Goal: Task Accomplishment & Management: Manage account settings

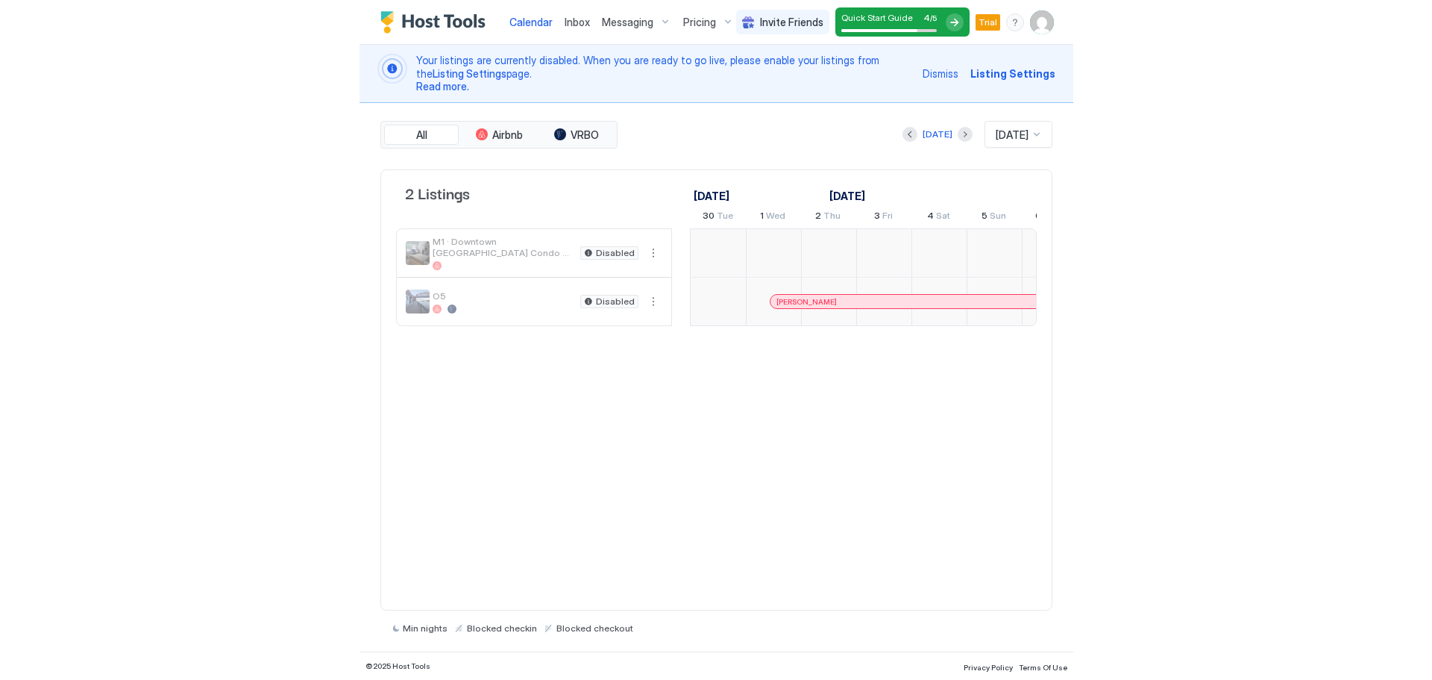
scroll to position [0, 829]
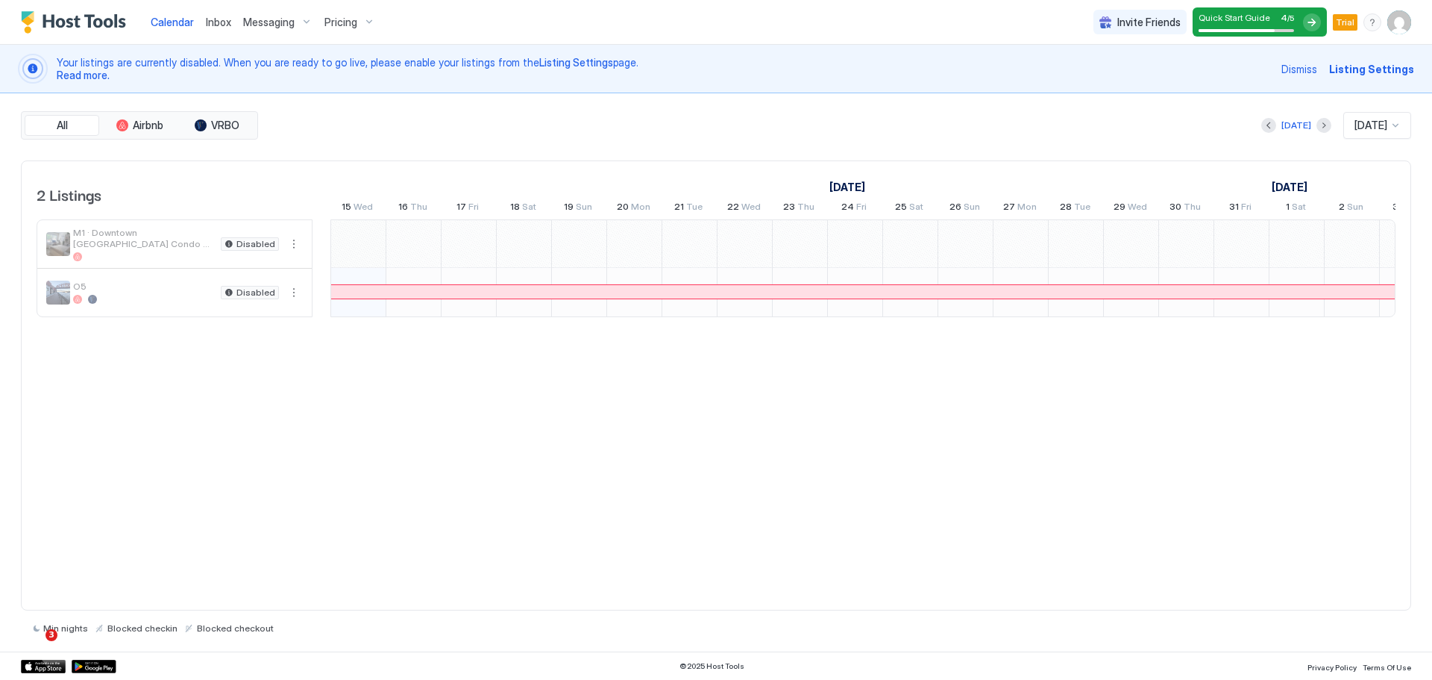
click at [281, 24] on span "Messaging" at bounding box center [268, 22] width 51 height 13
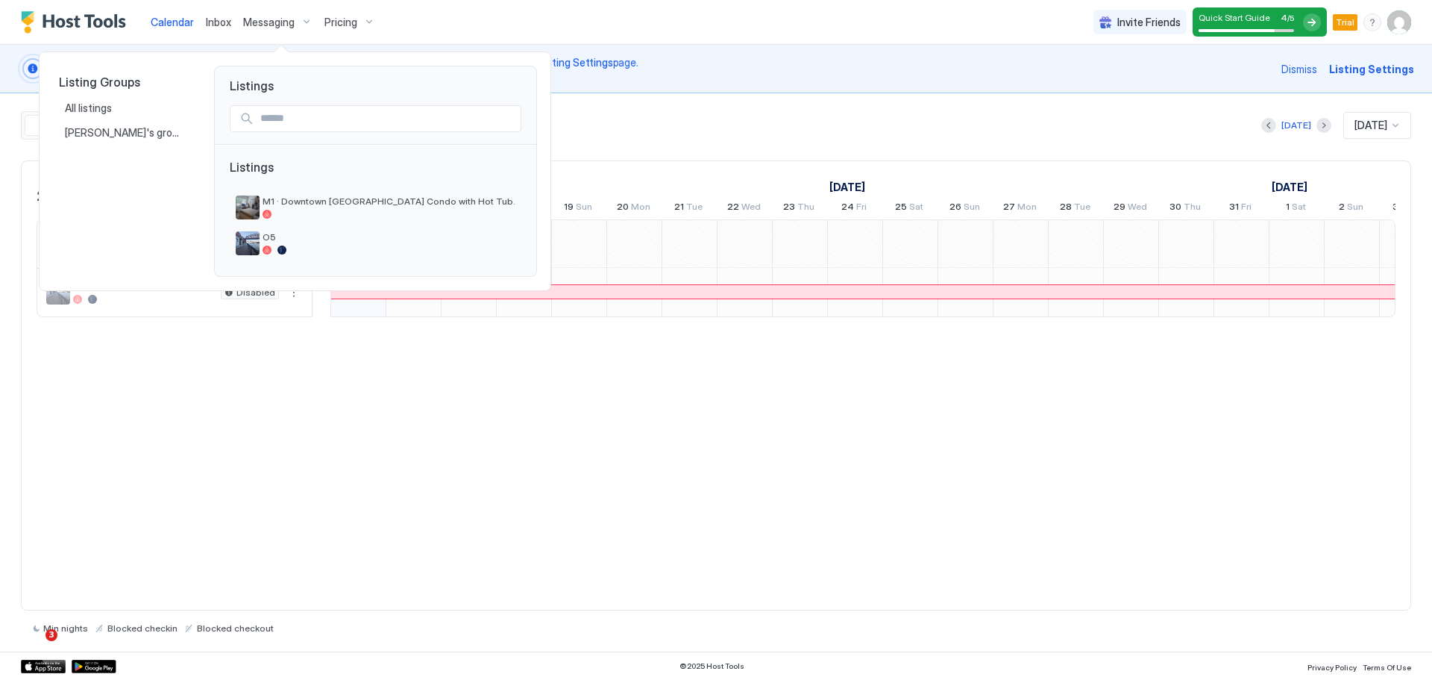
click at [212, 22] on div at bounding box center [716, 340] width 1432 height 680
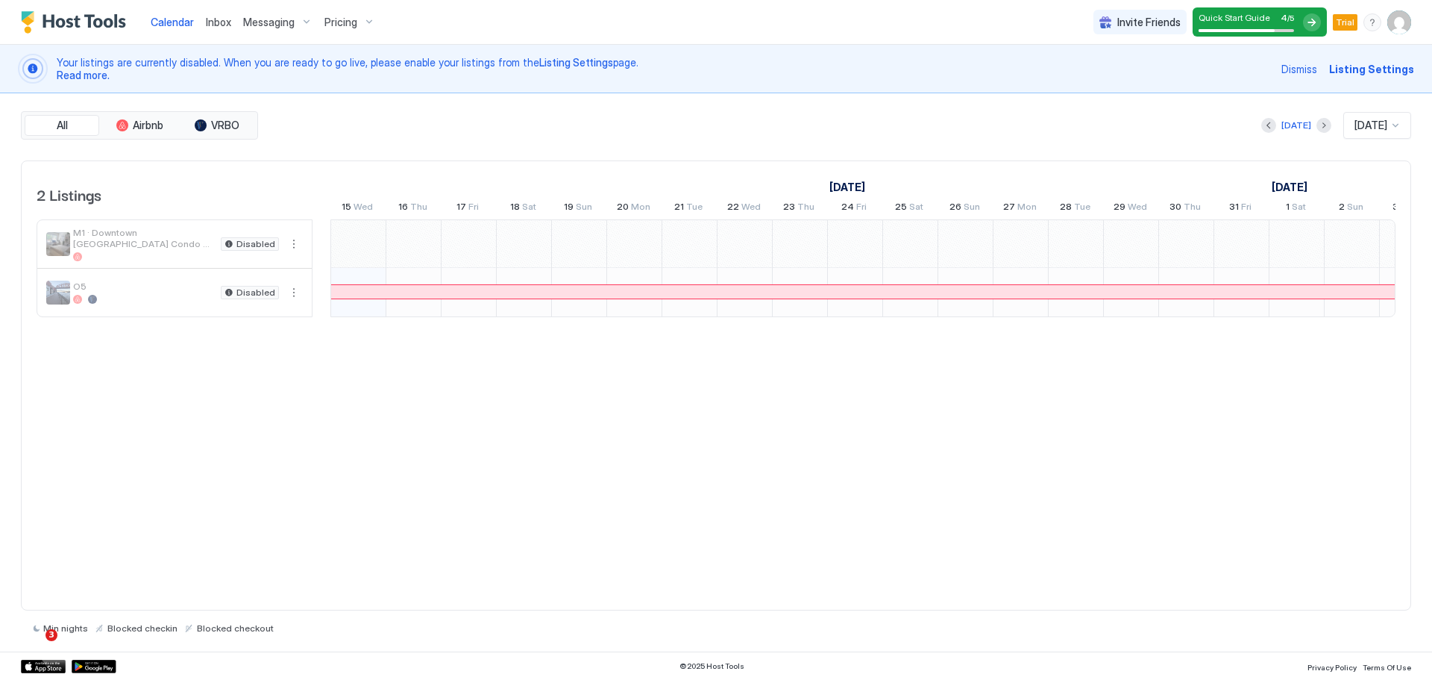
click at [114, 380] on div "2 Listings [DATE] [DATE] [DATE] 30 Tue 1 Wed 2 Thu 3 Fri 4 Sat 5 Sun 6 Mon 7 Tu…" at bounding box center [716, 385] width 1391 height 451
click at [136, 131] on button "Airbnb" at bounding box center [139, 125] width 75 height 21
click at [713, 75] on span "Listing Settings" at bounding box center [1372, 69] width 85 height 16
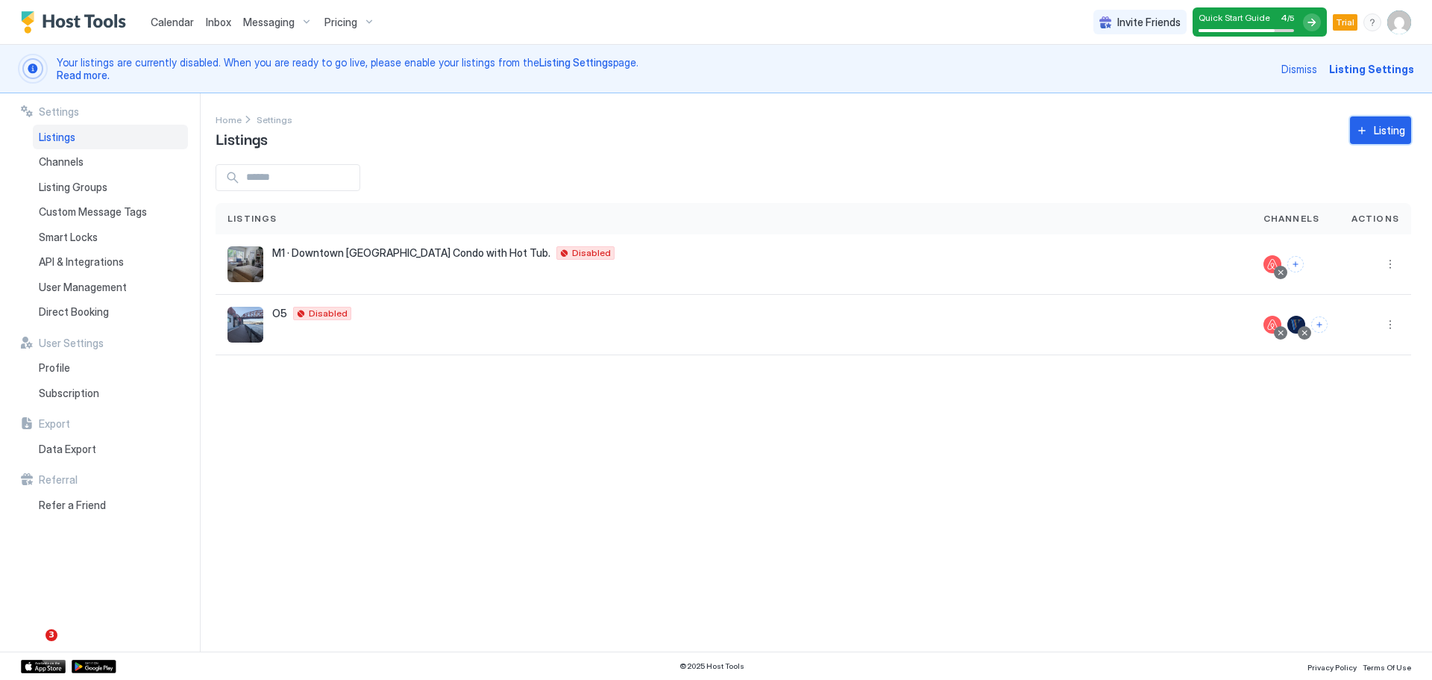
click at [713, 129] on div "Listing" at bounding box center [1389, 130] width 31 height 16
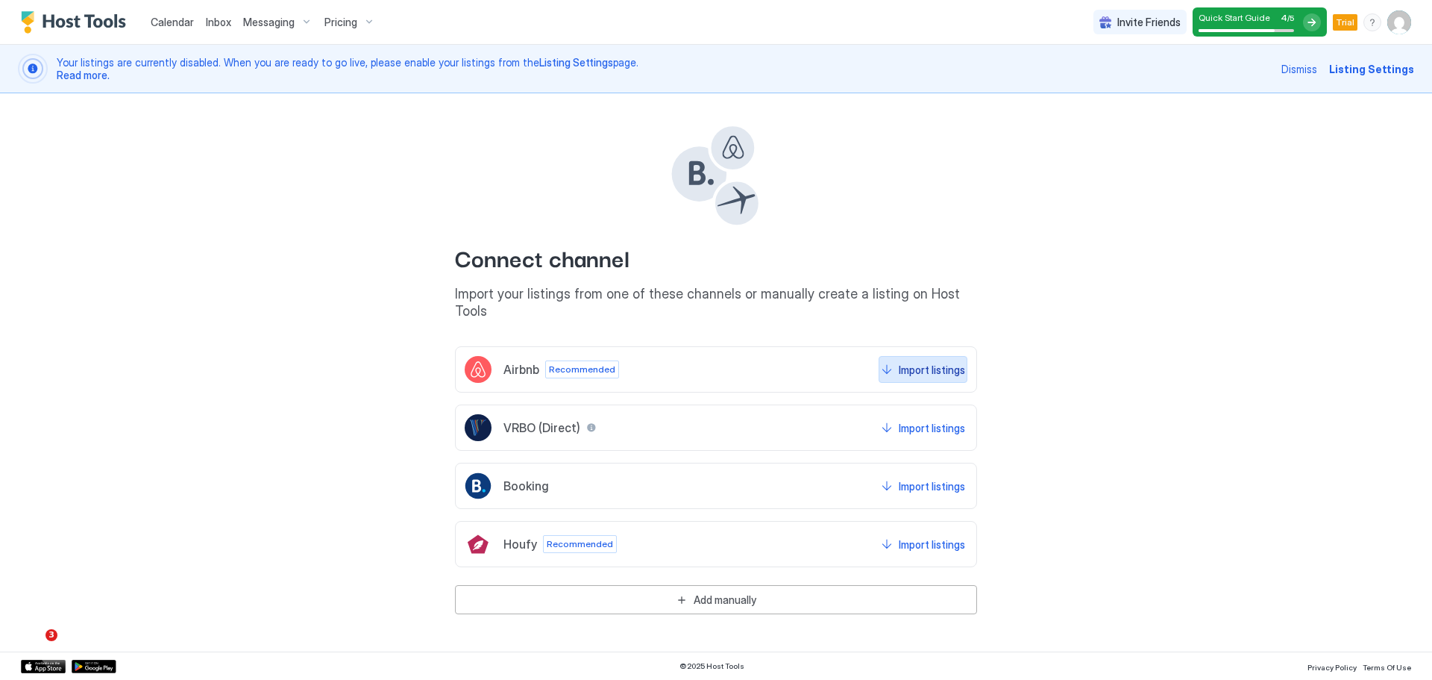
click at [713, 362] on div "Import listings" at bounding box center [932, 370] width 66 height 16
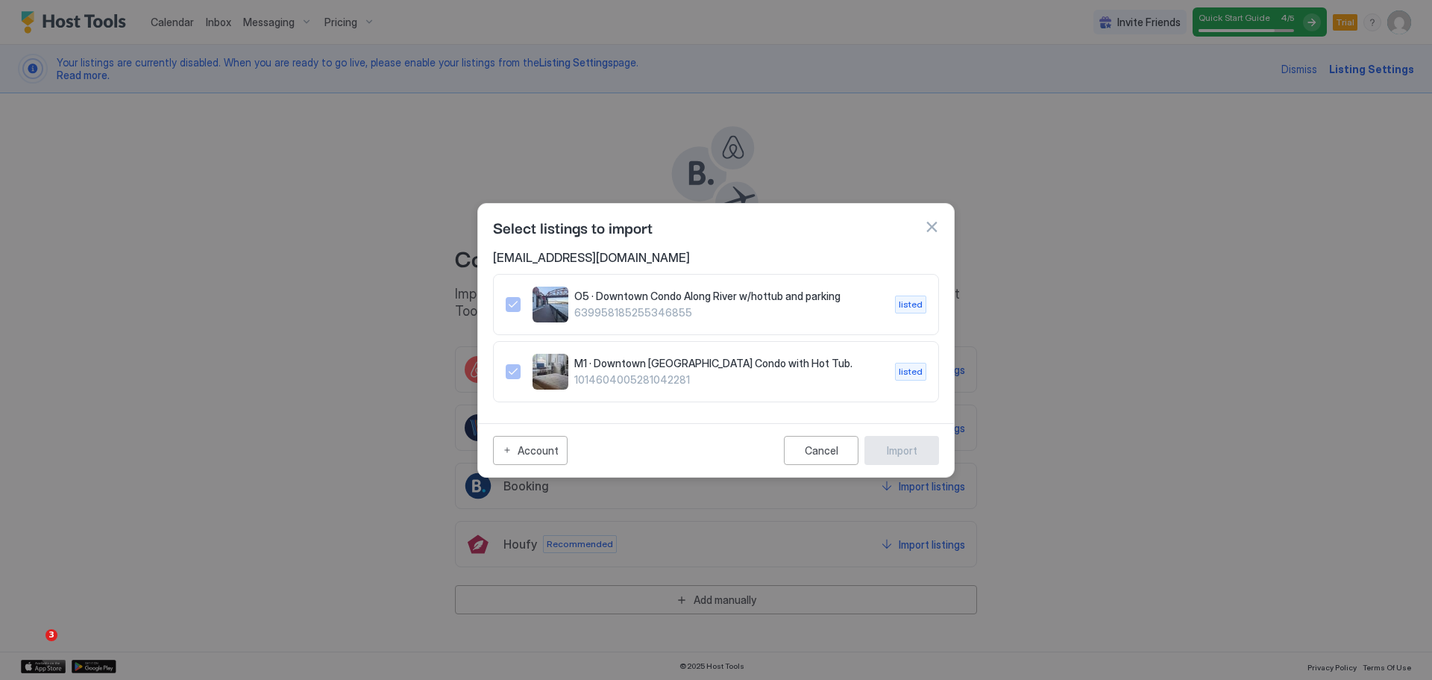
click at [713, 222] on button "button" at bounding box center [931, 226] width 15 height 15
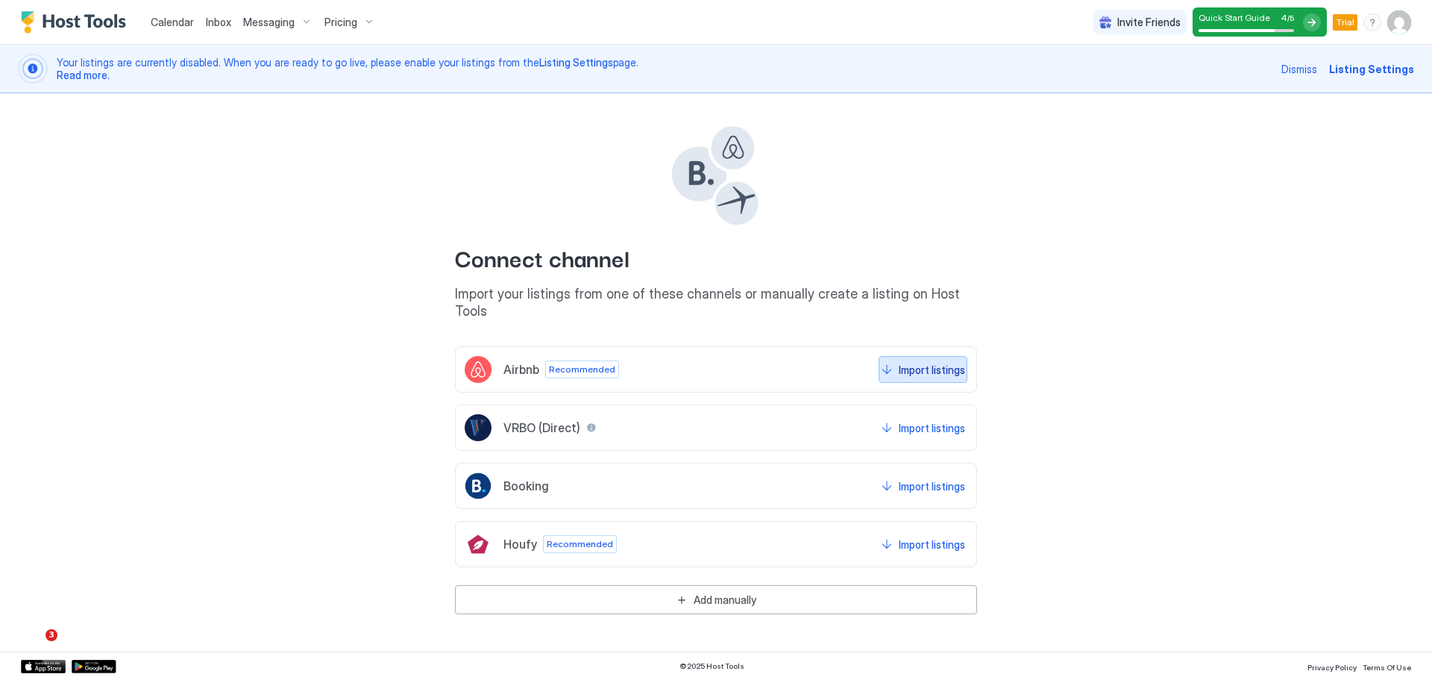
click at [713, 362] on div "Import listings" at bounding box center [932, 370] width 66 height 16
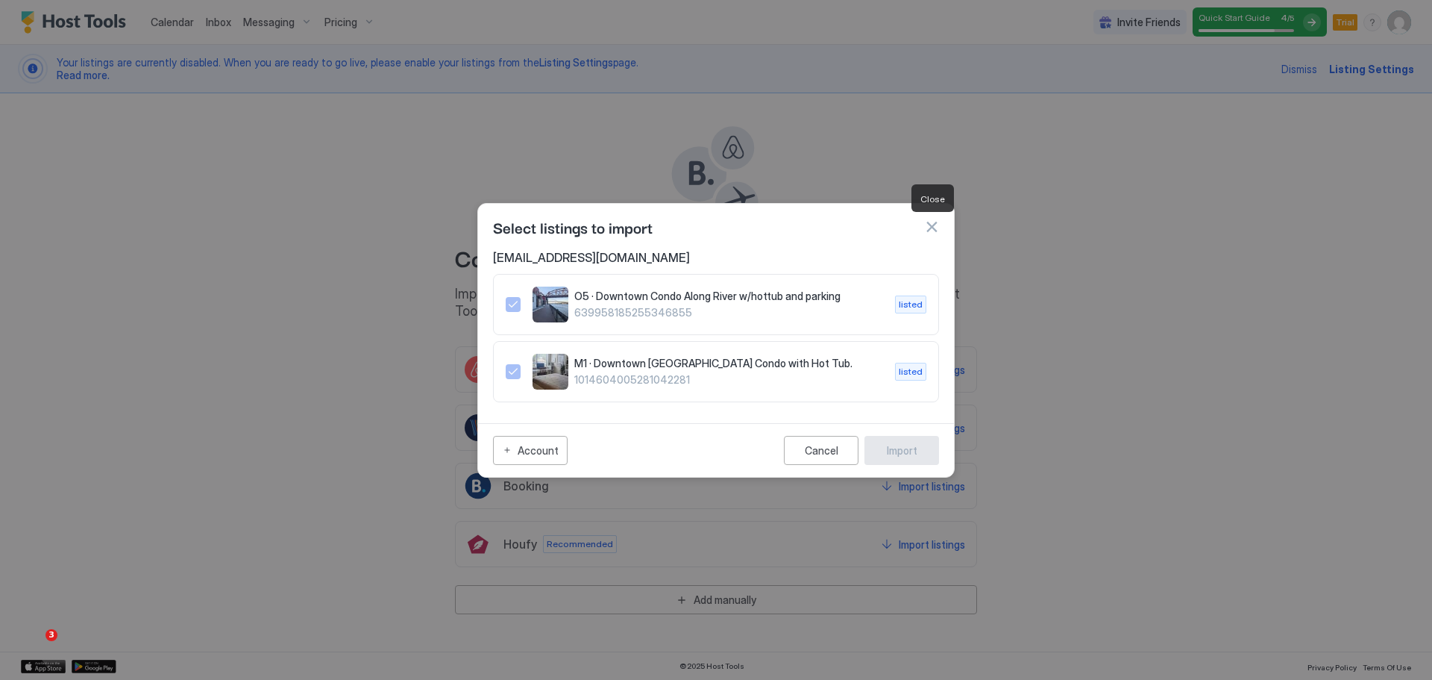
click at [713, 225] on button "button" at bounding box center [931, 226] width 15 height 15
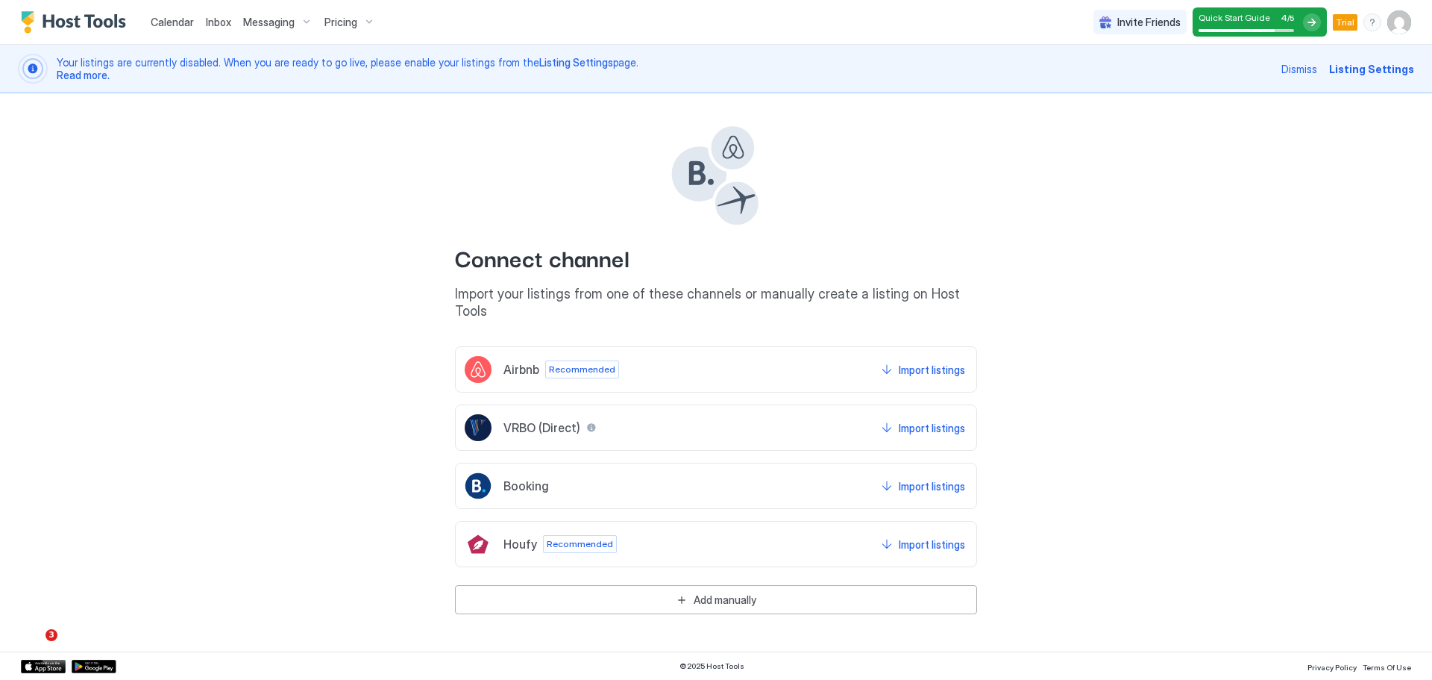
click at [713, 27] on img "User profile" at bounding box center [1400, 22] width 24 height 24
click at [713, 353] on div at bounding box center [716, 340] width 1432 height 680
click at [713, 27] on img "User profile" at bounding box center [1400, 22] width 24 height 24
click at [713, 84] on div "Settings" at bounding box center [1316, 84] width 190 height 26
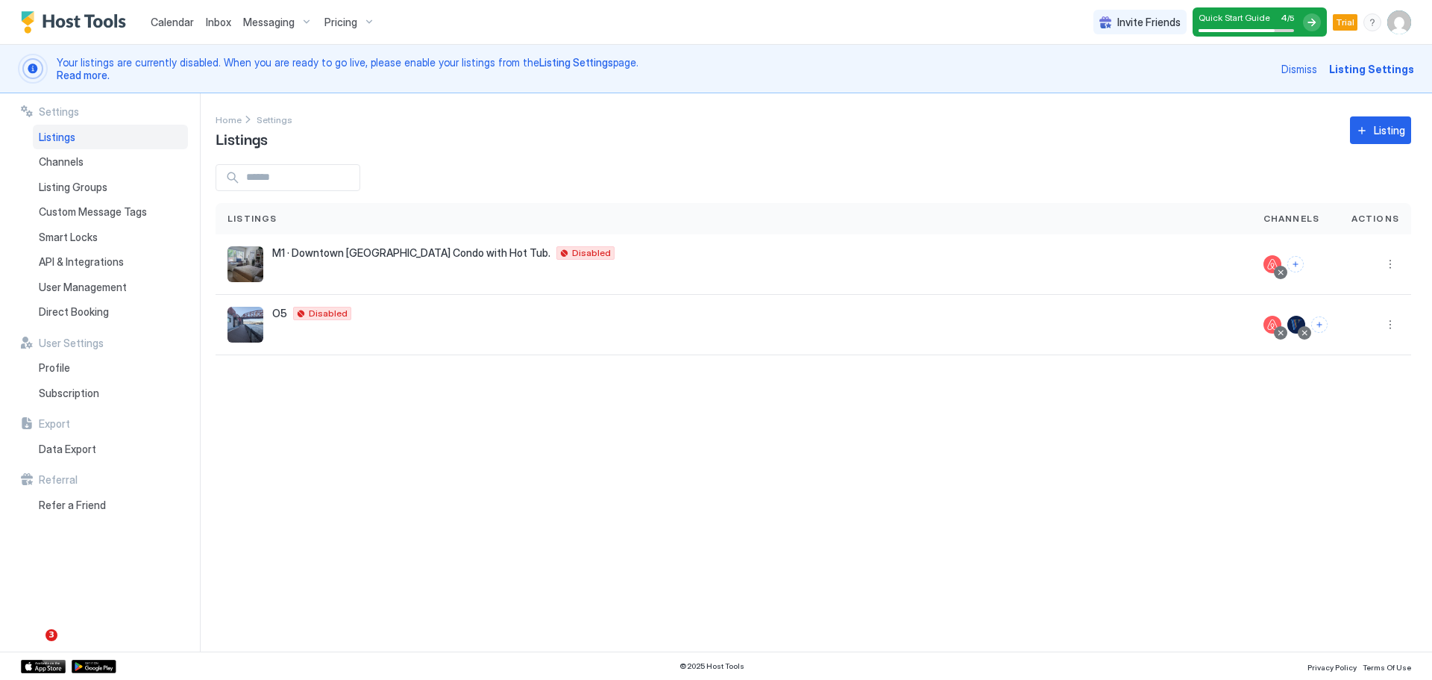
click at [713, 19] on span "Invite Friends" at bounding box center [1149, 22] width 63 height 13
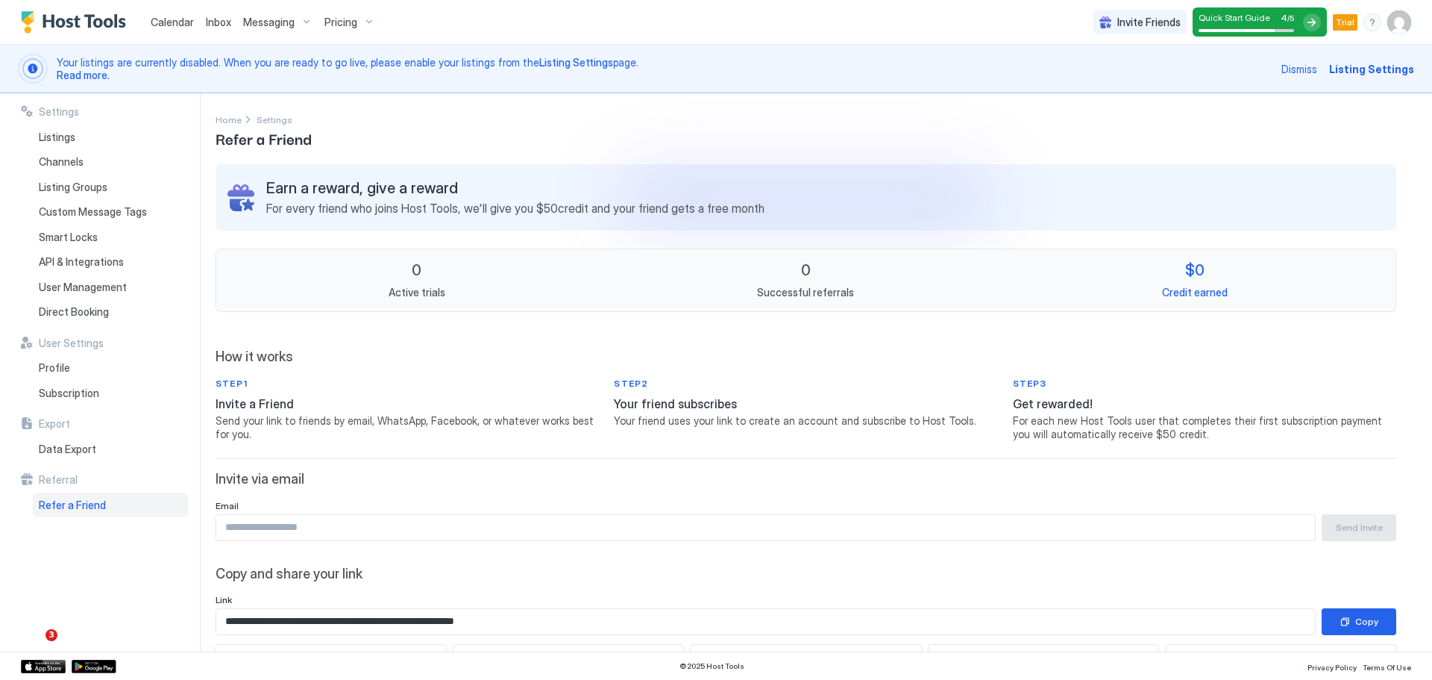
click at [713, 21] on img "User profile" at bounding box center [1400, 22] width 24 height 24
click at [713, 87] on span "Settings" at bounding box center [1265, 83] width 40 height 13
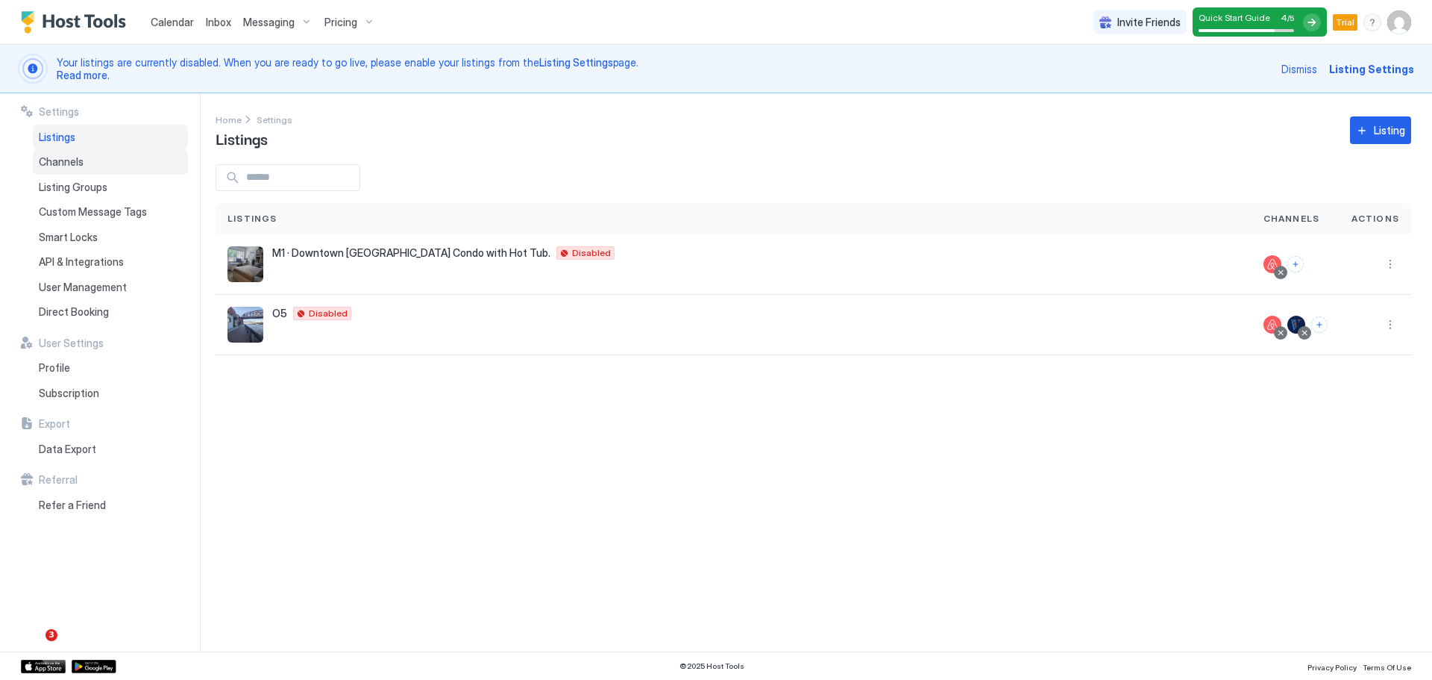
click at [51, 160] on span "Channels" at bounding box center [61, 161] width 45 height 13
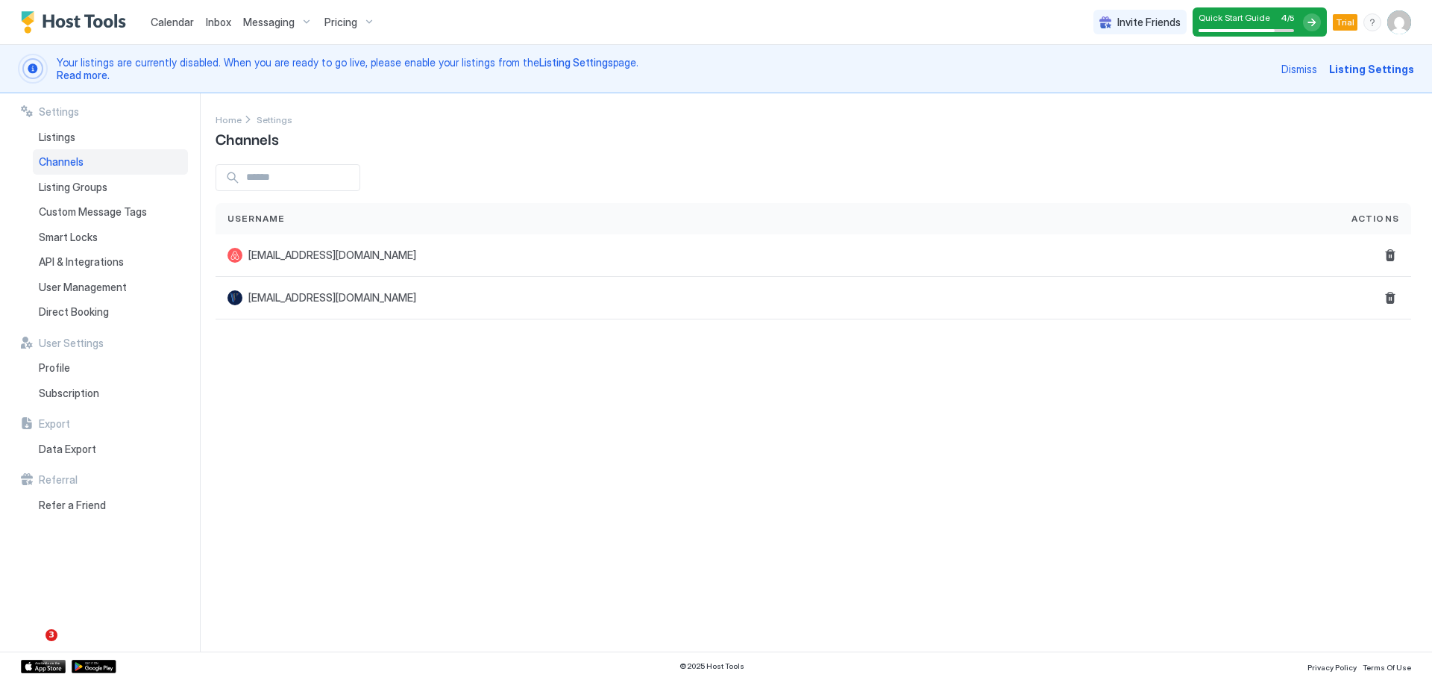
click at [66, 163] on span "Channels" at bounding box center [61, 161] width 45 height 13
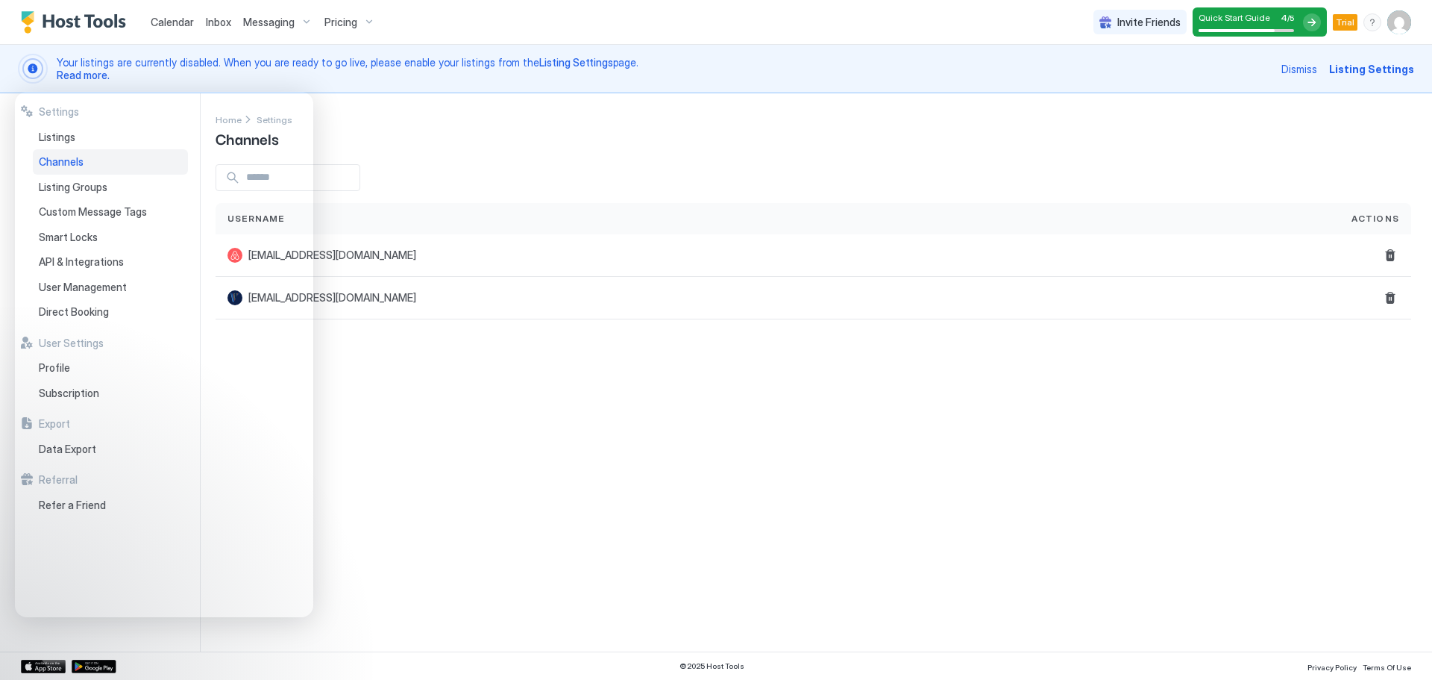
click at [713, 23] on img "User profile" at bounding box center [1400, 22] width 24 height 24
click at [713, 107] on div "Logout" at bounding box center [1316, 108] width 178 height 13
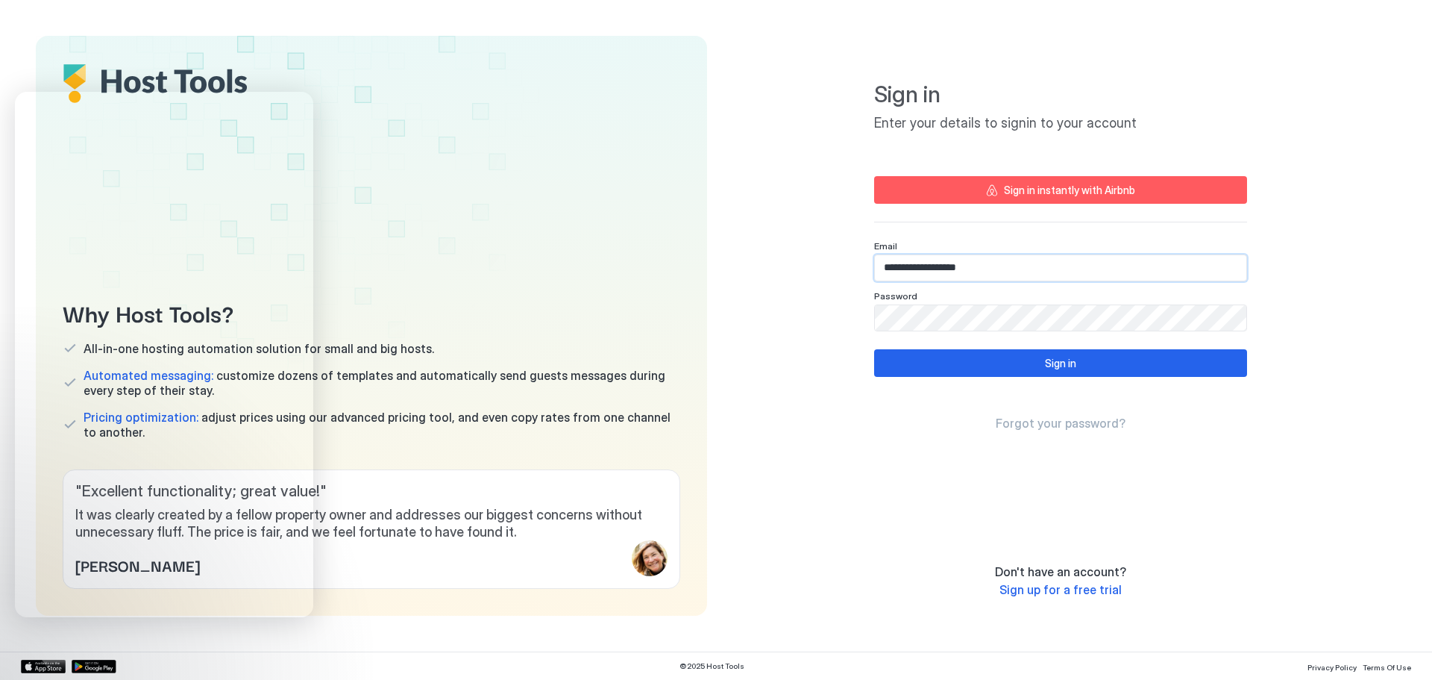
click at [1062, 269] on input "**********" at bounding box center [1061, 267] width 372 height 25
type input "**********"
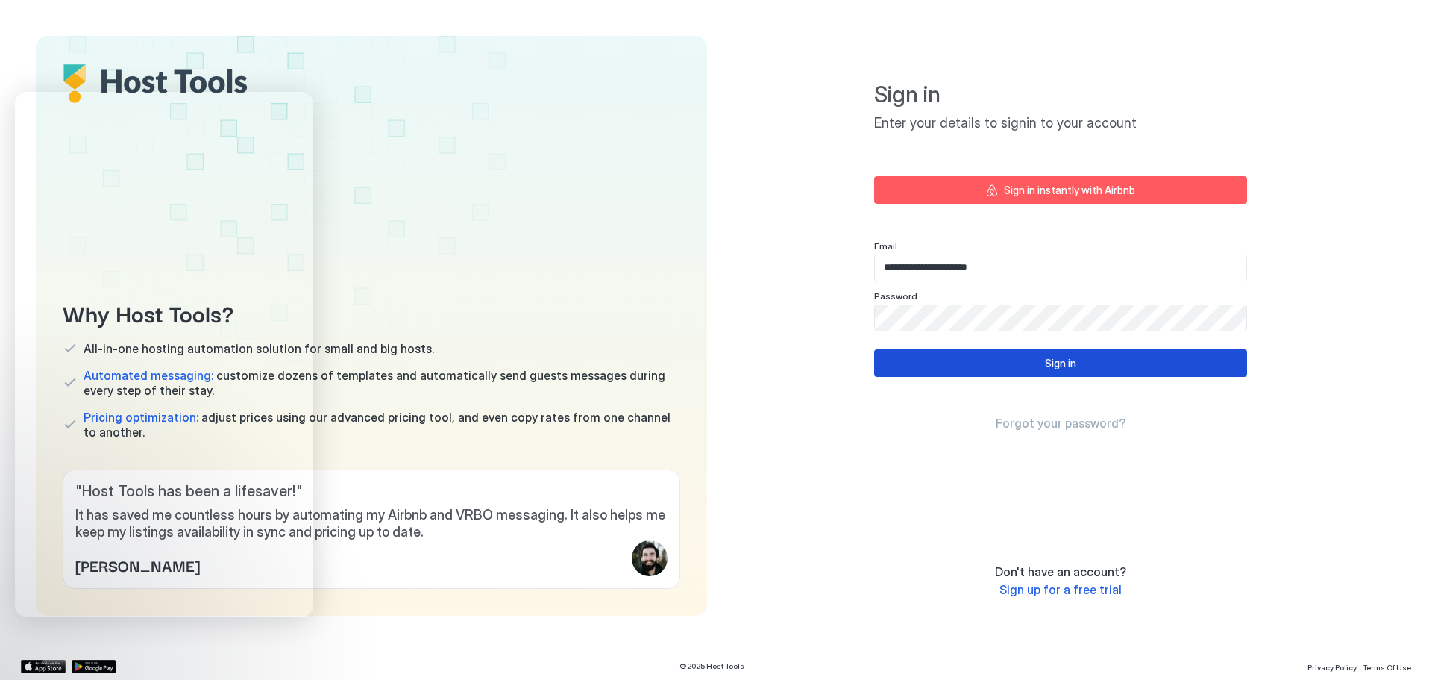
click at [1066, 369] on div "Sign in" at bounding box center [1060, 363] width 31 height 16
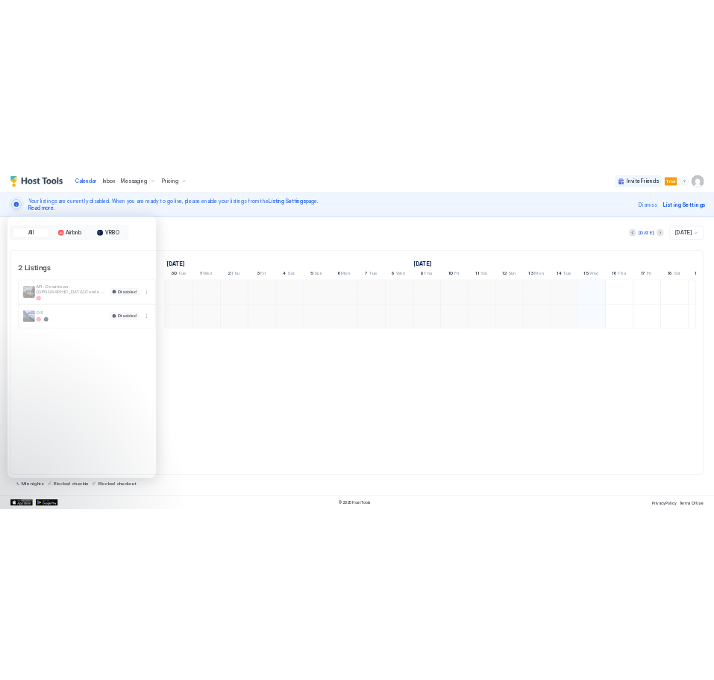
scroll to position [0, 829]
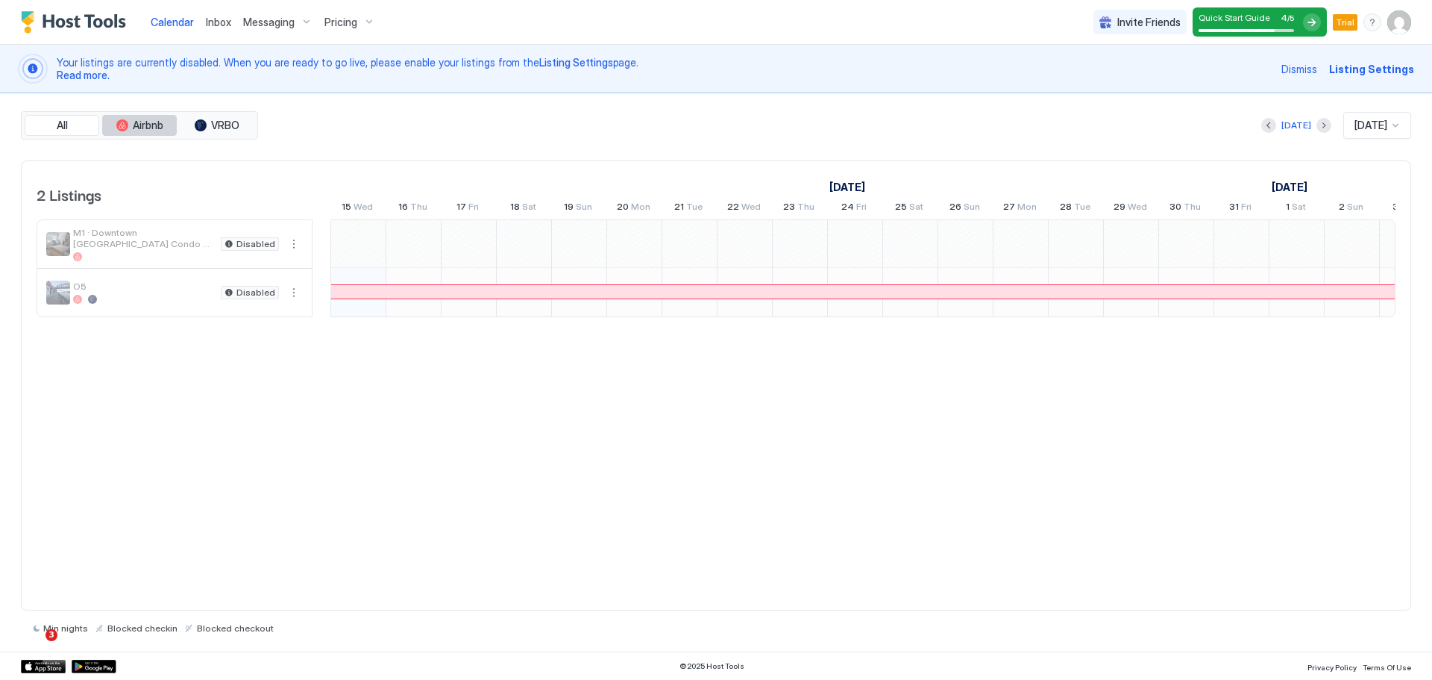
click at [125, 134] on button "Airbnb" at bounding box center [139, 125] width 75 height 21
click at [78, 133] on button "All" at bounding box center [62, 125] width 75 height 21
click at [1363, 75] on span "Listing Settings" at bounding box center [1372, 69] width 85 height 16
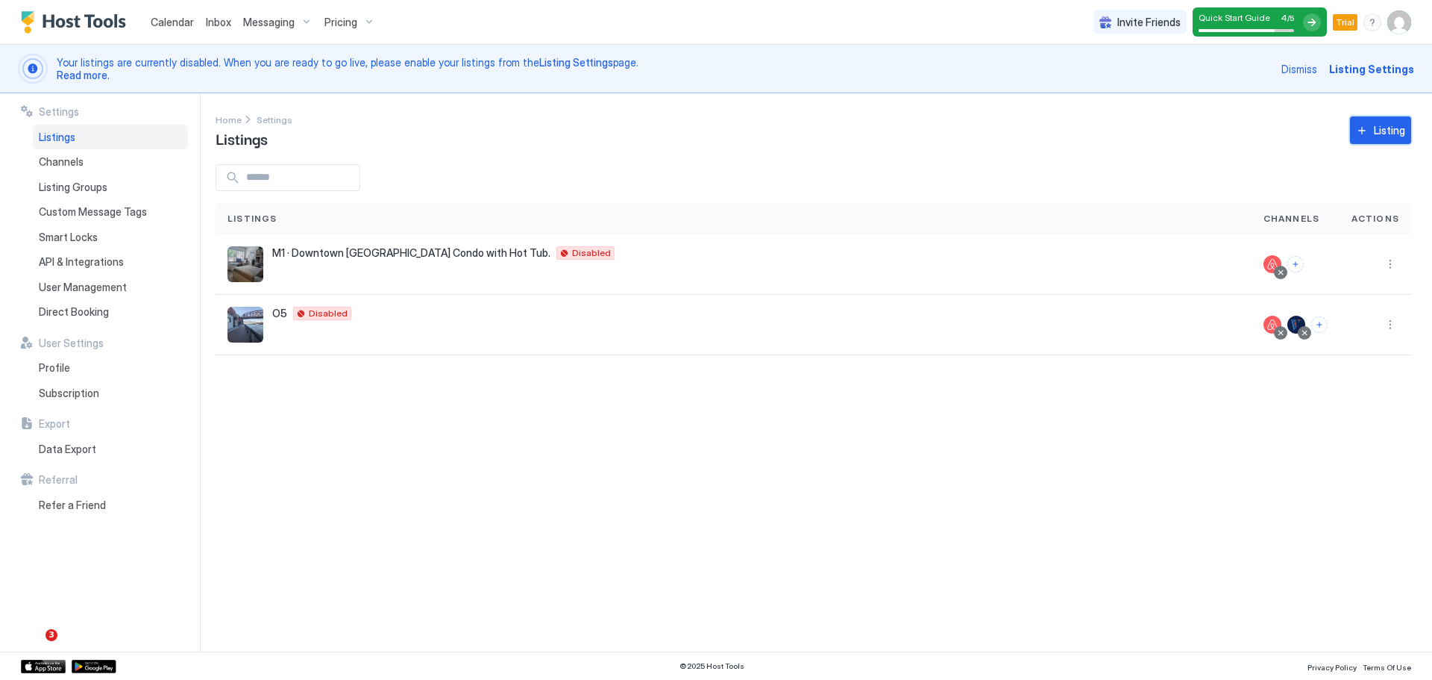
click at [1392, 128] on div "Listing" at bounding box center [1389, 130] width 31 height 16
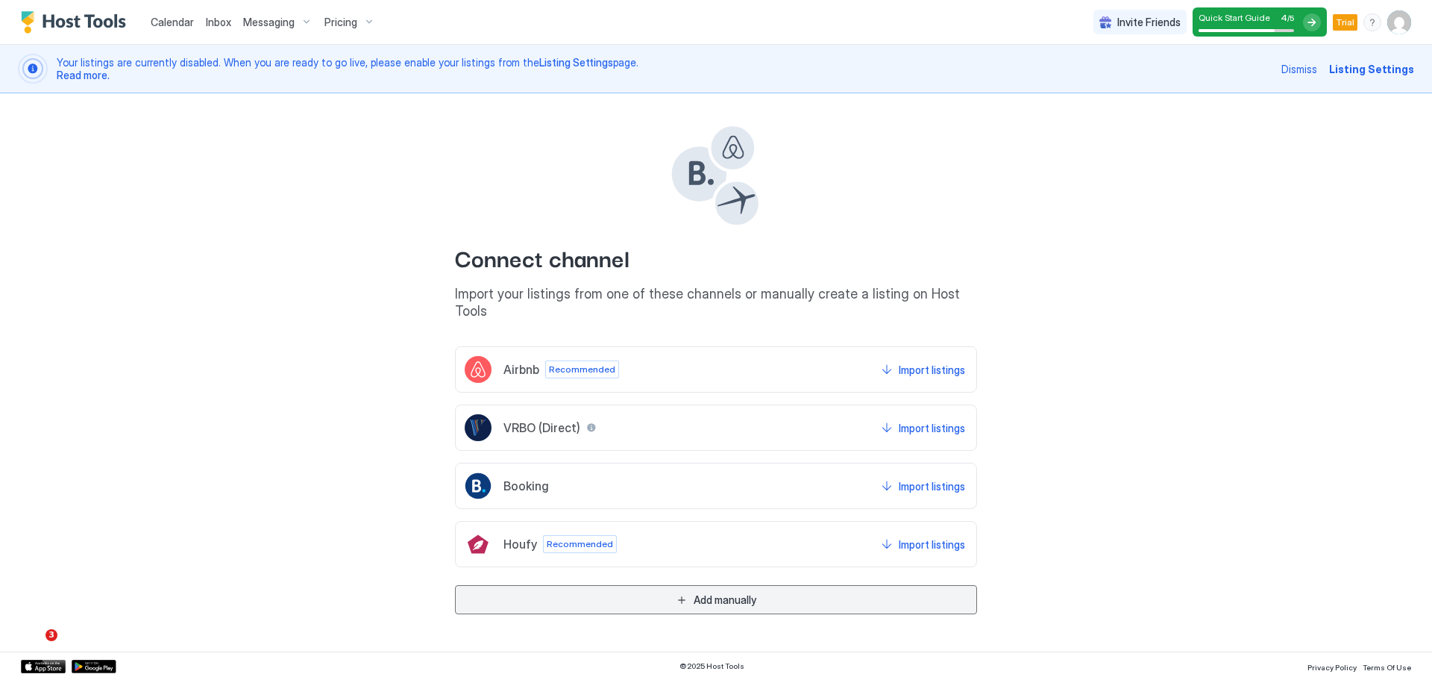
click at [736, 592] on div "Add manually" at bounding box center [725, 600] width 63 height 16
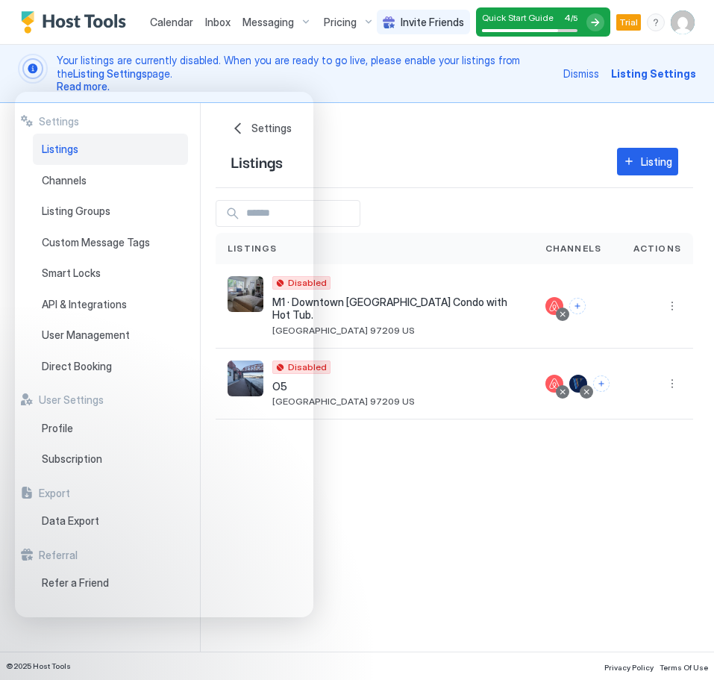
click at [682, 26] on img "User profile" at bounding box center [683, 22] width 24 height 24
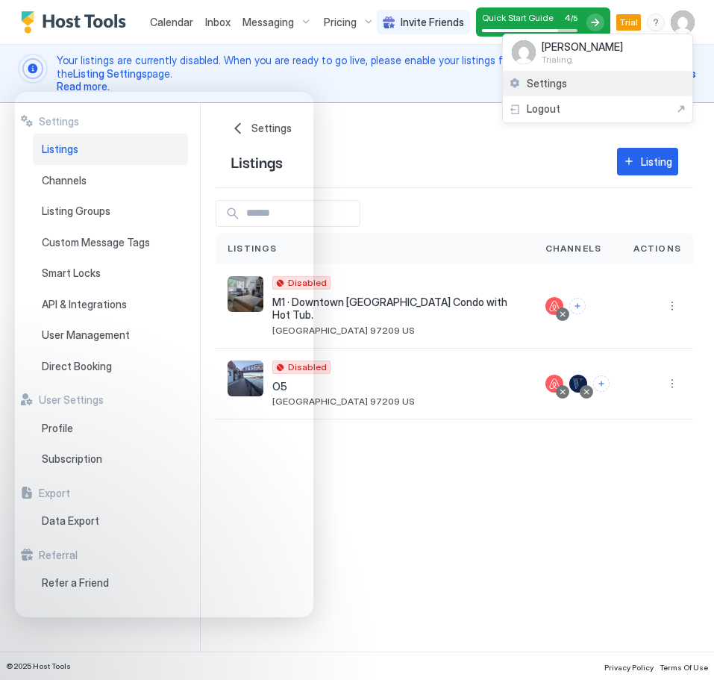
click at [628, 84] on div "Settings" at bounding box center [598, 84] width 190 height 26
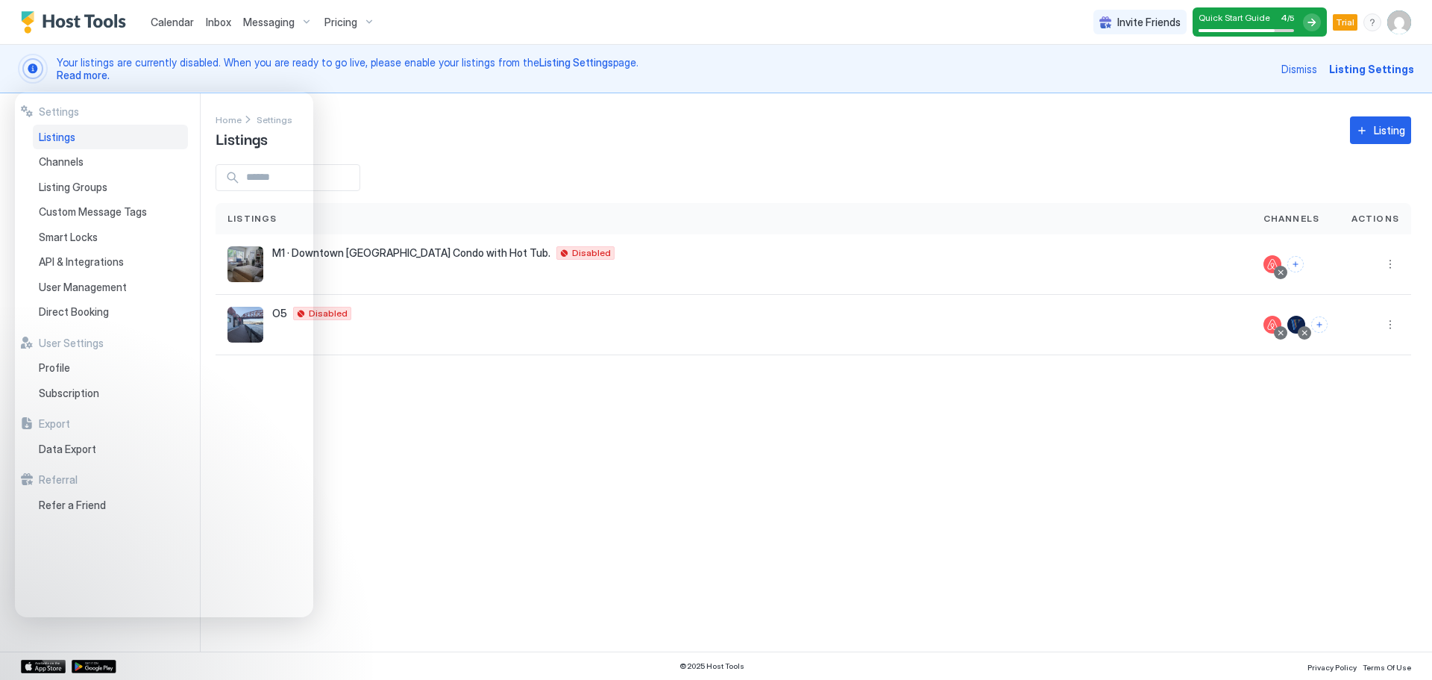
click at [1401, 20] on img "User profile" at bounding box center [1400, 22] width 24 height 24
click at [1233, 81] on div "Settings" at bounding box center [1256, 83] width 58 height 13
click at [713, 148] on div "Home Settings Listings Listing" at bounding box center [814, 130] width 1196 height 38
click at [1404, 23] on img "User profile" at bounding box center [1400, 22] width 24 height 24
click at [1367, 21] on div at bounding box center [716, 340] width 1432 height 680
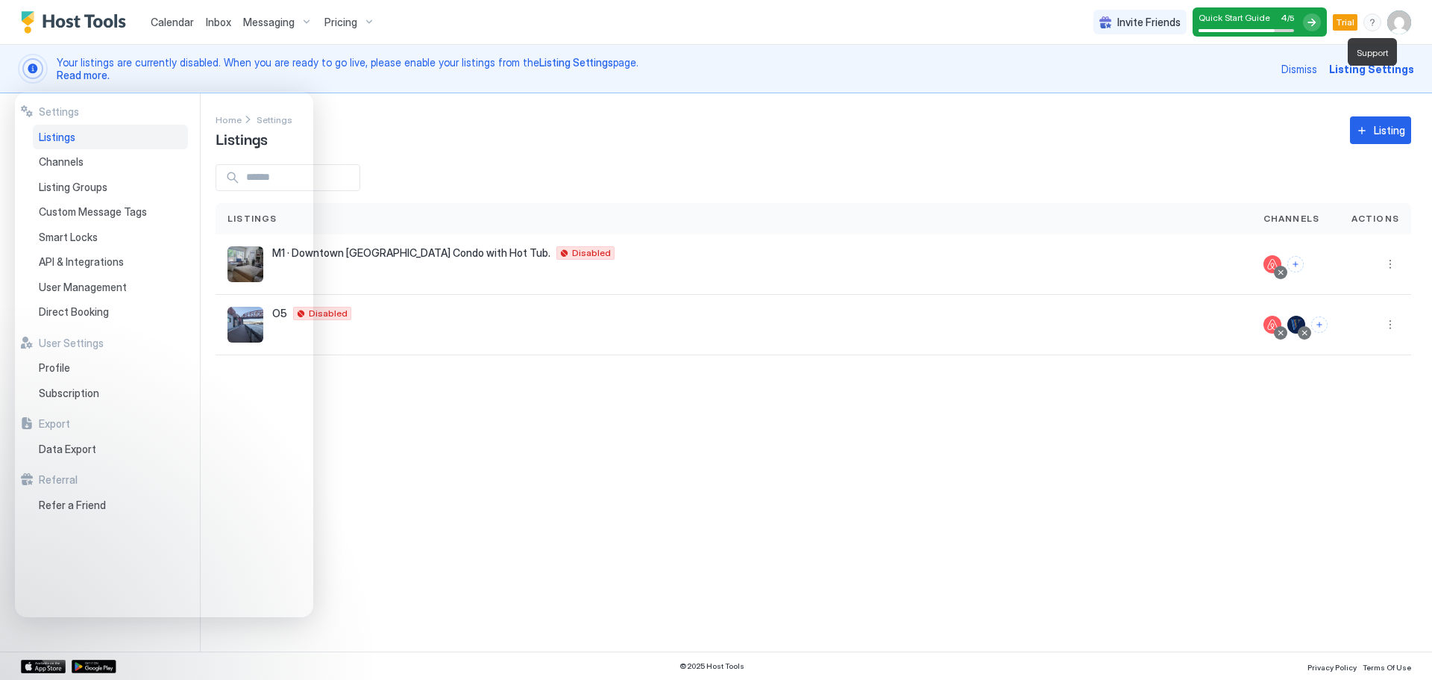
click at [1373, 24] on div "menu" at bounding box center [1373, 22] width 18 height 18
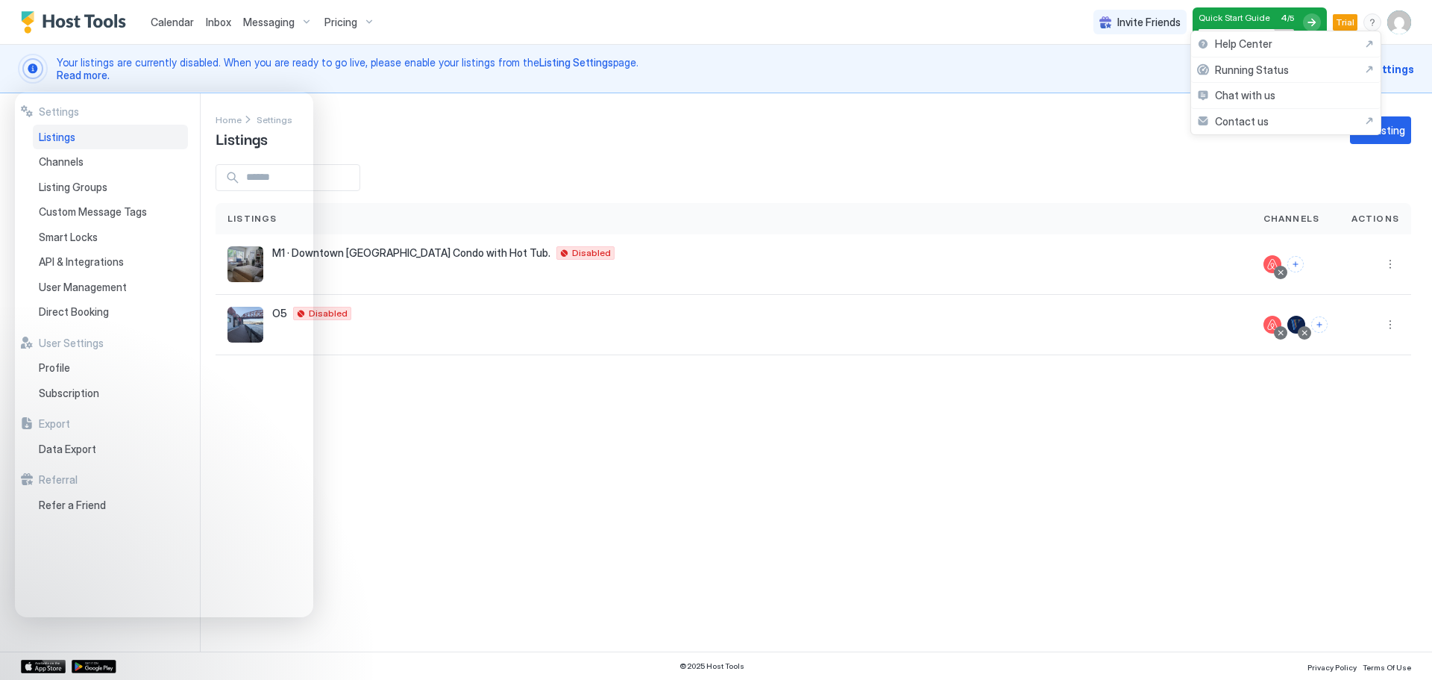
click at [1389, 28] on div at bounding box center [716, 340] width 1432 height 680
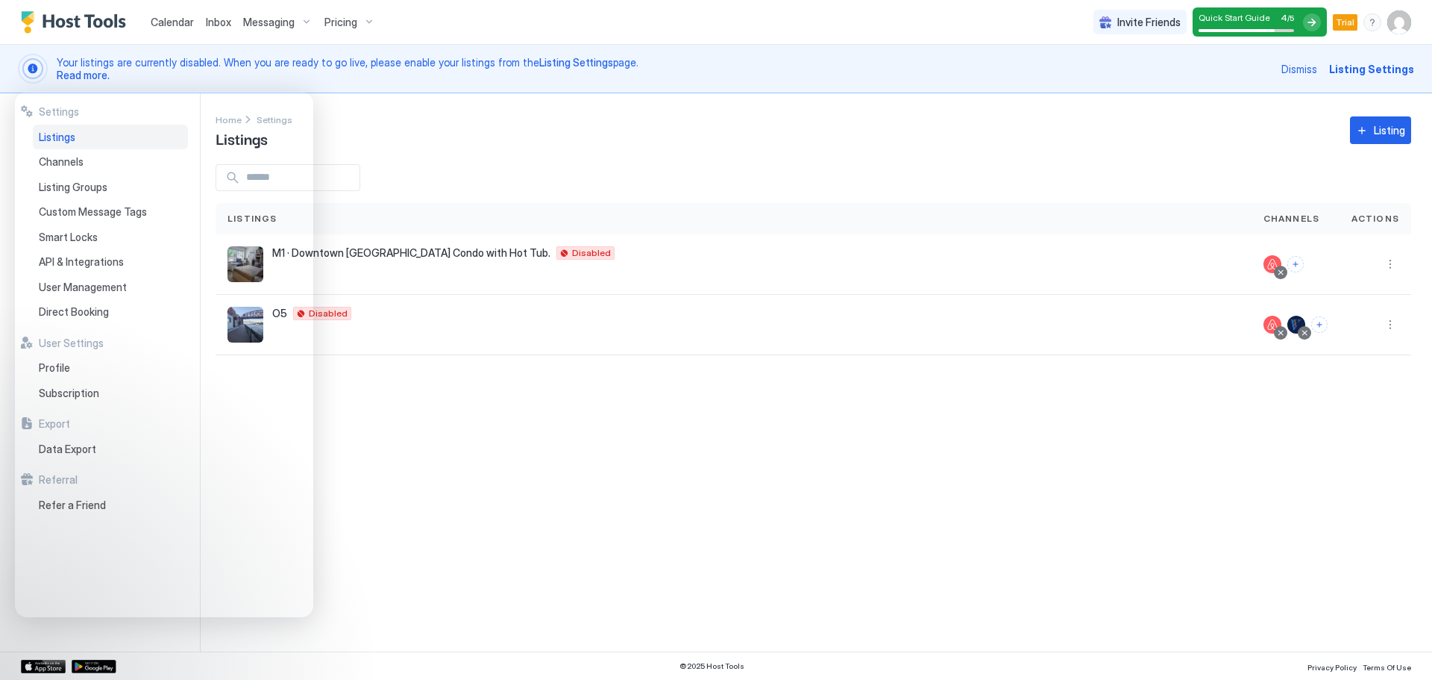
click at [1409, 69] on span "Listing Settings" at bounding box center [1372, 69] width 85 height 16
click at [1388, 70] on span "Listing Settings" at bounding box center [1372, 69] width 85 height 16
click at [1401, 26] on img "User profile" at bounding box center [1400, 22] width 24 height 24
click at [1237, 83] on div "Settings" at bounding box center [1256, 83] width 58 height 13
click at [1394, 137] on div "Listing" at bounding box center [1389, 130] width 31 height 16
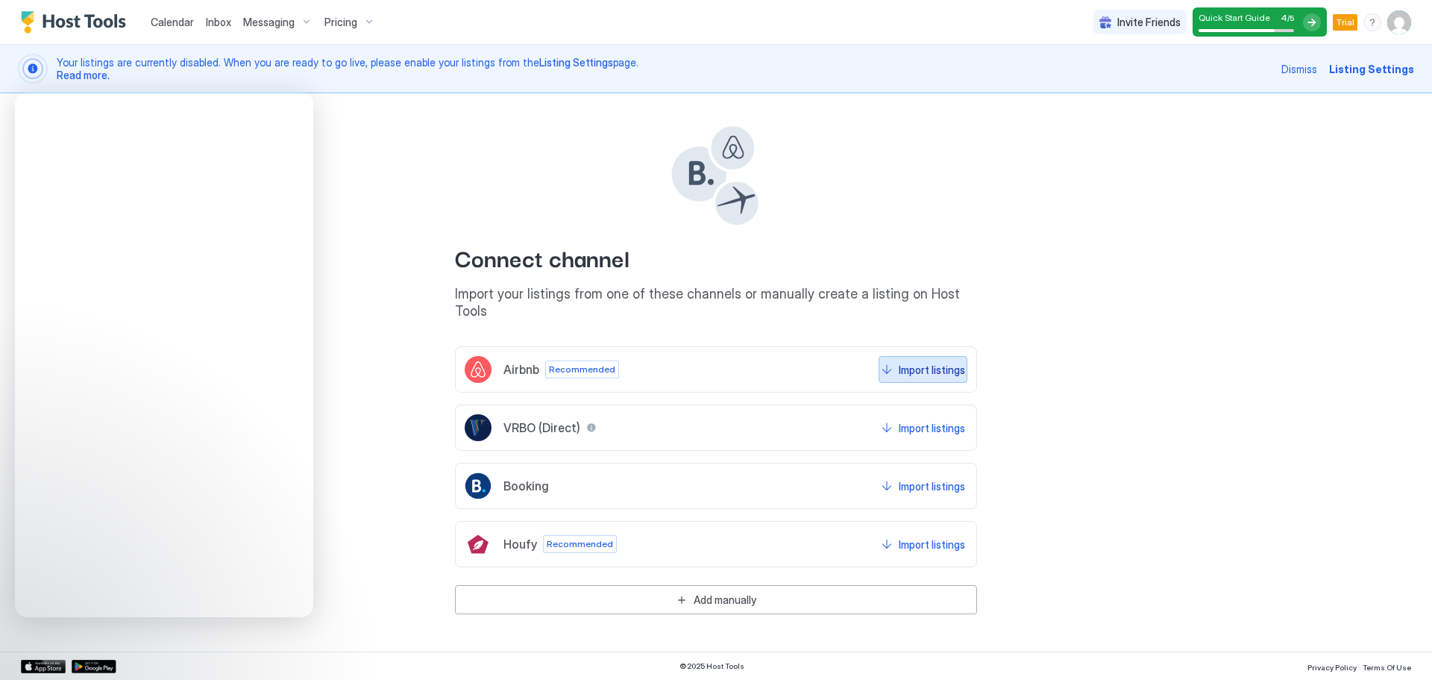
click at [917, 362] on div "Import listings" at bounding box center [932, 370] width 66 height 16
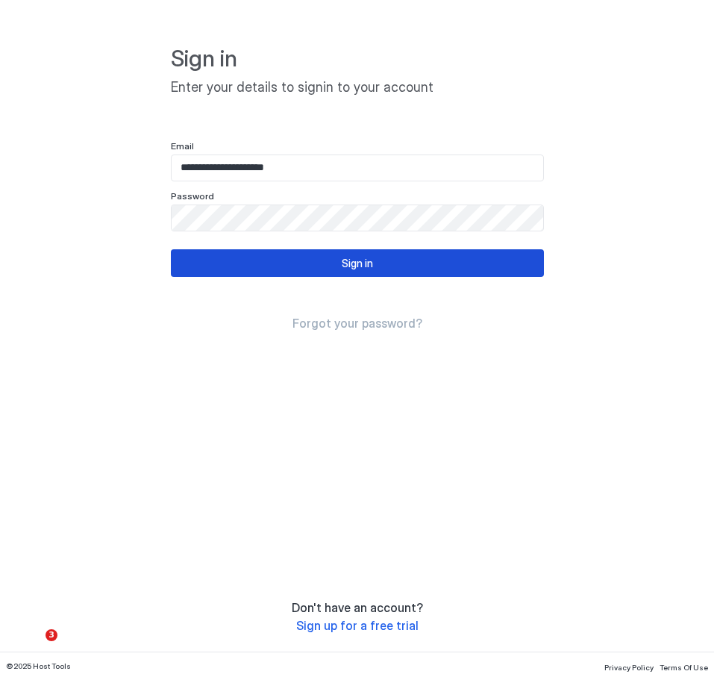
click at [362, 266] on div "Sign in" at bounding box center [357, 263] width 31 height 16
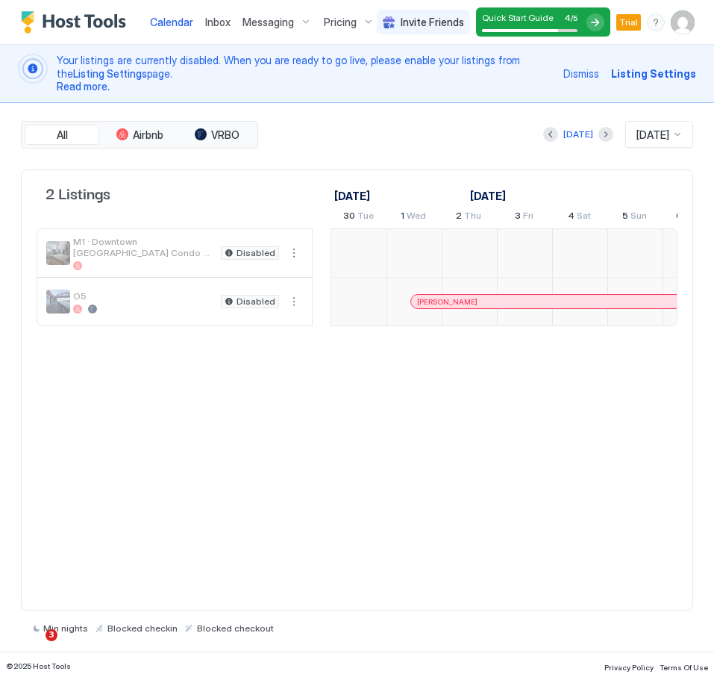
scroll to position [0, 829]
click at [685, 21] on img "User profile" at bounding box center [683, 22] width 24 height 24
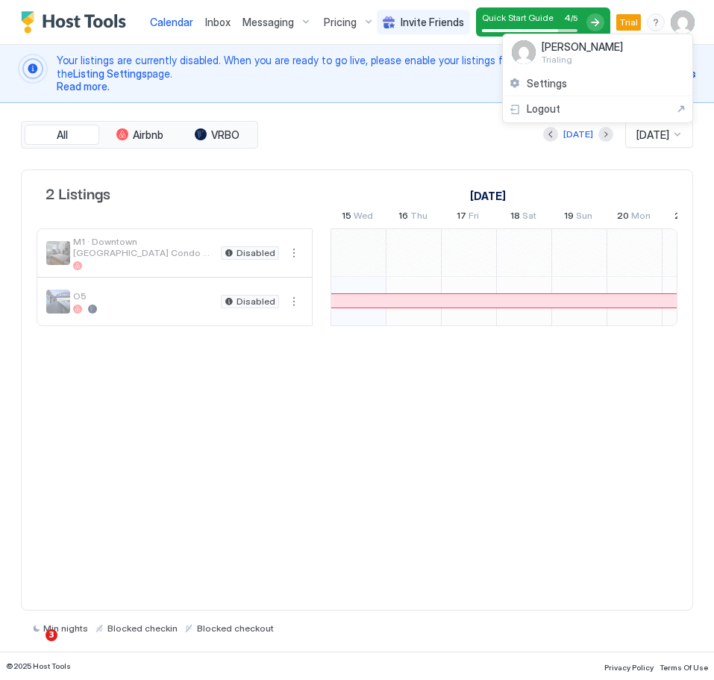
click at [407, 134] on div at bounding box center [357, 340] width 714 height 680
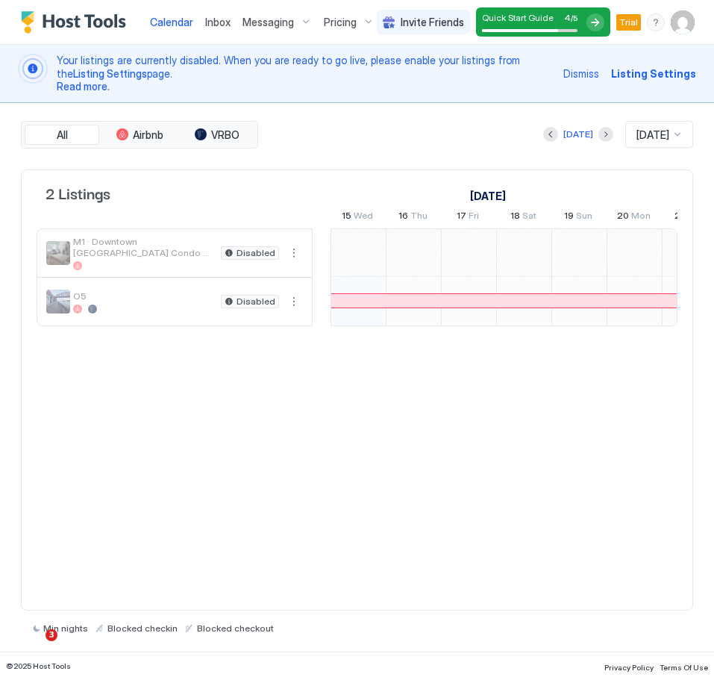
drag, startPoint x: 655, startPoint y: 68, endPoint x: 648, endPoint y: 73, distance: 8.5
click at [656, 68] on span "Listing Settings" at bounding box center [653, 74] width 85 height 16
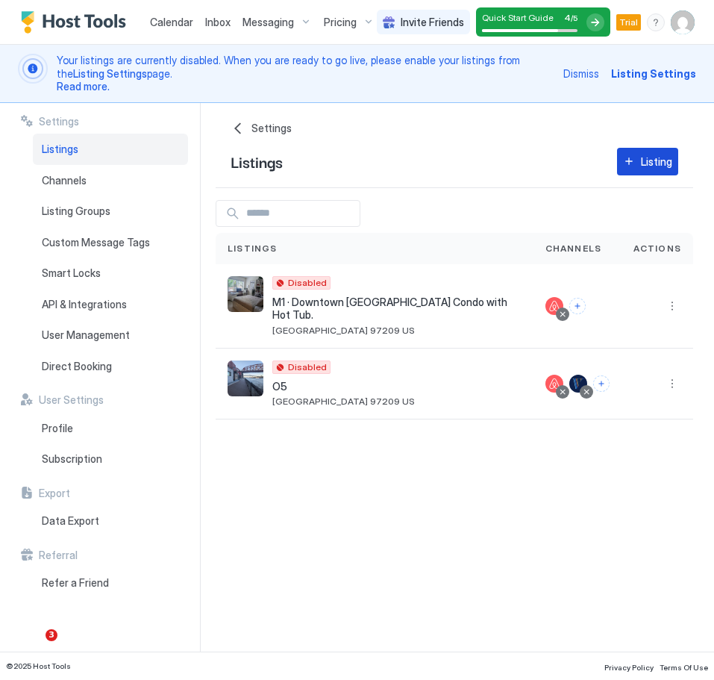
click at [648, 163] on div "Listing" at bounding box center [656, 162] width 31 height 16
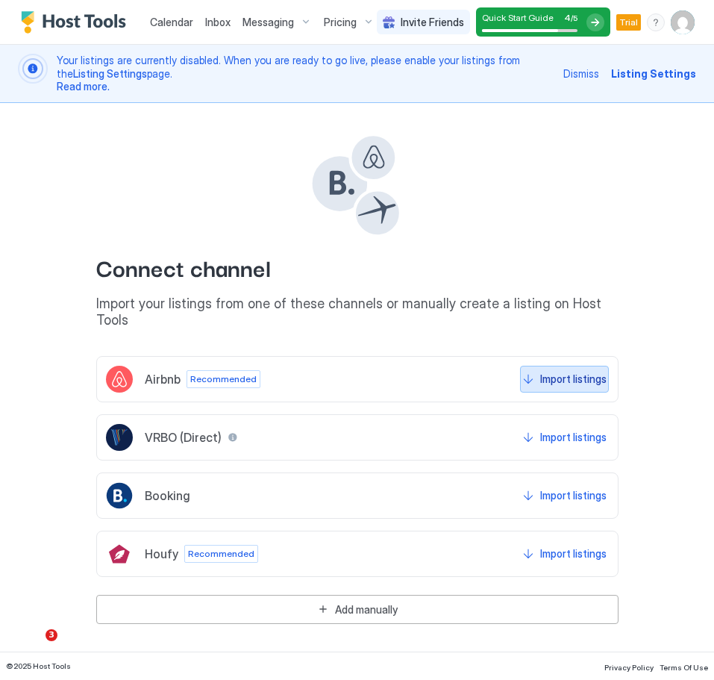
click at [590, 369] on button "Import listings" at bounding box center [564, 379] width 89 height 27
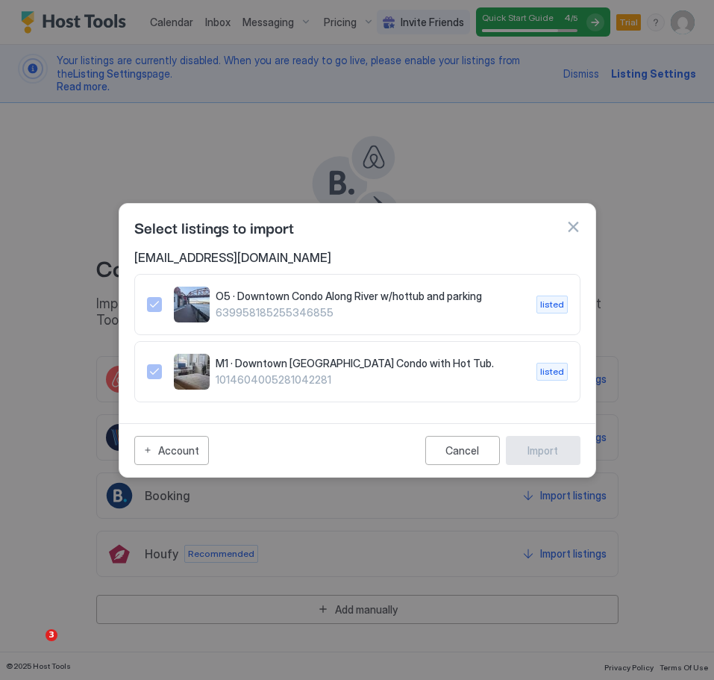
click at [642, 322] on div at bounding box center [357, 340] width 714 height 680
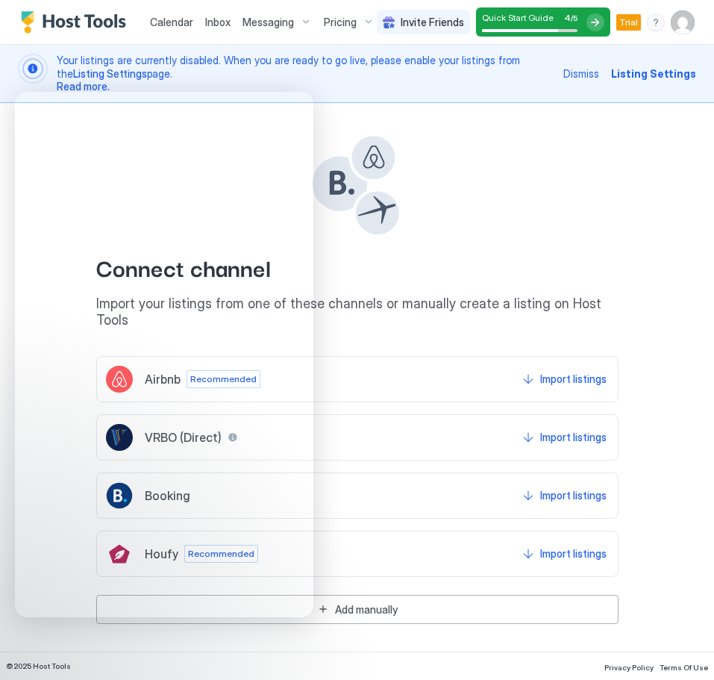
click at [670, 236] on div "Connect channel Import your listings from one of these channels or manually cre…" at bounding box center [357, 363] width 672 height 521
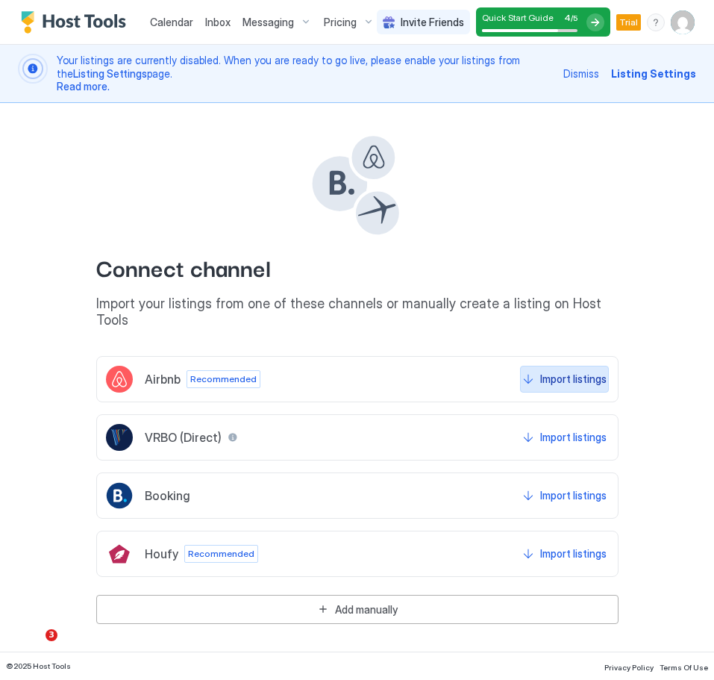
click at [579, 371] on div "Import listings" at bounding box center [573, 379] width 66 height 16
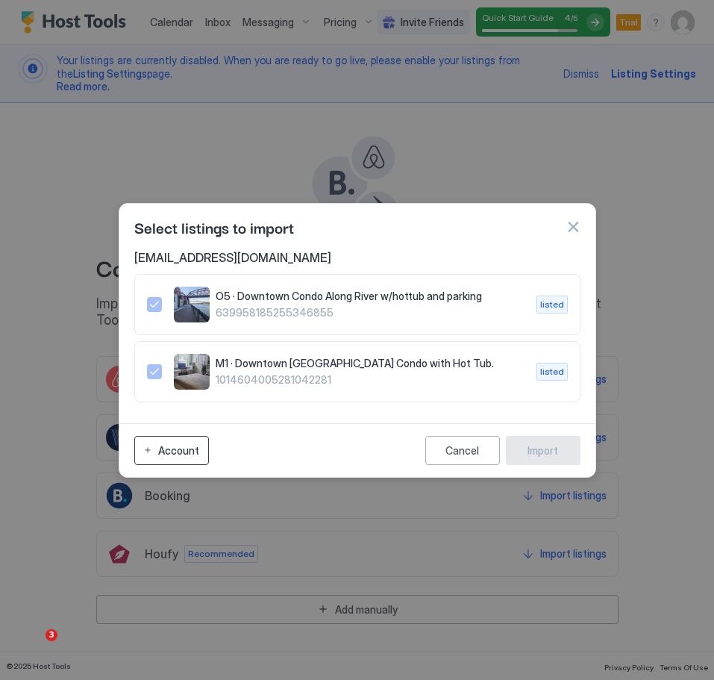
click at [163, 455] on div "Account" at bounding box center [178, 450] width 41 height 16
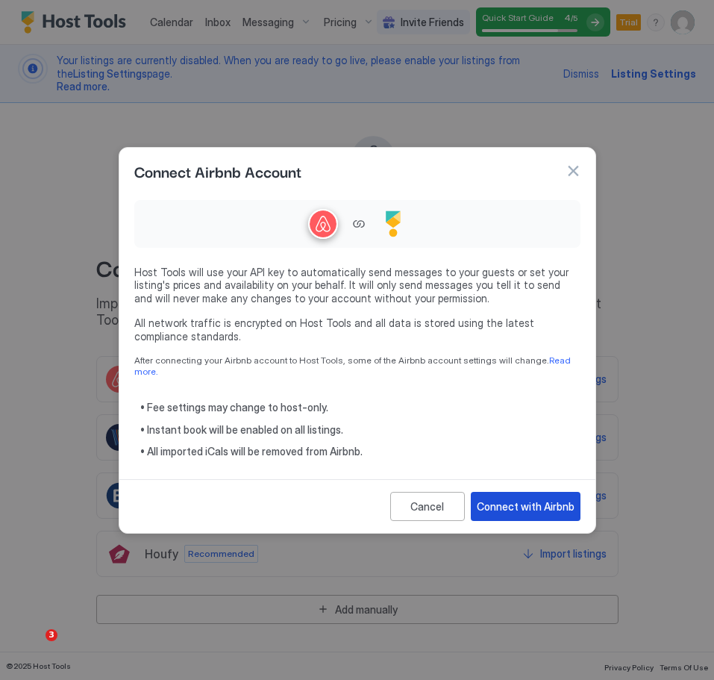
click at [516, 506] on div "Connect with Airbnb" at bounding box center [526, 506] width 98 height 16
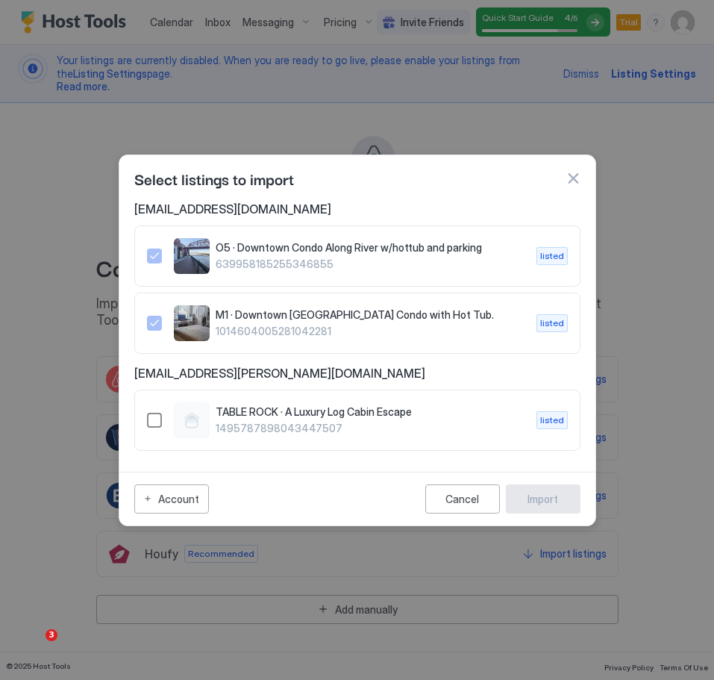
click at [154, 424] on div "1495787898043447507" at bounding box center [154, 420] width 15 height 15
click at [548, 503] on div "Import" at bounding box center [542, 499] width 31 height 16
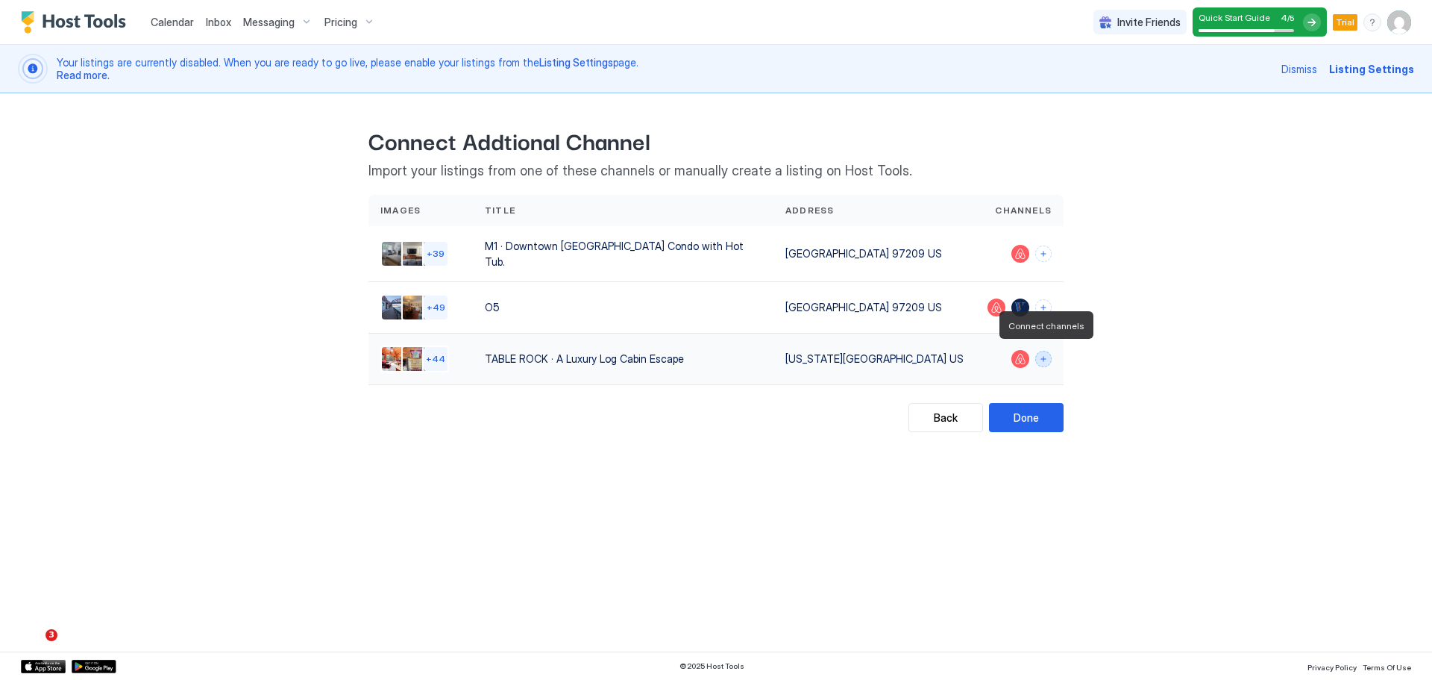
click at [713, 353] on button "Connect channels" at bounding box center [1044, 359] width 16 height 16
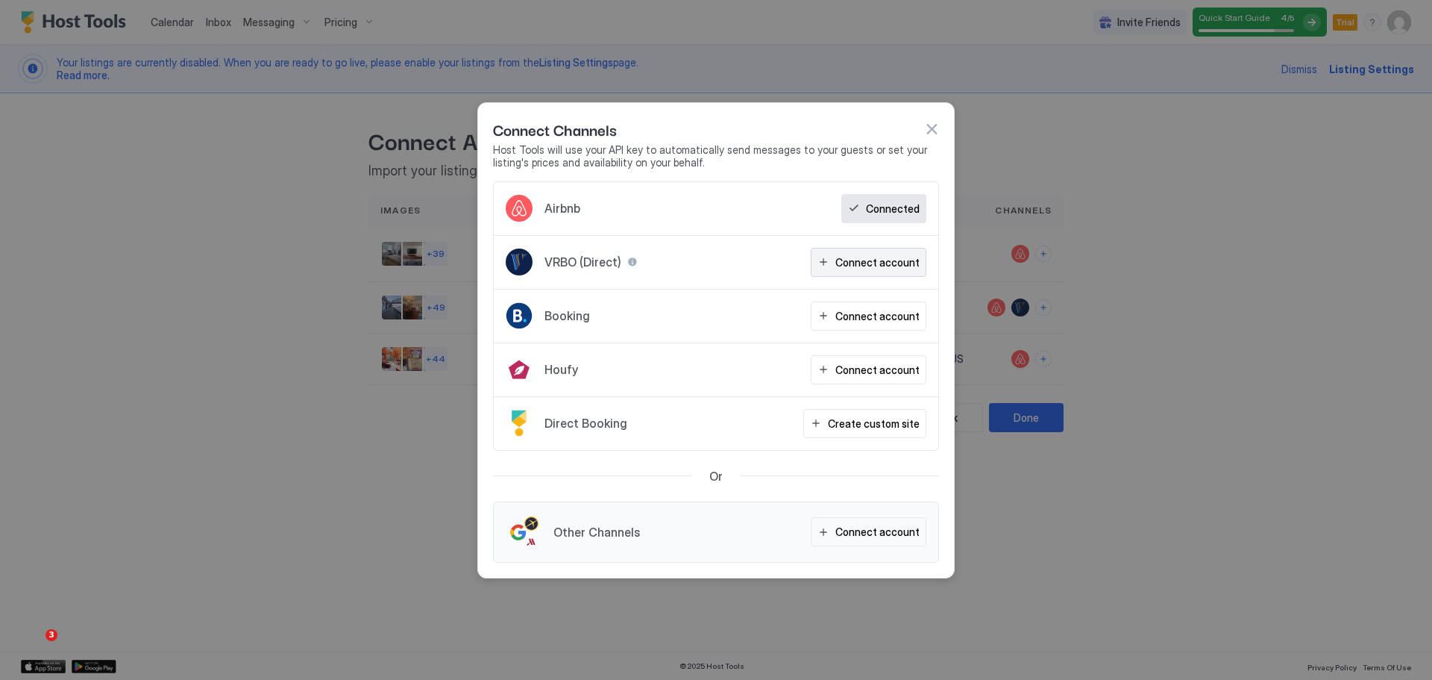
click at [713, 264] on div "Connect account" at bounding box center [878, 262] width 84 height 16
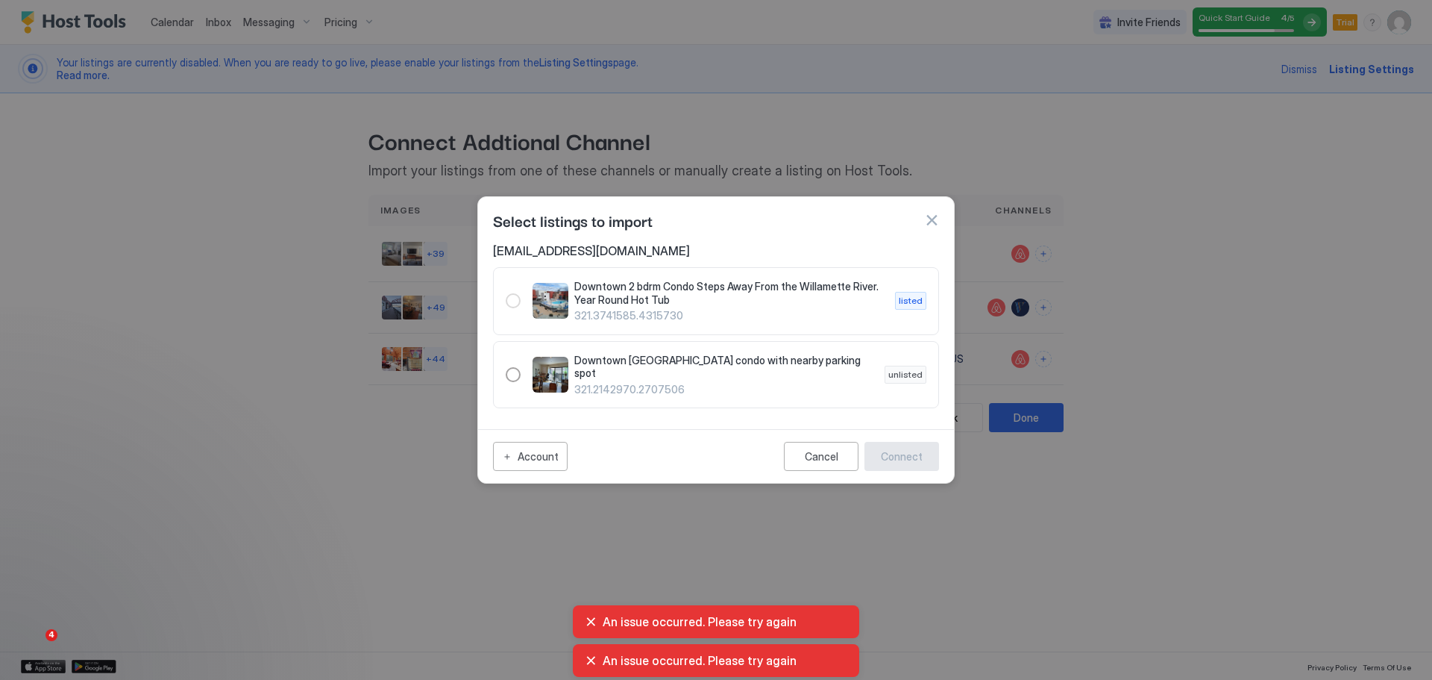
click at [713, 224] on button "button" at bounding box center [931, 220] width 15 height 15
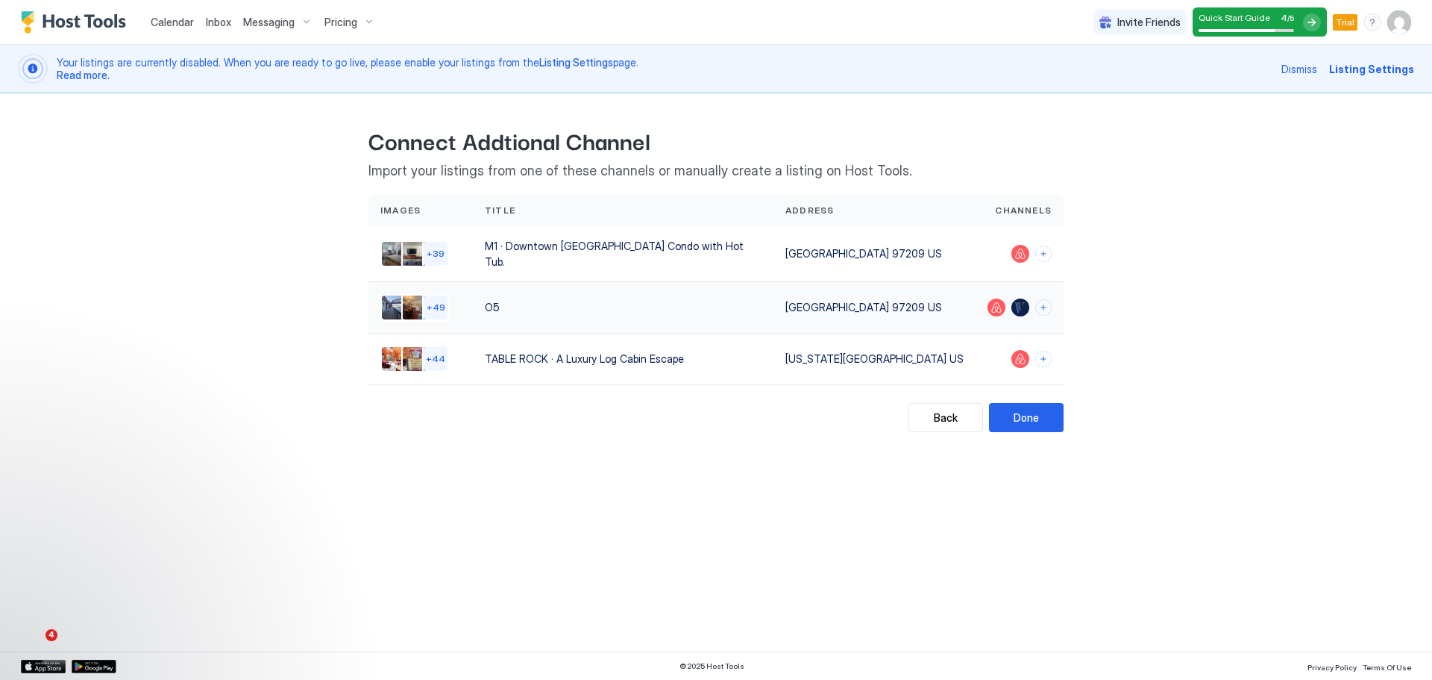
click at [564, 305] on div "O5" at bounding box center [623, 307] width 277 height 16
click at [153, 457] on div "Calendar Inbox Messaging Pricing Invite Friends Quick Start Guide 4 / 5 Trial B…" at bounding box center [716, 340] width 1432 height 680
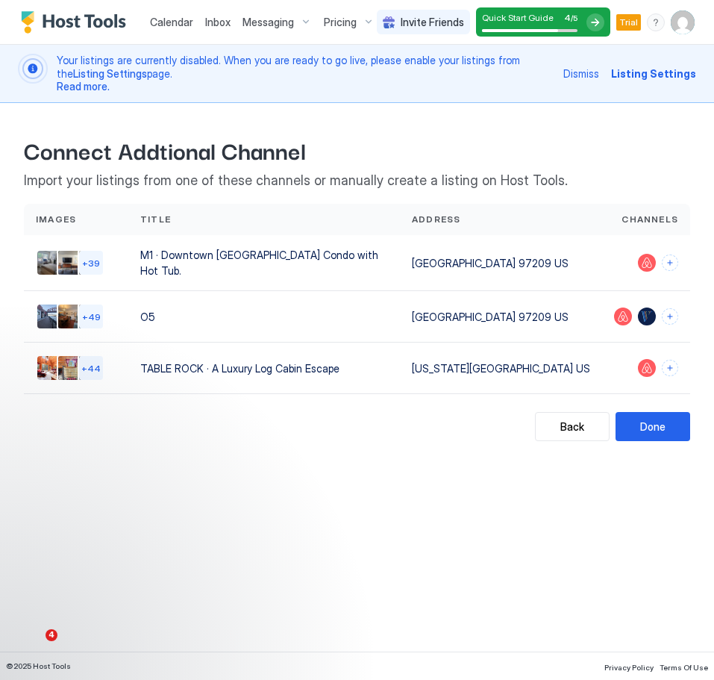
click at [649, 126] on div "Back Connect Addtional Channel Import your listings from one of these channels …" at bounding box center [357, 272] width 672 height 339
click at [529, 119] on div "Back Connect Addtional Channel Import your listings from one of these channels …" at bounding box center [357, 272] width 672 height 339
click at [656, 426] on div "Done" at bounding box center [652, 427] width 25 height 16
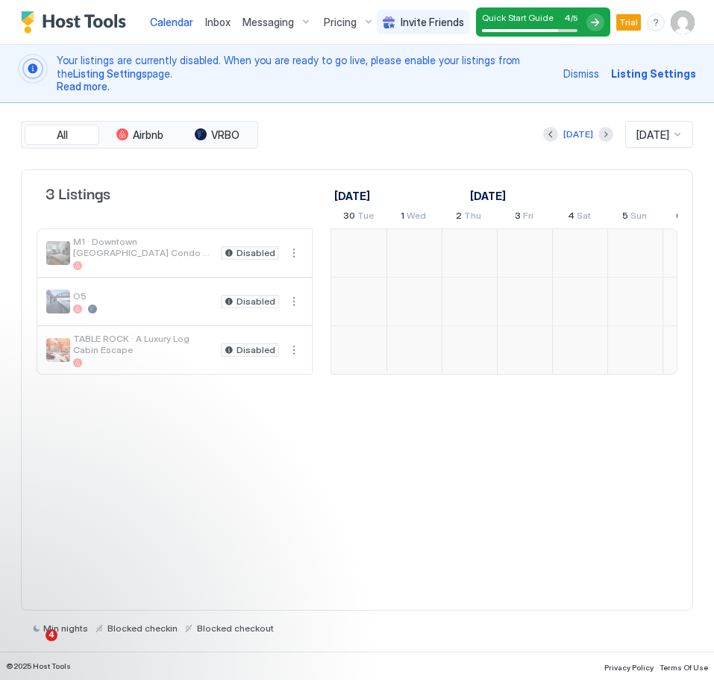
scroll to position [0, 829]
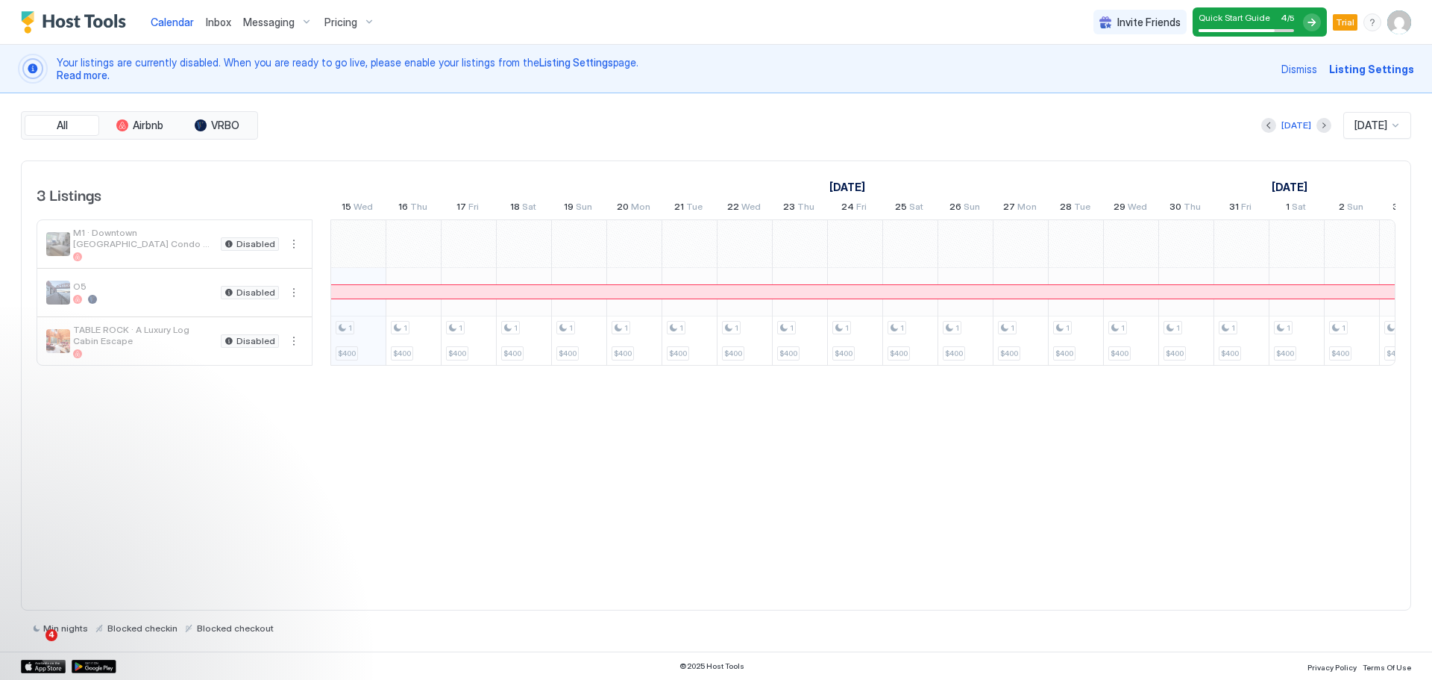
click at [713, 69] on span "Listing Settings" at bounding box center [1372, 69] width 85 height 16
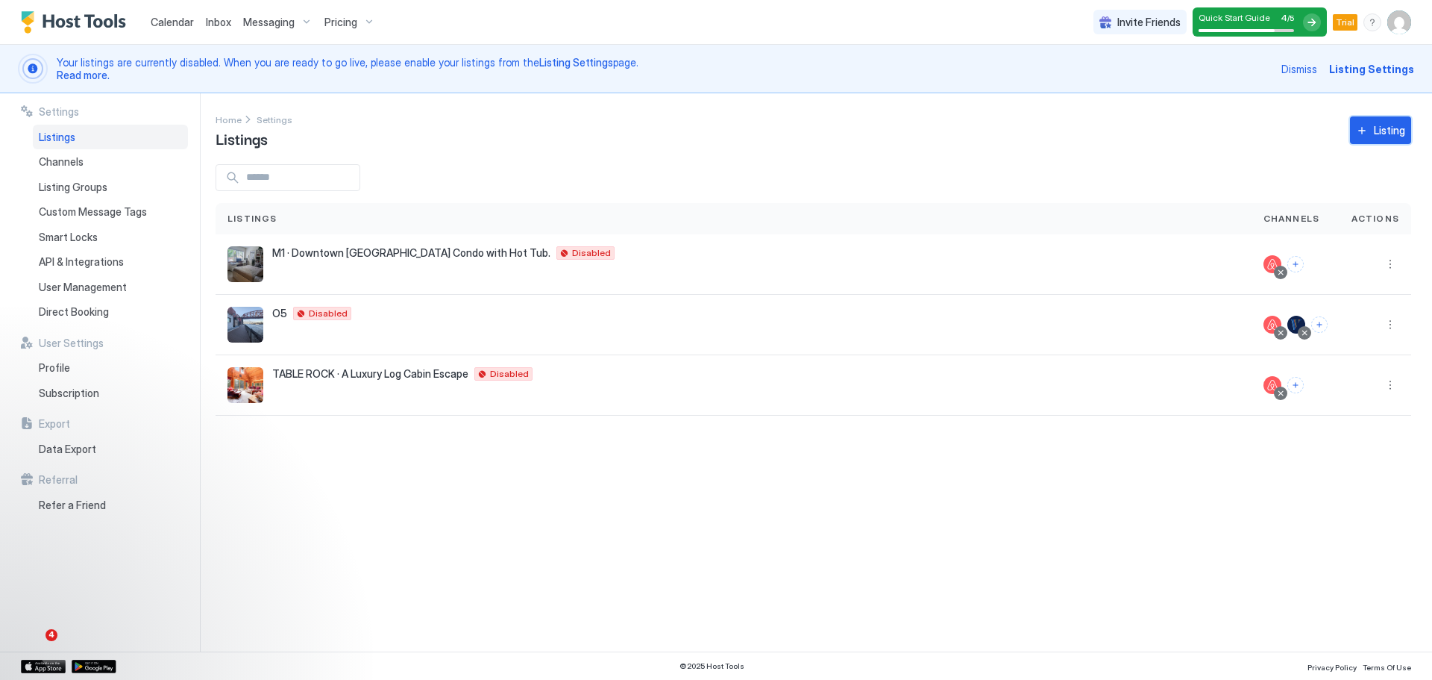
click at [713, 131] on div "Listing" at bounding box center [1389, 130] width 31 height 16
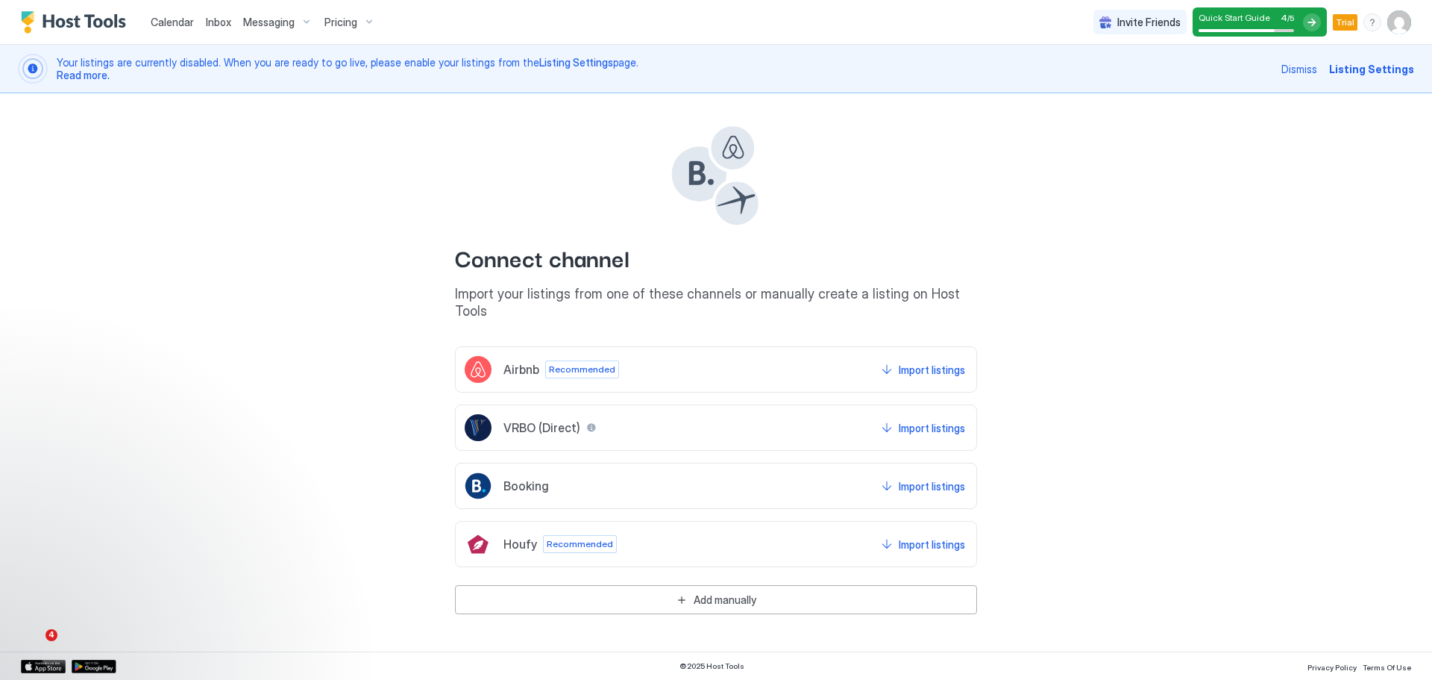
click at [707, 414] on div "VRBO (Direct) Import listings" at bounding box center [716, 427] width 522 height 46
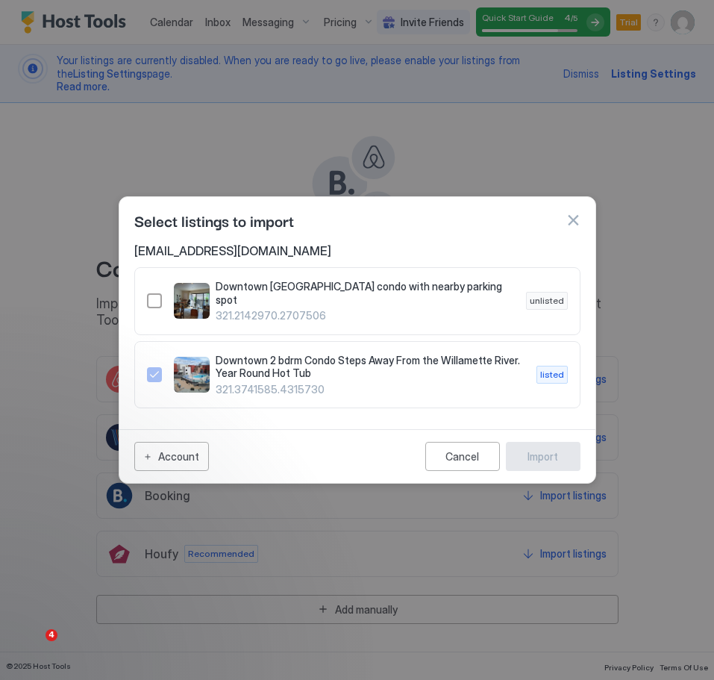
click at [570, 130] on div at bounding box center [357, 340] width 714 height 680
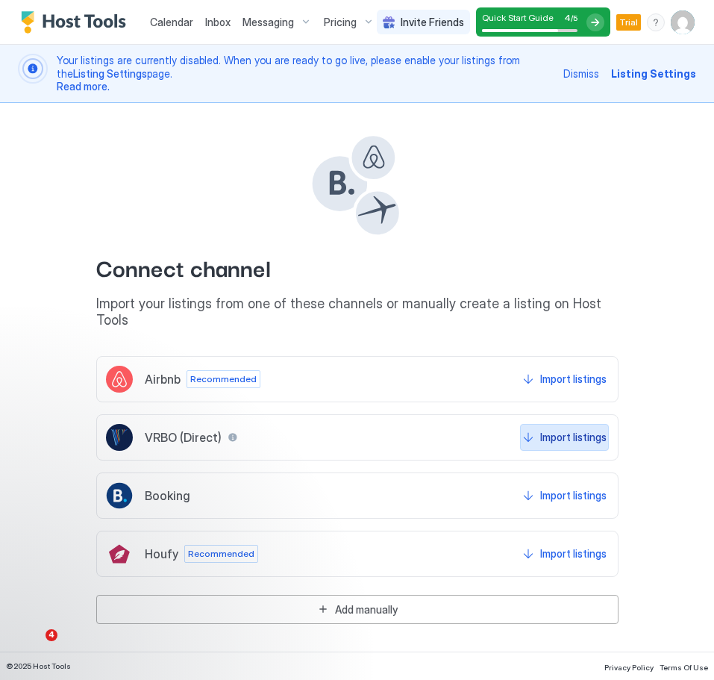
click at [563, 429] on div "Import listings" at bounding box center [573, 437] width 66 height 16
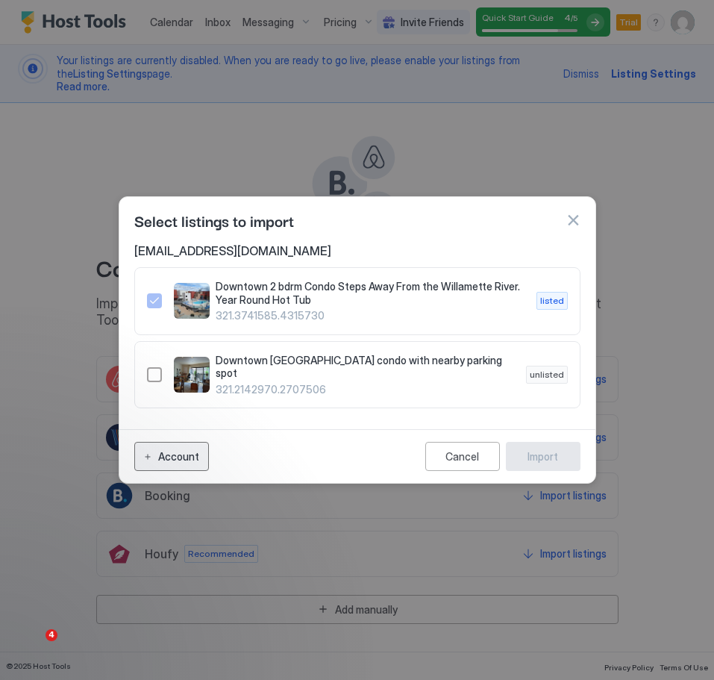
click at [191, 451] on div "Account" at bounding box center [178, 456] width 41 height 16
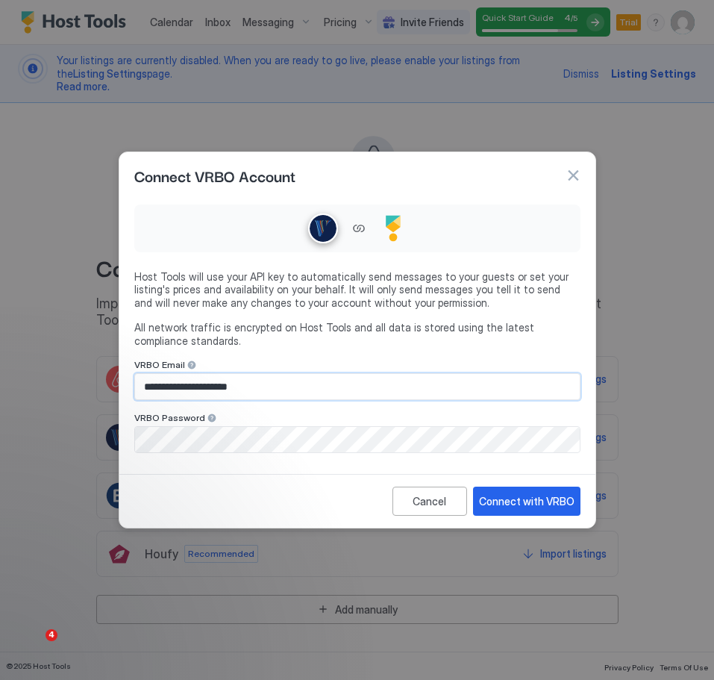
click at [292, 386] on input "**********" at bounding box center [357, 386] width 445 height 25
drag, startPoint x: 307, startPoint y: 382, endPoint x: 207, endPoint y: 375, distance: 99.5
click at [207, 375] on input "**********" at bounding box center [357, 386] width 445 height 25
drag, startPoint x: 276, startPoint y: 383, endPoint x: 125, endPoint y: 380, distance: 150.7
click at [133, 378] on div "**********" at bounding box center [357, 333] width 476 height 270
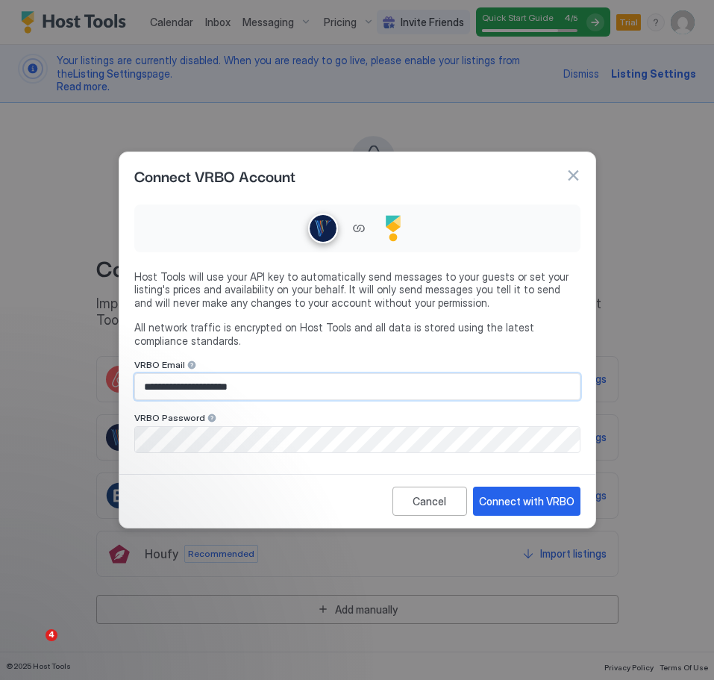
paste input "Input Field"
type input "**********"
click at [533, 503] on div "Connect with VRBO" at bounding box center [526, 501] width 95 height 16
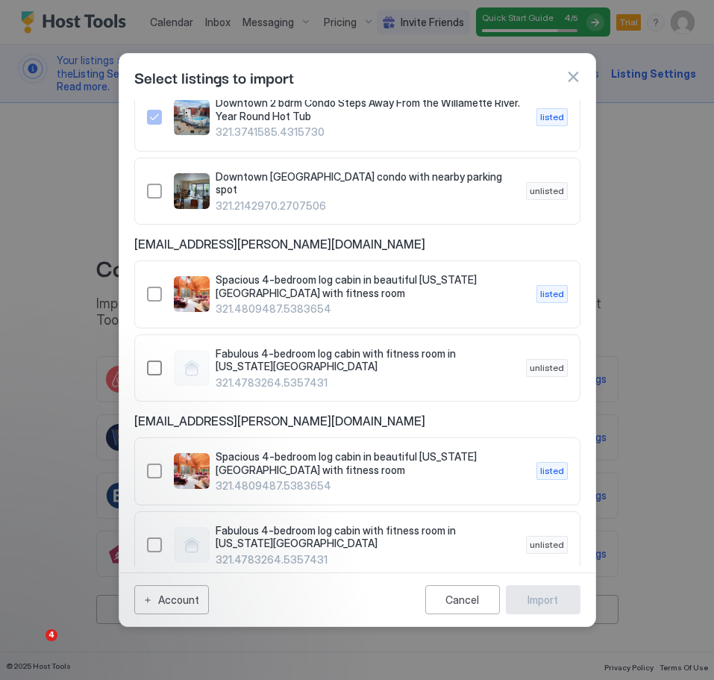
scroll to position [38, 0]
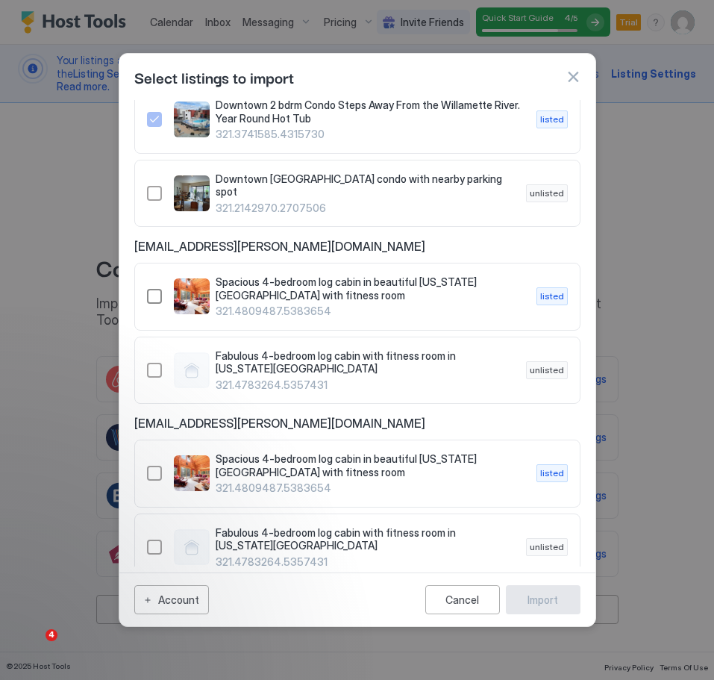
click at [154, 290] on div "321.4809487.5383654" at bounding box center [154, 296] width 15 height 15
click at [558, 611] on button "Import" at bounding box center [543, 599] width 75 height 29
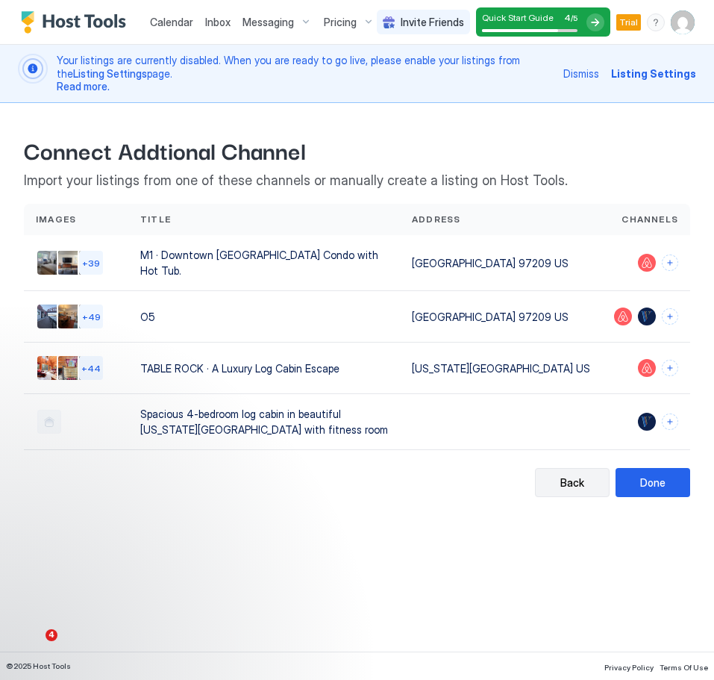
click at [535, 477] on button "Back" at bounding box center [572, 482] width 75 height 29
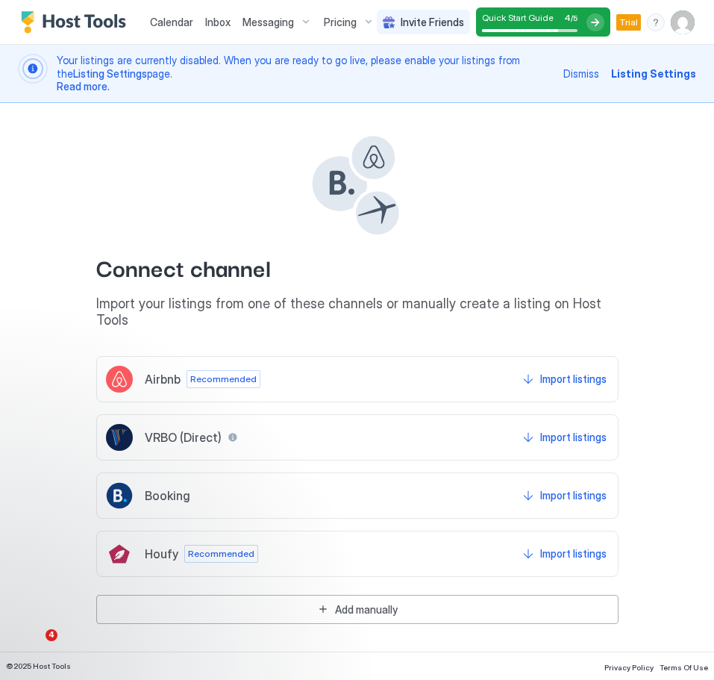
click at [654, 73] on span "Listing Settings" at bounding box center [653, 74] width 85 height 16
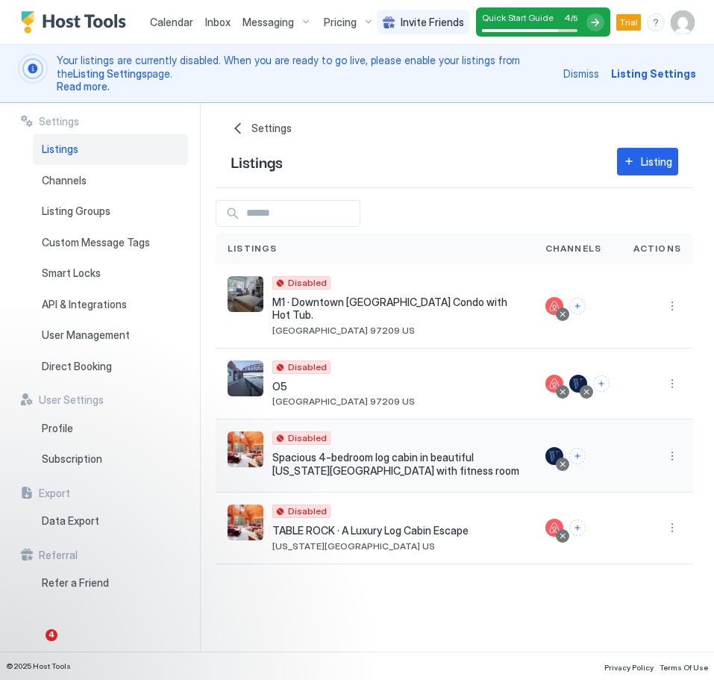
click at [453, 470] on div "Spacious 4-bedroom log cabin in beautiful Colorado Springs with fitness room Di…" at bounding box center [375, 455] width 318 height 73
click at [451, 467] on div "Spacious 4-bedroom log cabin in beautiful Colorado Springs with fitness room Di…" at bounding box center [375, 455] width 318 height 73
click at [677, 447] on button "More options" at bounding box center [672, 456] width 18 height 18
click at [520, 449] on div at bounding box center [357, 340] width 714 height 680
click at [576, 519] on button "Connect channels" at bounding box center [577, 527] width 16 height 16
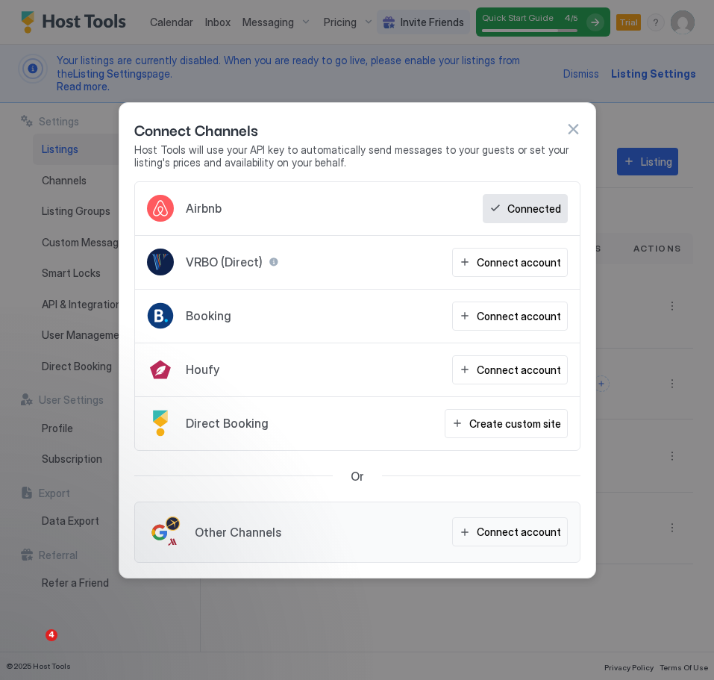
click at [577, 136] on div "Connect Channels" at bounding box center [357, 129] width 446 height 22
click at [574, 130] on button "button" at bounding box center [573, 129] width 15 height 15
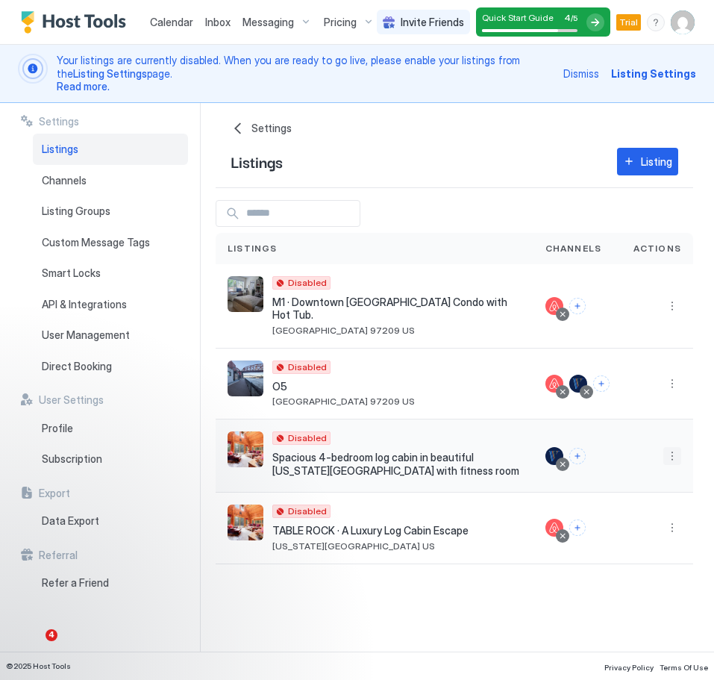
click at [672, 448] on button "More options" at bounding box center [672, 456] width 18 height 18
click at [621, 557] on span "Delete" at bounding box center [619, 559] width 28 height 11
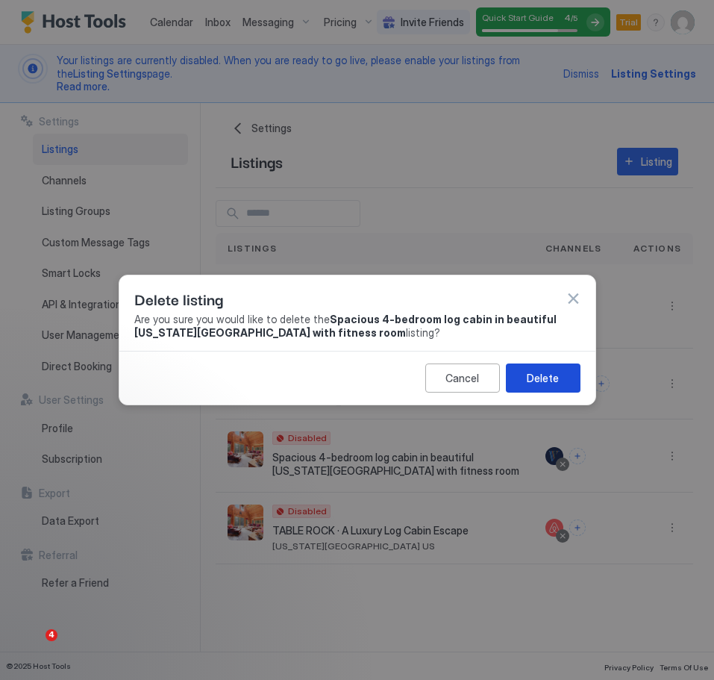
click at [564, 377] on button "Delete" at bounding box center [543, 377] width 75 height 29
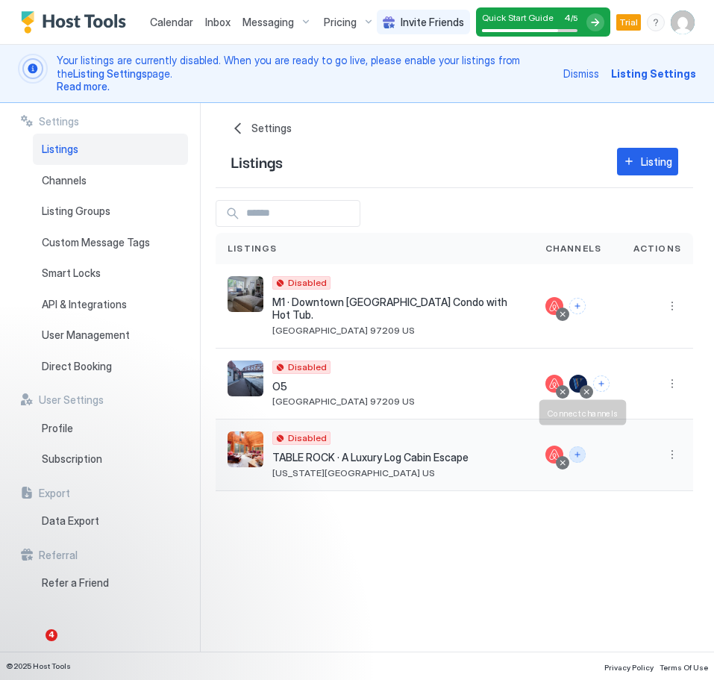
click at [576, 446] on button "Connect channels" at bounding box center [577, 454] width 16 height 16
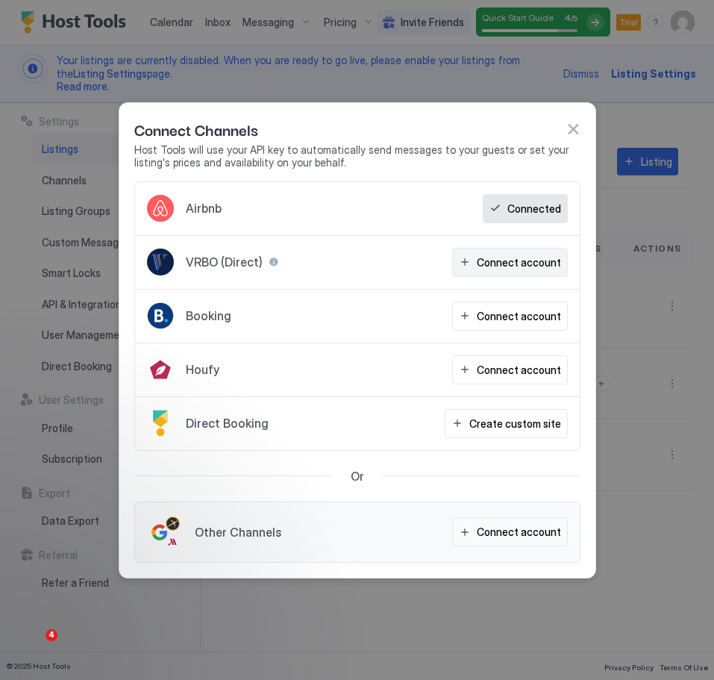
click at [496, 263] on div "Connect account" at bounding box center [519, 262] width 84 height 16
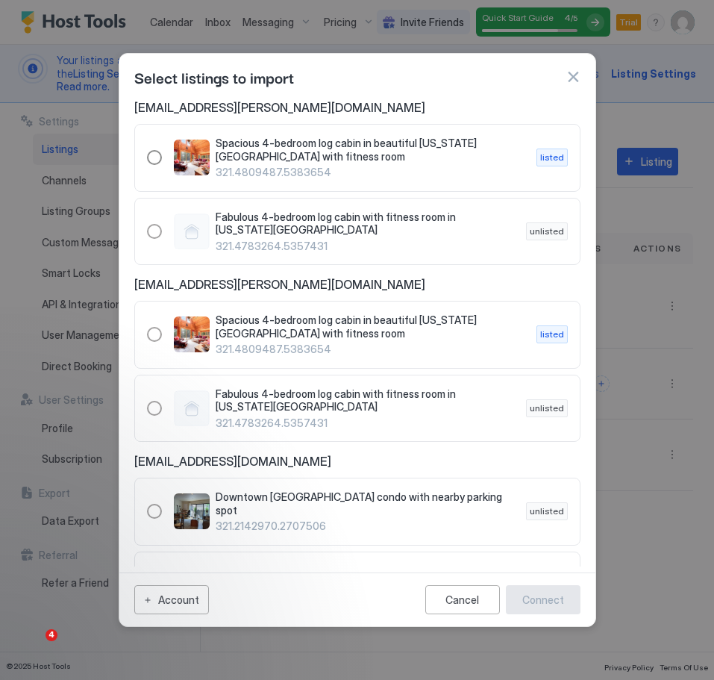
click at [152, 157] on div "321.4809487.5383654" at bounding box center [154, 157] width 15 height 15
click at [548, 604] on div "Connect" at bounding box center [543, 600] width 42 height 16
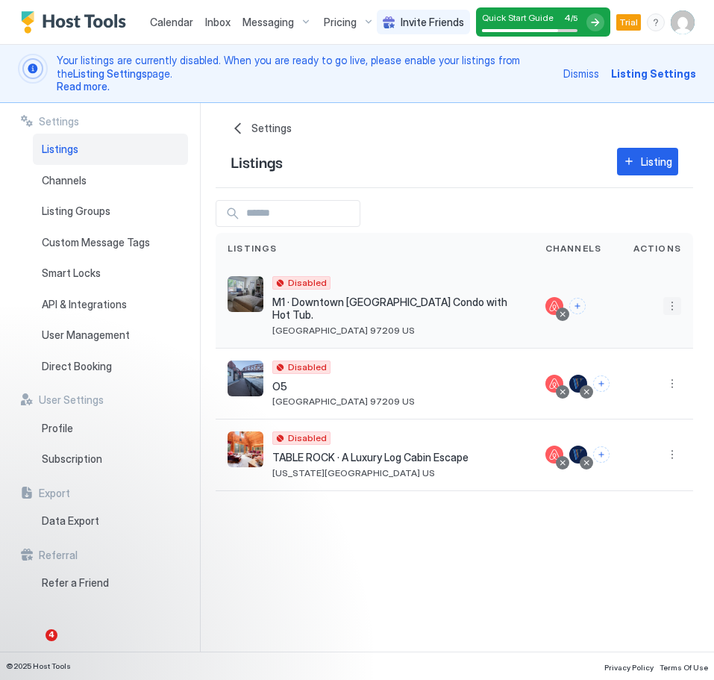
click at [672, 304] on button "More options" at bounding box center [672, 306] width 18 height 18
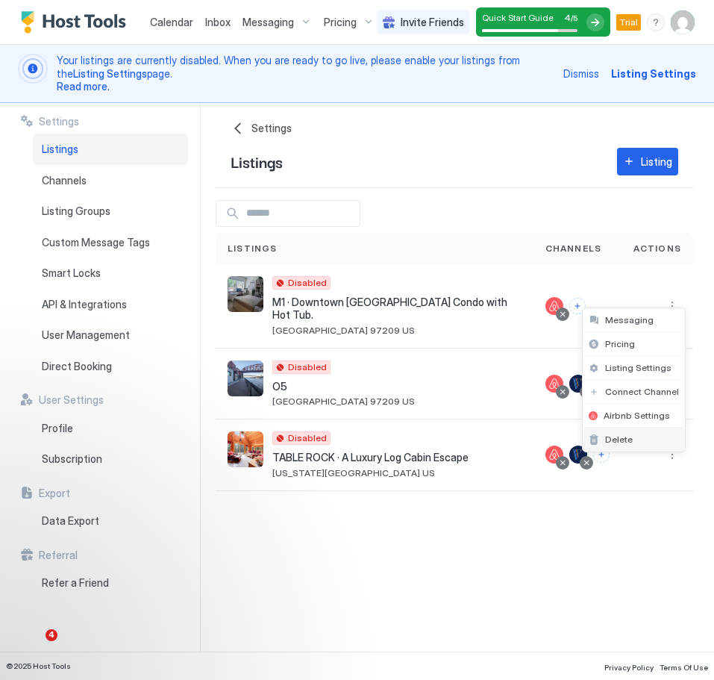
click at [638, 445] on div "Delete" at bounding box center [634, 440] width 102 height 24
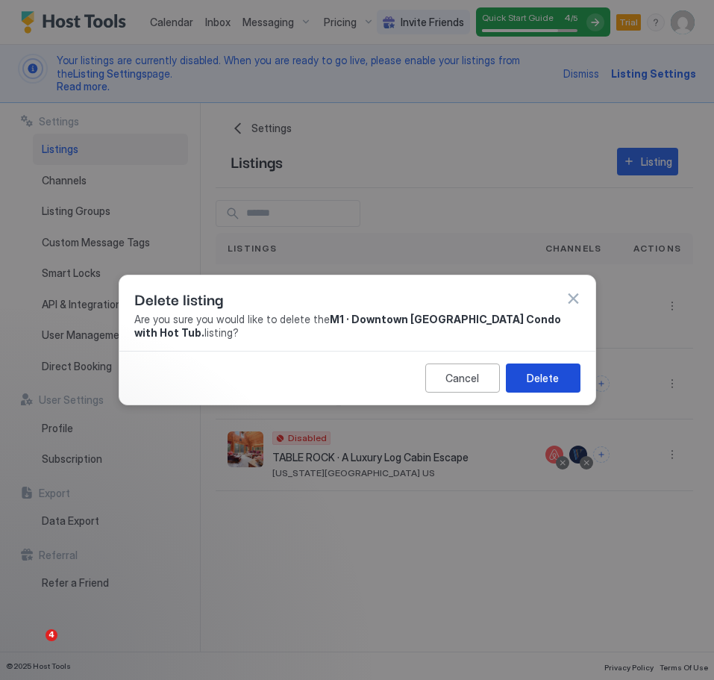
click at [552, 375] on div "Delete" at bounding box center [543, 378] width 32 height 16
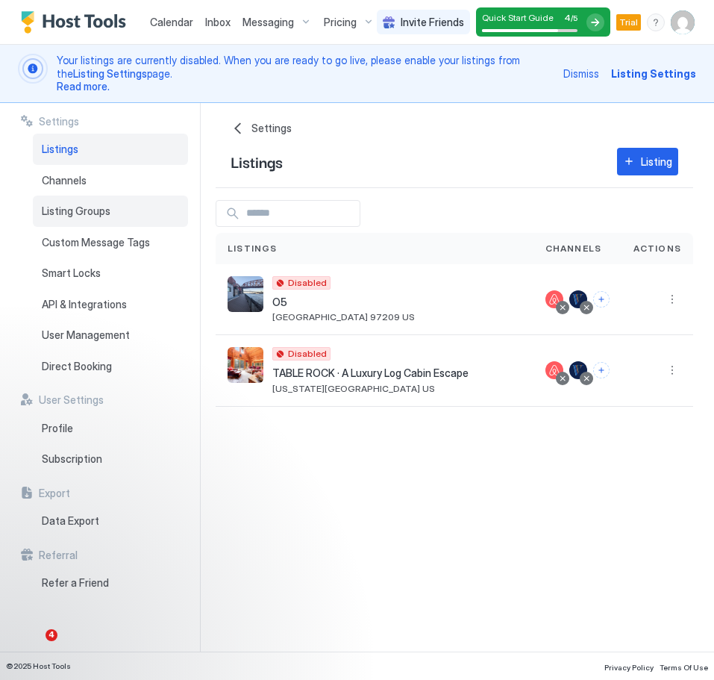
click at [85, 219] on div "Listing Groups" at bounding box center [110, 210] width 155 height 31
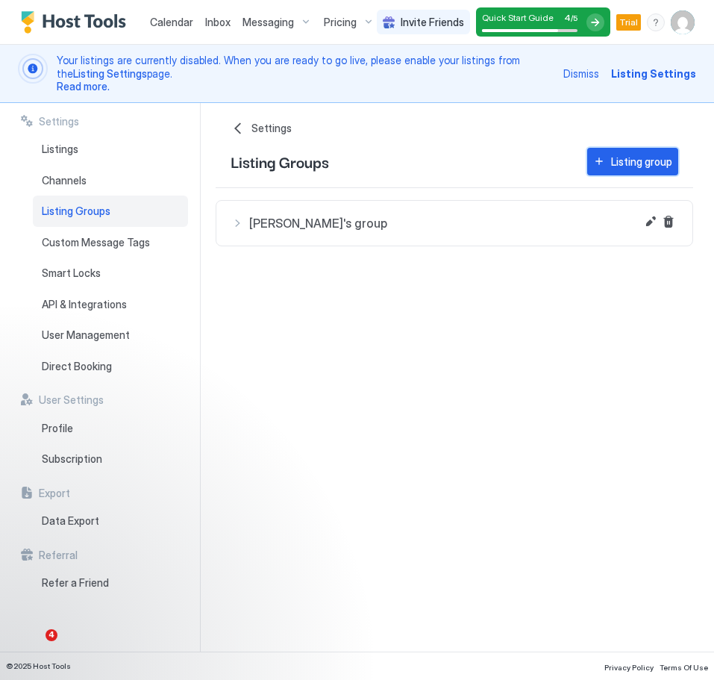
click at [661, 165] on div "Listing group" at bounding box center [641, 162] width 61 height 16
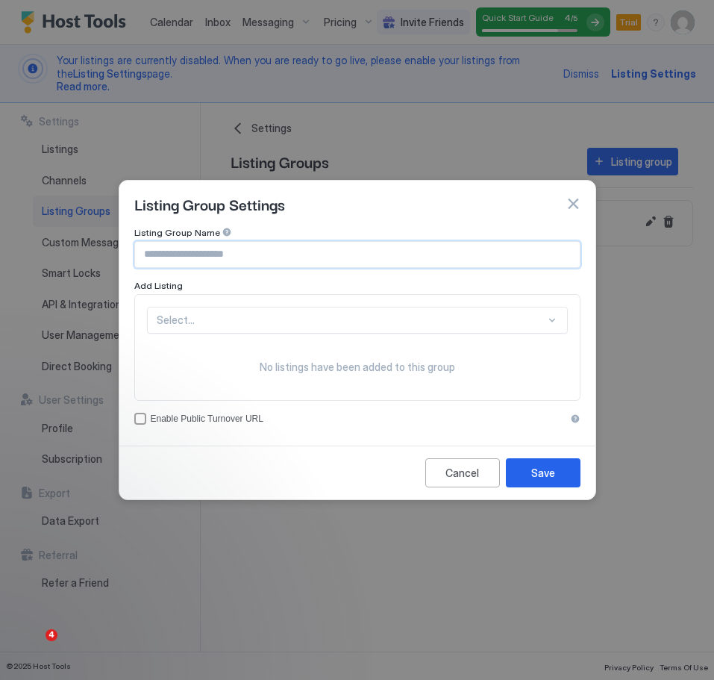
click at [157, 257] on input "Input Field" at bounding box center [357, 254] width 445 height 25
type input "**********"
click at [530, 328] on div "Select..." at bounding box center [357, 320] width 421 height 27
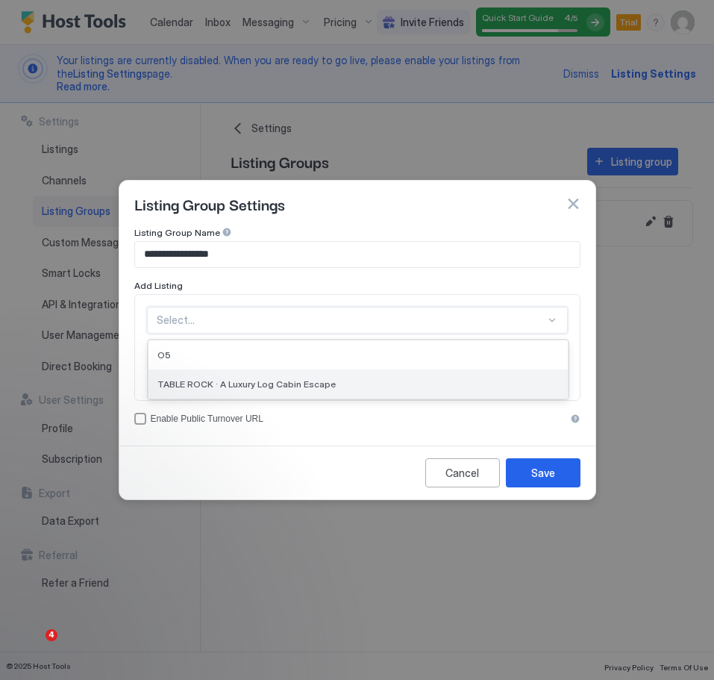
click at [394, 378] on div "TABLE ROCK · A Luxury Log Cabin Escape" at bounding box center [357, 383] width 401 height 11
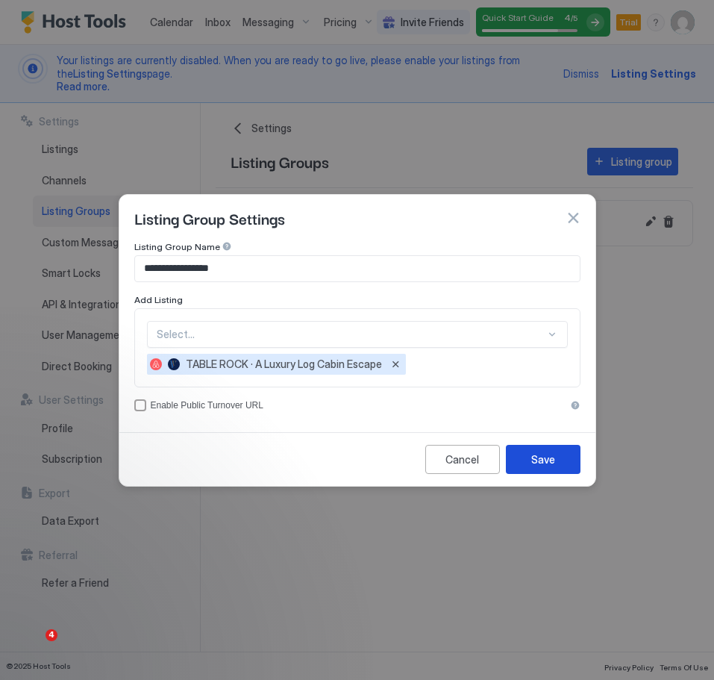
click at [549, 466] on div "Save" at bounding box center [543, 459] width 24 height 16
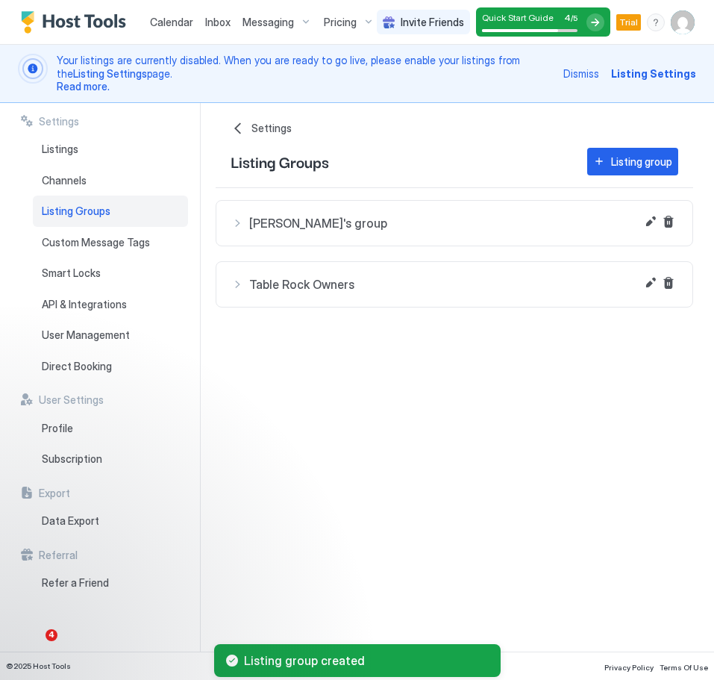
click at [361, 283] on span "Table Rock Owners" at bounding box center [463, 284] width 428 height 15
click at [405, 335] on div at bounding box center [477, 341] width 376 height 12
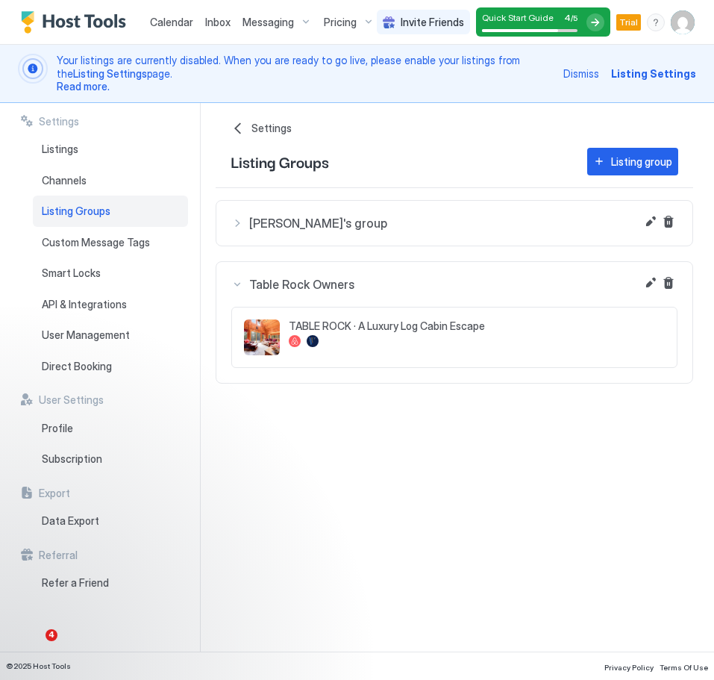
click at [526, 486] on div "Settings Home Settings Listing Groups Listing group Beth's group O5 Table Rock …" at bounding box center [465, 377] width 498 height 549
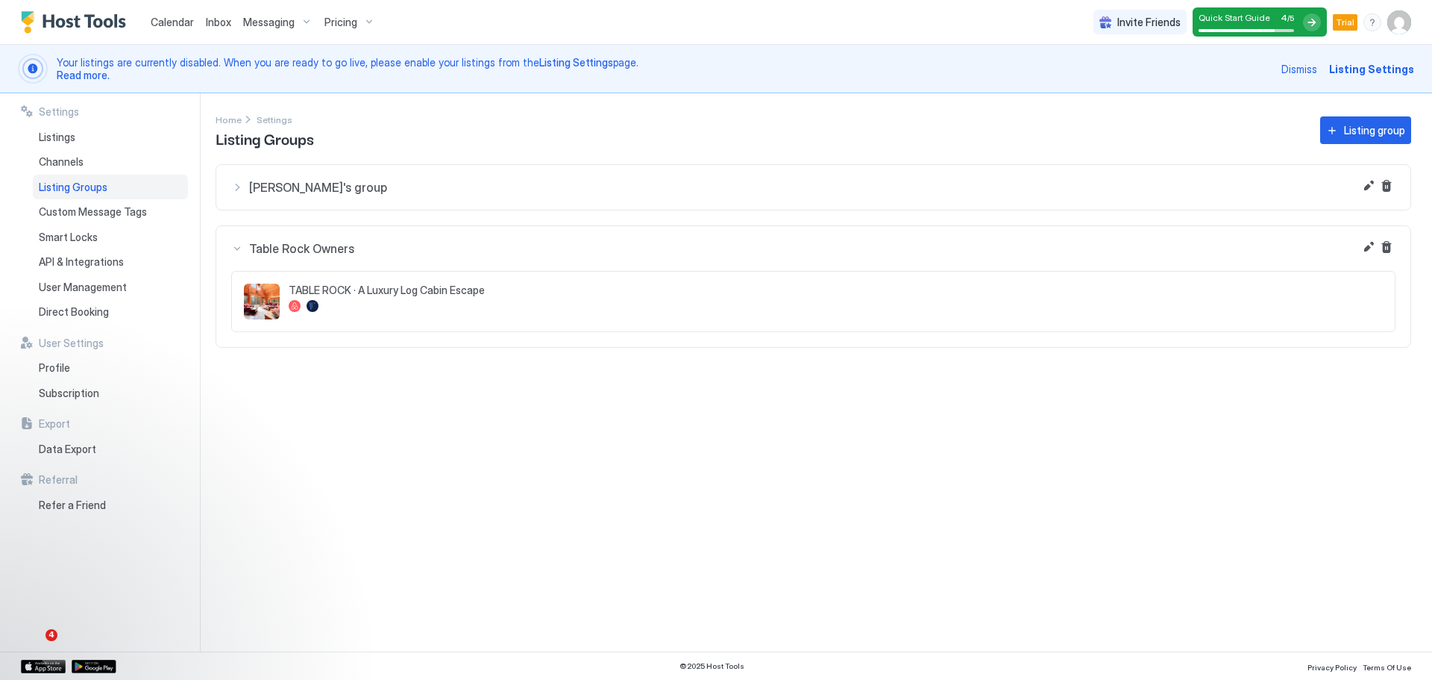
click at [713, 415] on div "Settings Home Settings Listing Groups Listing group Beth's group O5 Table Rock …" at bounding box center [824, 372] width 1217 height 558
click at [60, 137] on span "Listings" at bounding box center [57, 137] width 37 height 13
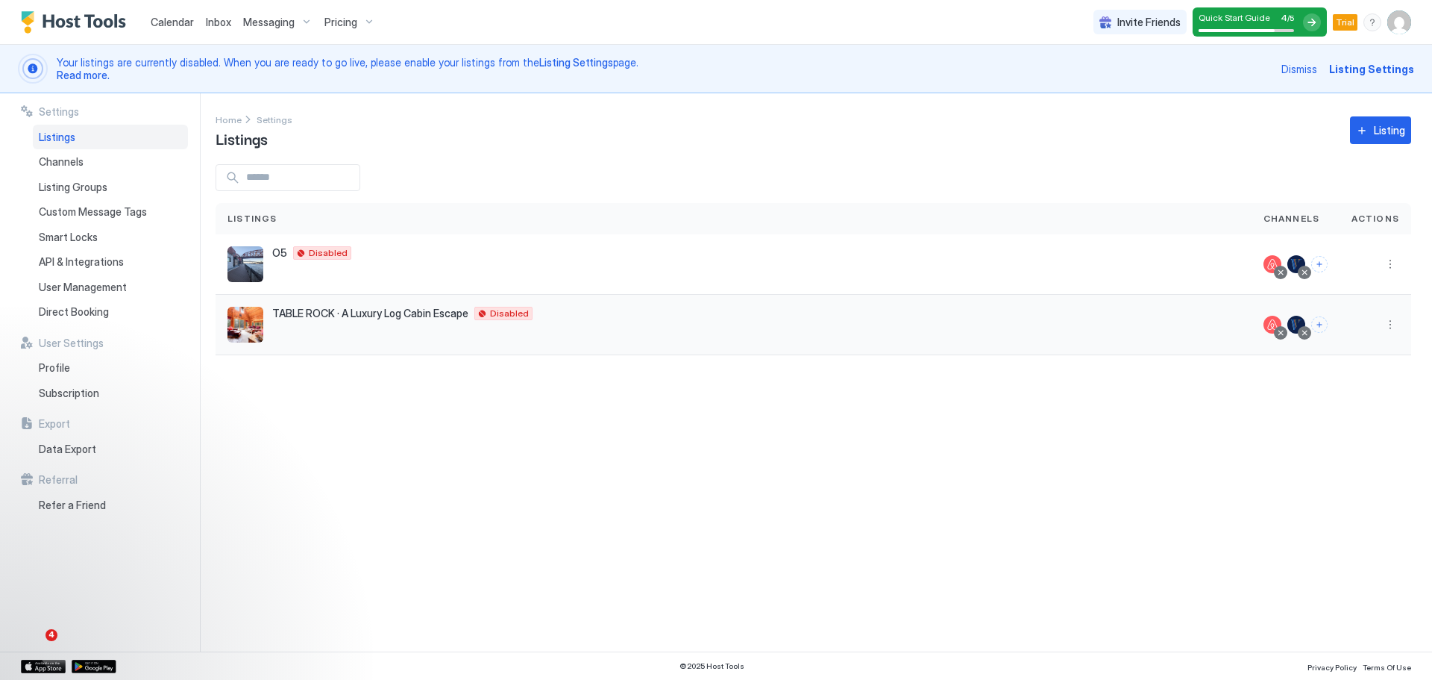
click at [342, 325] on div "TABLE ROCK · A Luxury Log Cabin Escape Colorado Springs 80908 US Disabled" at bounding box center [734, 325] width 1012 height 36
click at [345, 317] on span "TABLE ROCK · A Luxury Log Cabin Escape" at bounding box center [370, 313] width 196 height 13
click at [297, 20] on div "Messaging" at bounding box center [277, 22] width 81 height 25
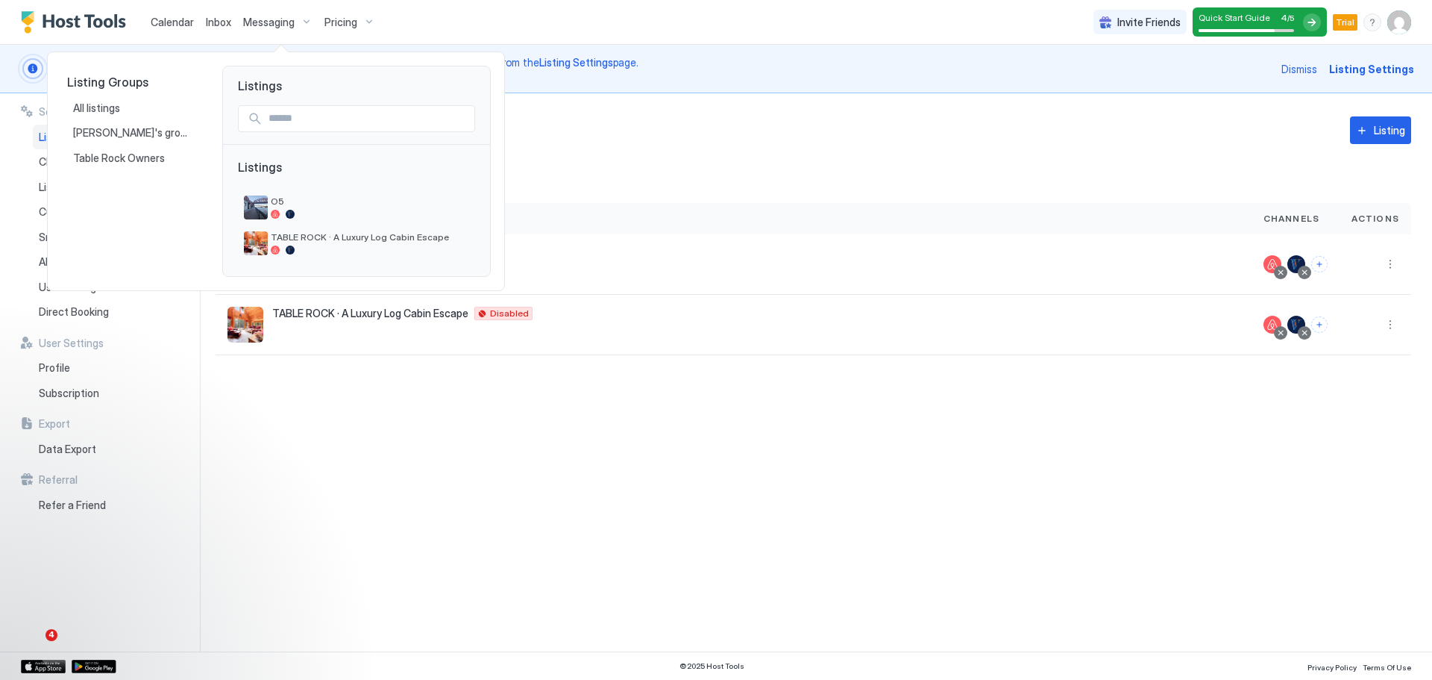
click at [336, 21] on div at bounding box center [716, 340] width 1432 height 680
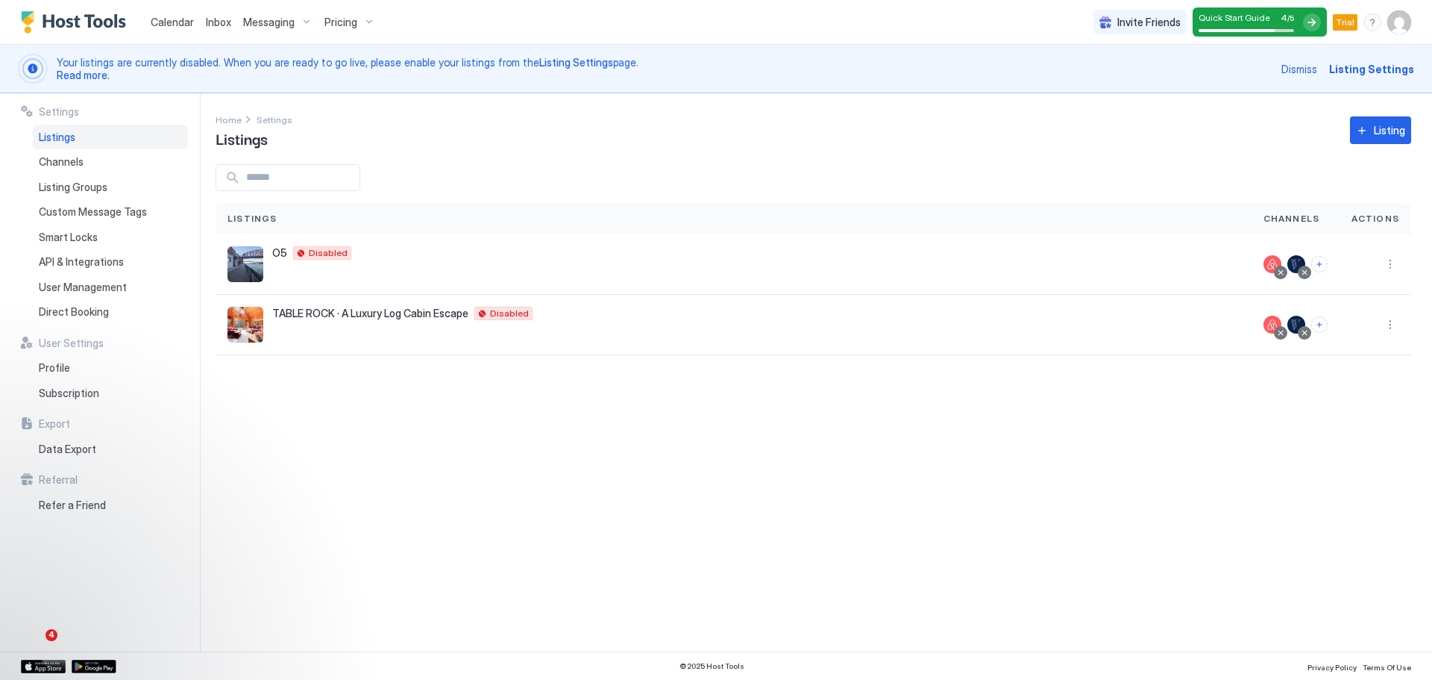
click at [336, 21] on span "Pricing" at bounding box center [341, 22] width 33 height 13
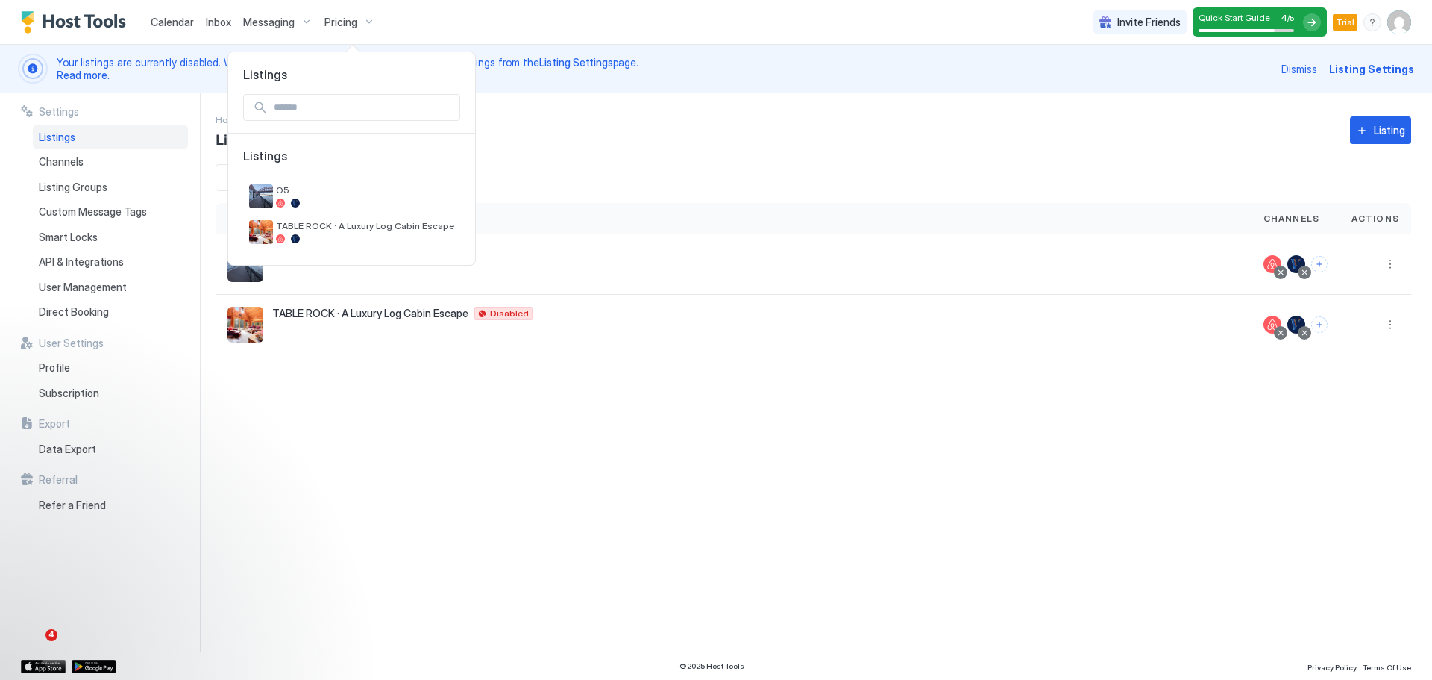
click at [255, 30] on div at bounding box center [716, 340] width 1432 height 680
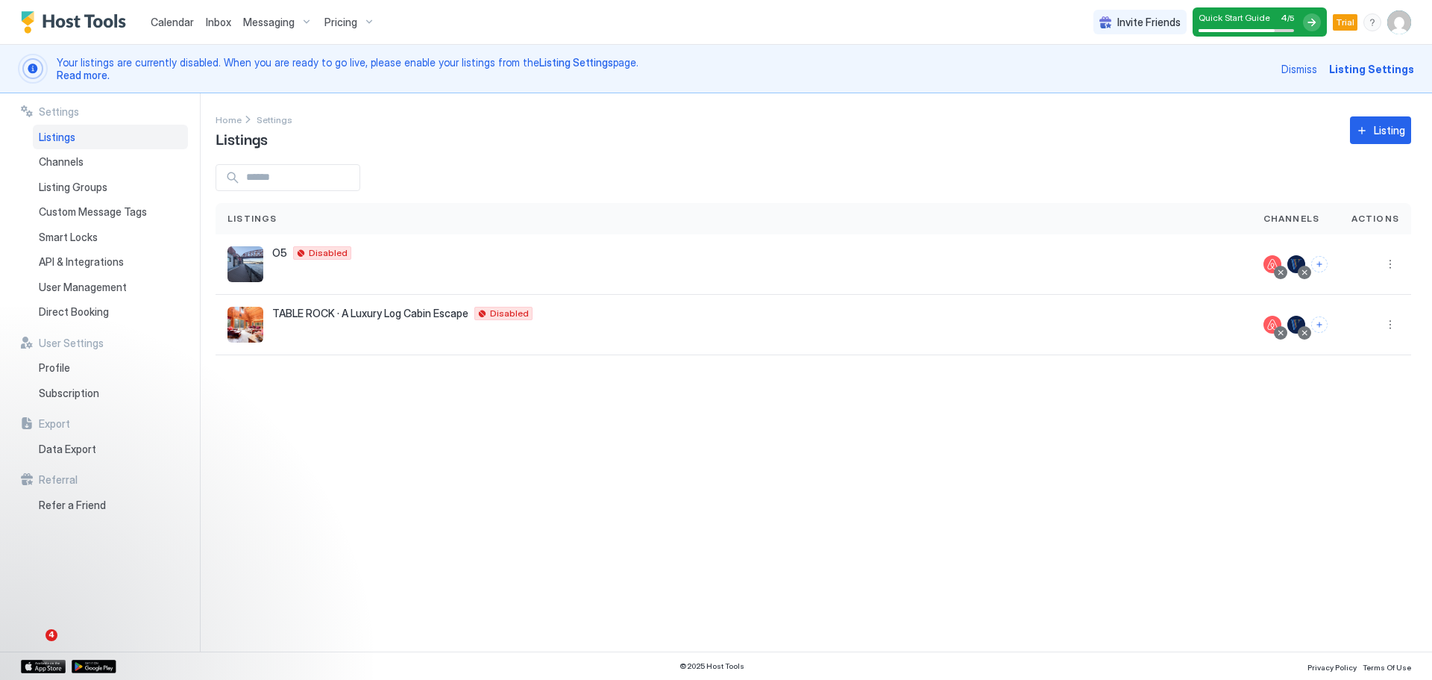
click at [216, 25] on span "Inbox" at bounding box center [218, 22] width 25 height 13
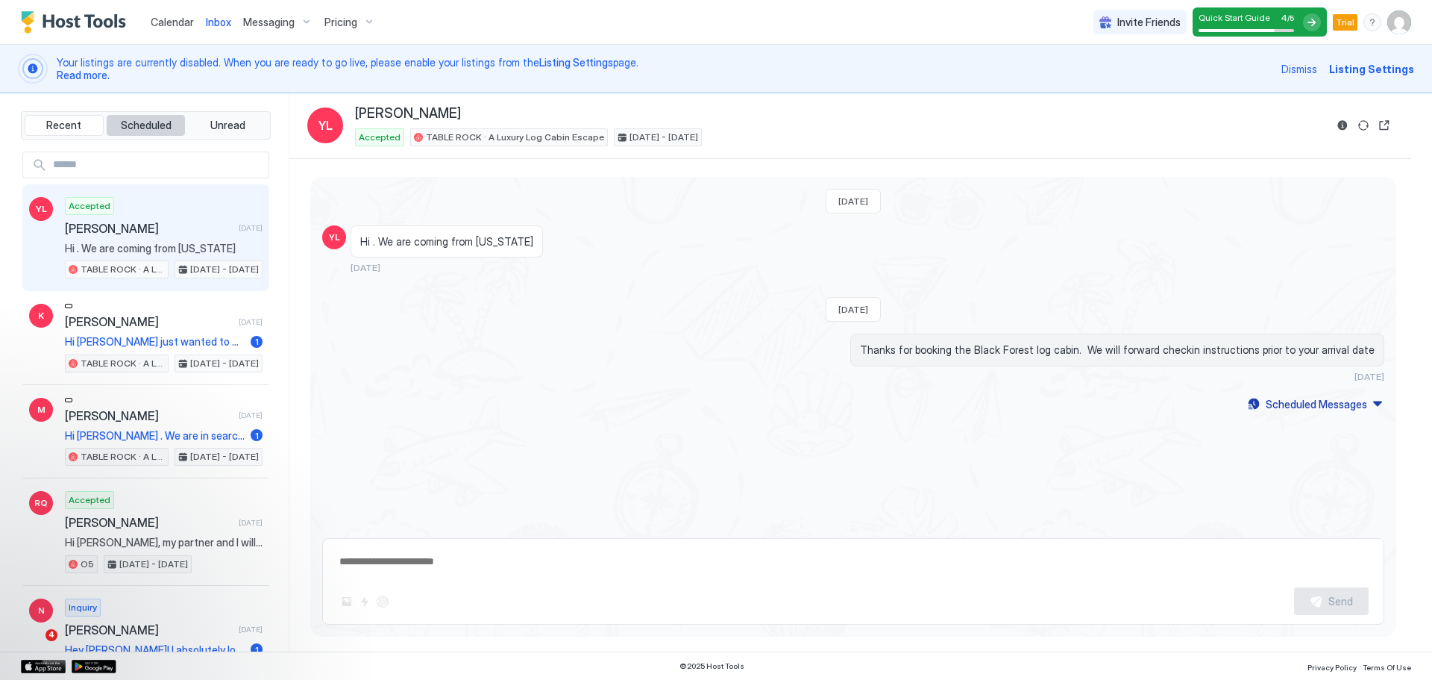
click at [145, 131] on span "Scheduled" at bounding box center [146, 125] width 51 height 13
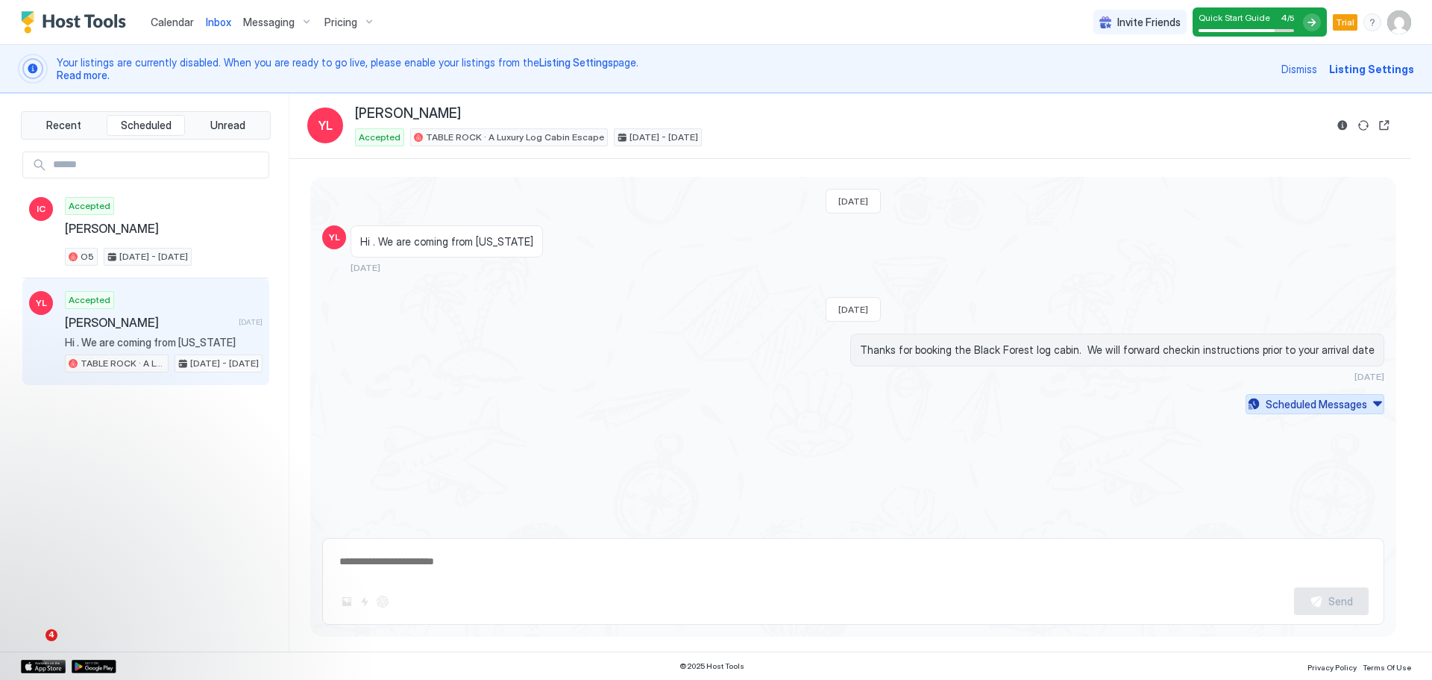
click at [713, 404] on div "Scheduled Messages" at bounding box center [1316, 404] width 101 height 16
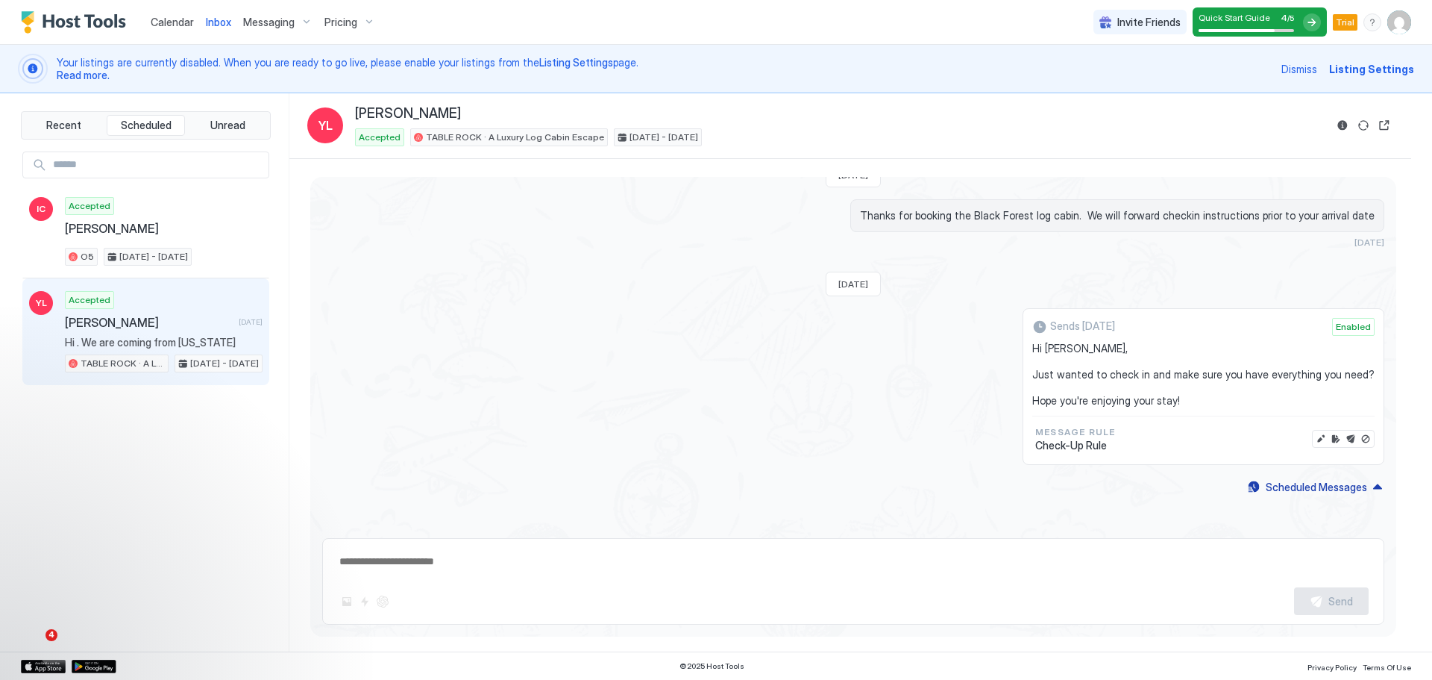
click at [713, 480] on div "Last Saturday YL Hi . We are coming from nebraska 4 days ago Last Sunday Thanks…" at bounding box center [853, 285] width 1086 height 484
click at [81, 126] on button "Recent" at bounding box center [64, 125] width 79 height 21
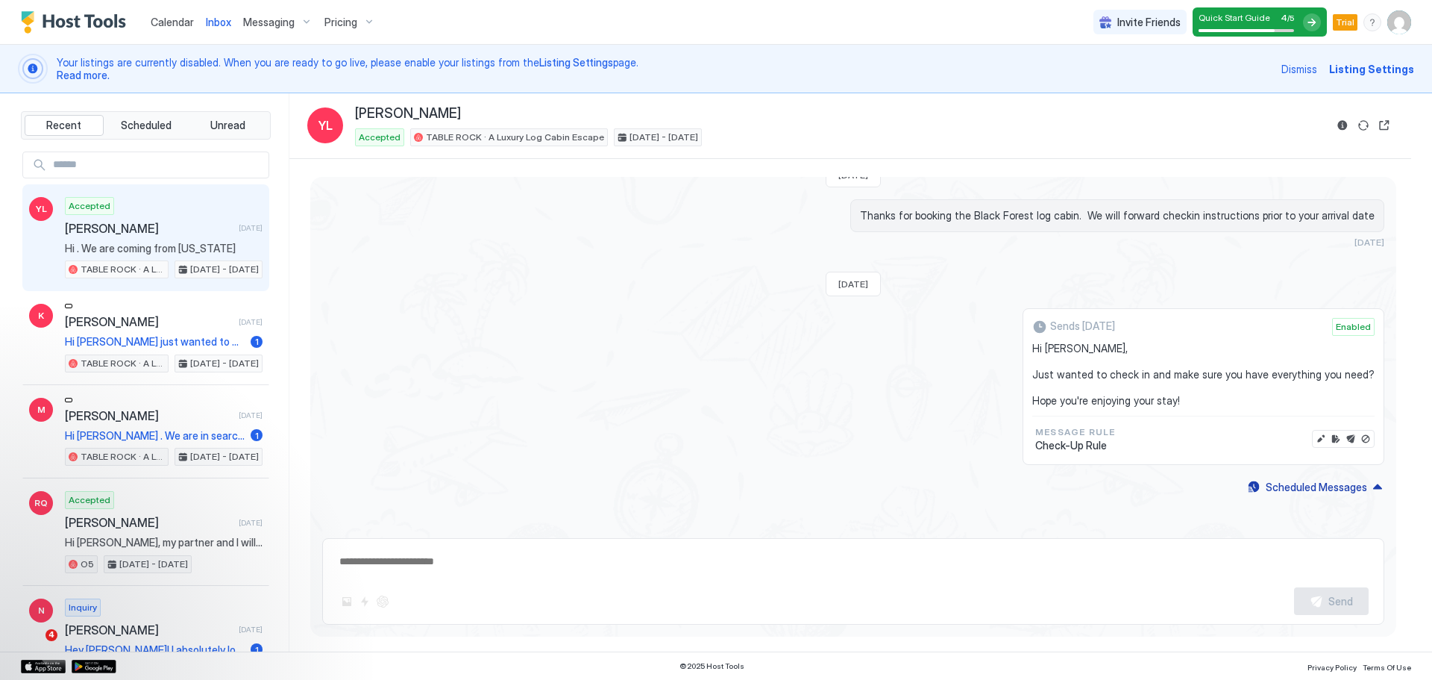
type textarea "*"
click at [286, 25] on span "Messaging" at bounding box center [268, 22] width 51 height 13
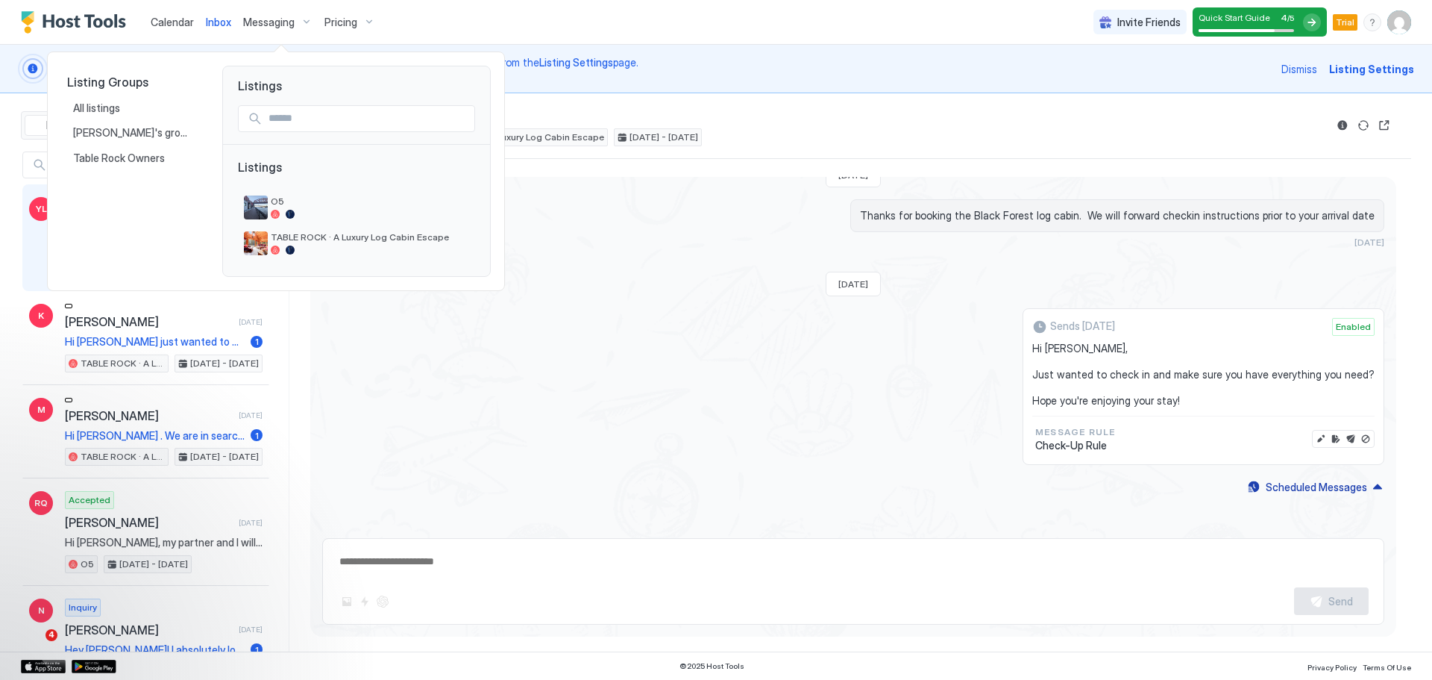
click at [577, 389] on div at bounding box center [716, 340] width 1432 height 680
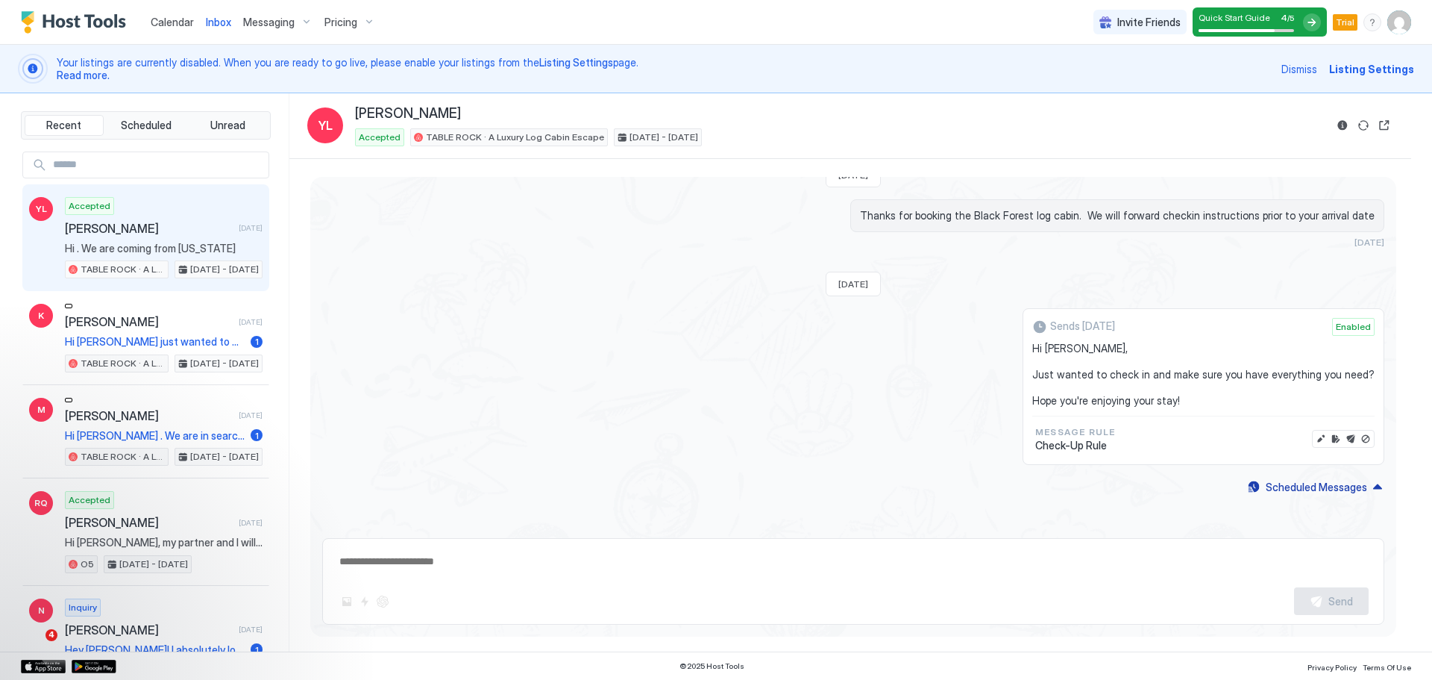
click at [86, 26] on img "Host Tools Logo" at bounding box center [77, 22] width 112 height 22
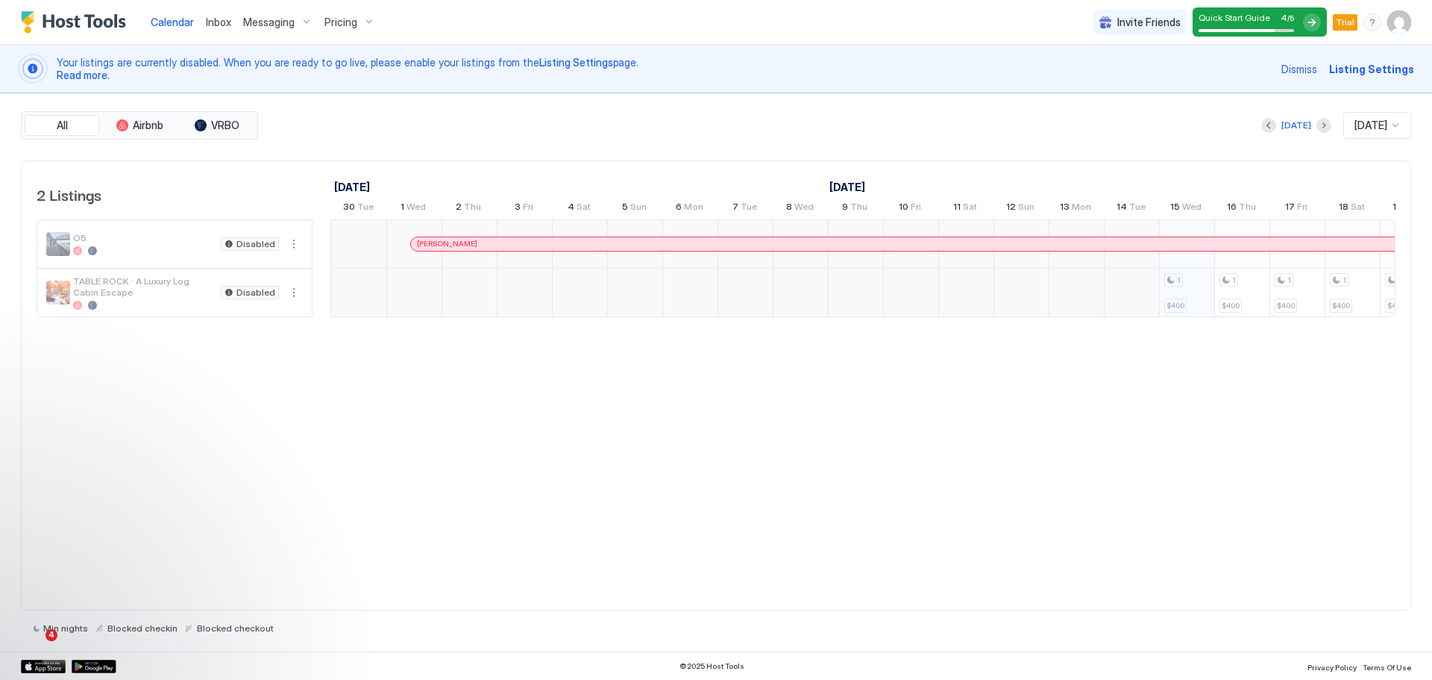
scroll to position [0, 829]
click at [713, 69] on span "Listing Settings" at bounding box center [1372, 69] width 85 height 16
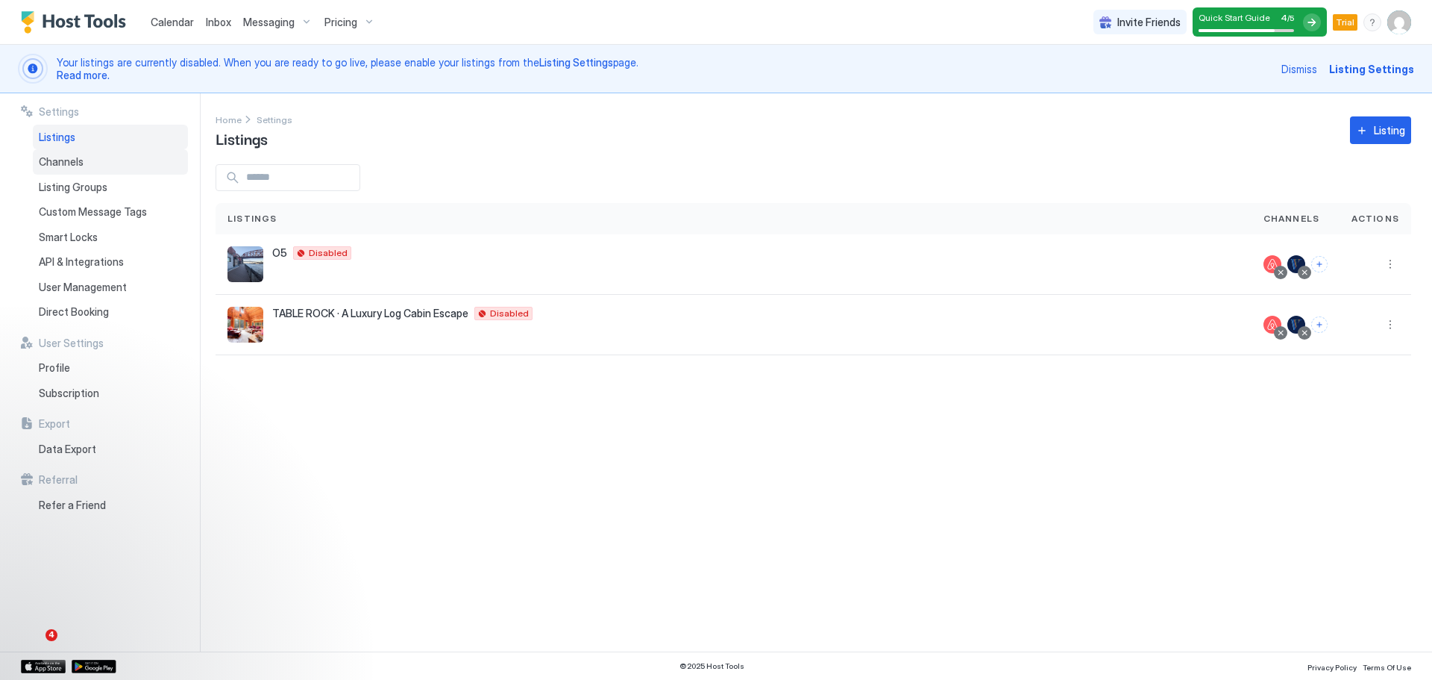
click at [63, 162] on span "Channels" at bounding box center [61, 161] width 45 height 13
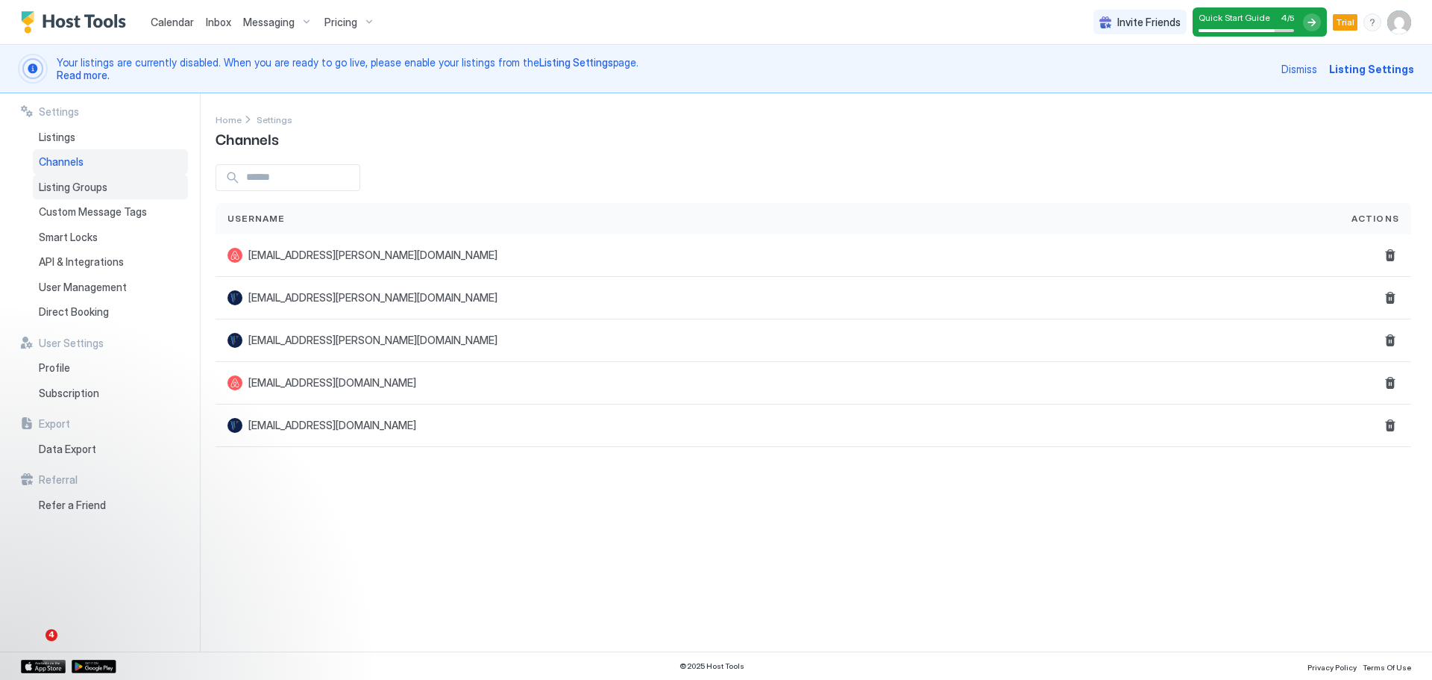
click at [66, 195] on div "Listing Groups" at bounding box center [110, 187] width 155 height 25
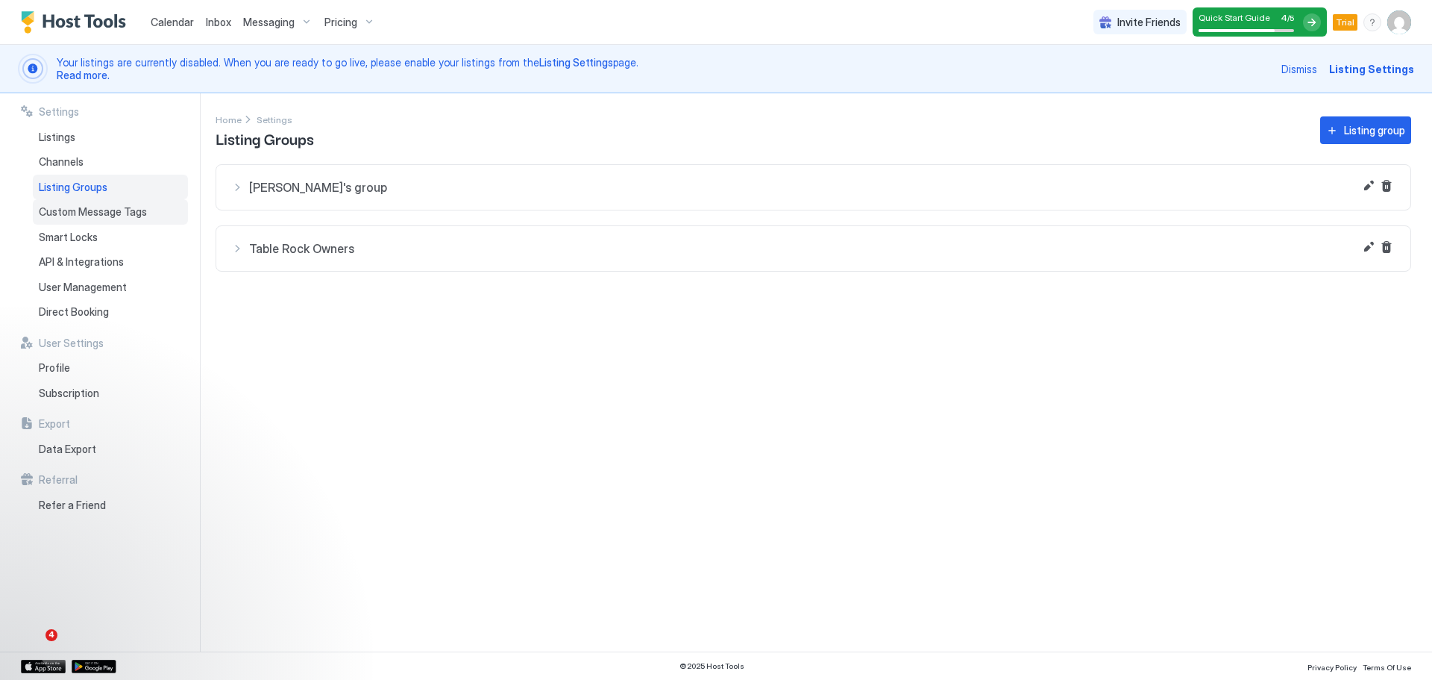
click at [69, 217] on span "Custom Message Tags" at bounding box center [93, 211] width 108 height 13
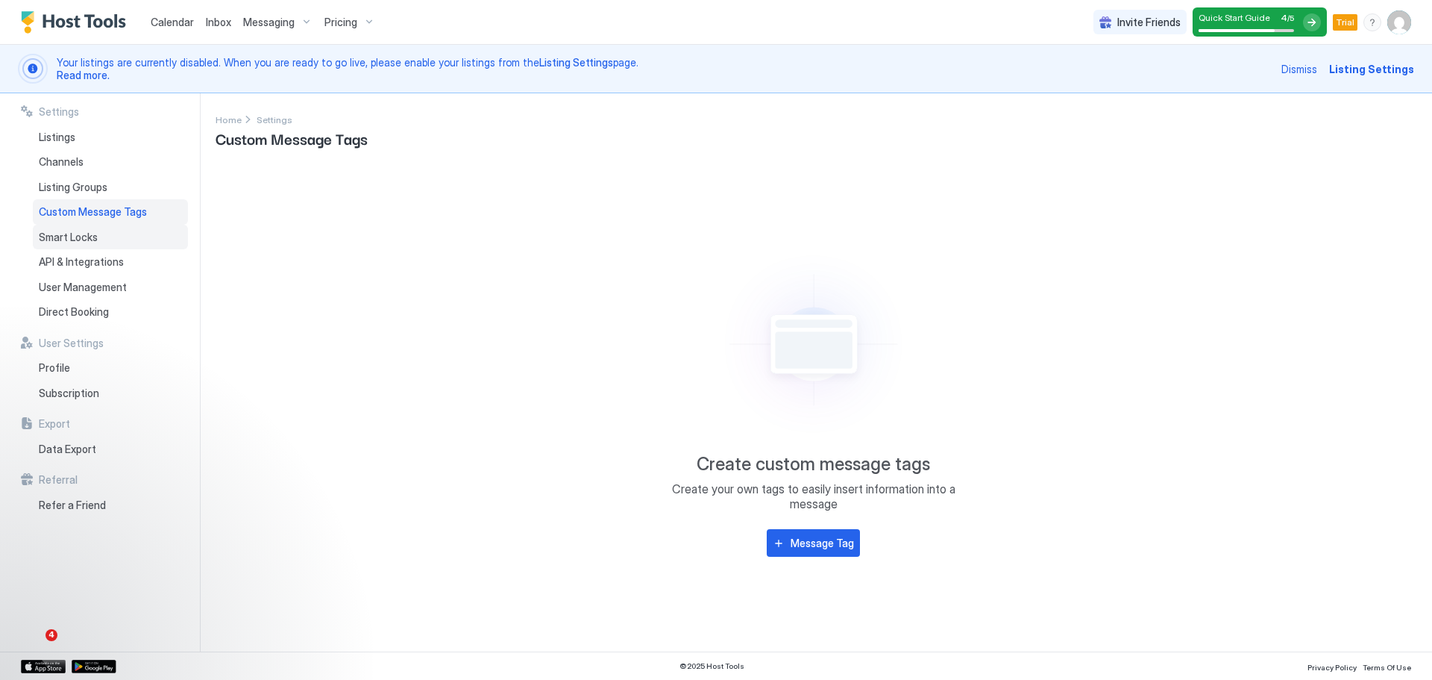
click at [71, 232] on span "Smart Locks" at bounding box center [68, 237] width 59 height 13
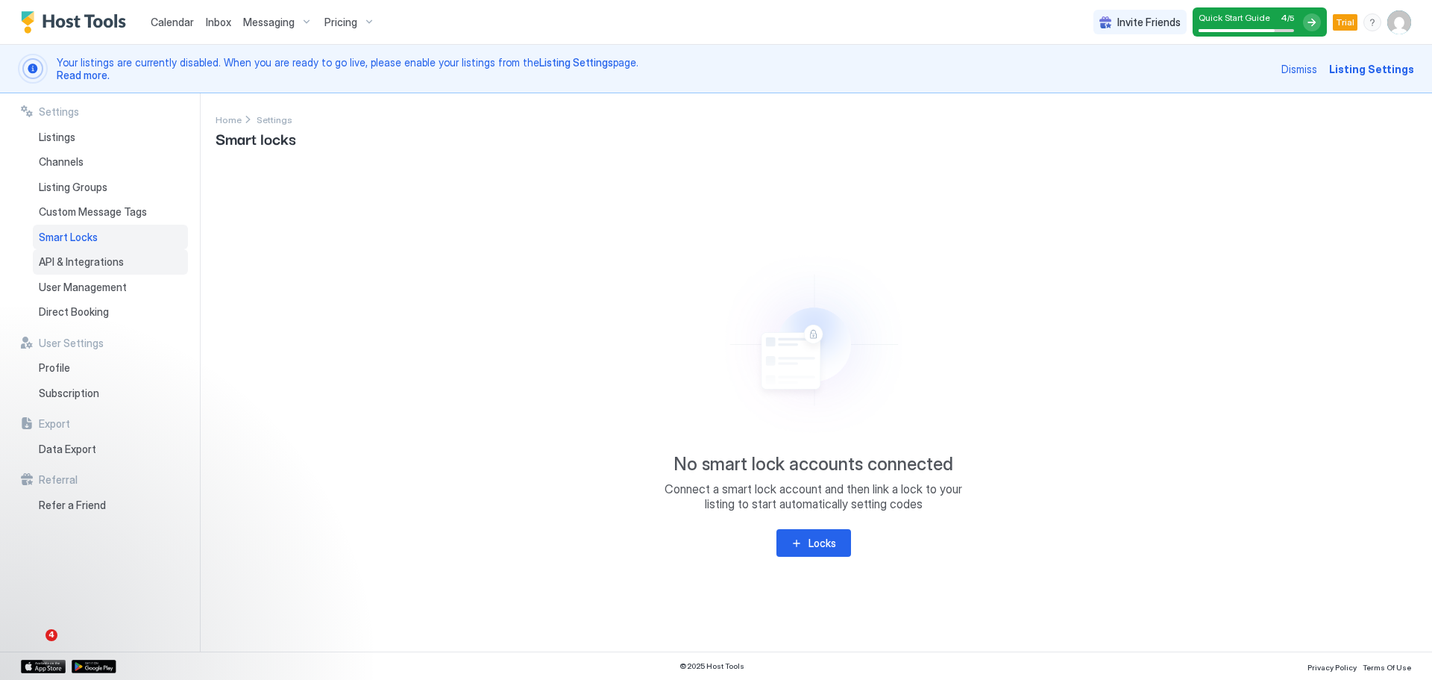
click at [78, 255] on span "API & Integrations" at bounding box center [81, 261] width 85 height 13
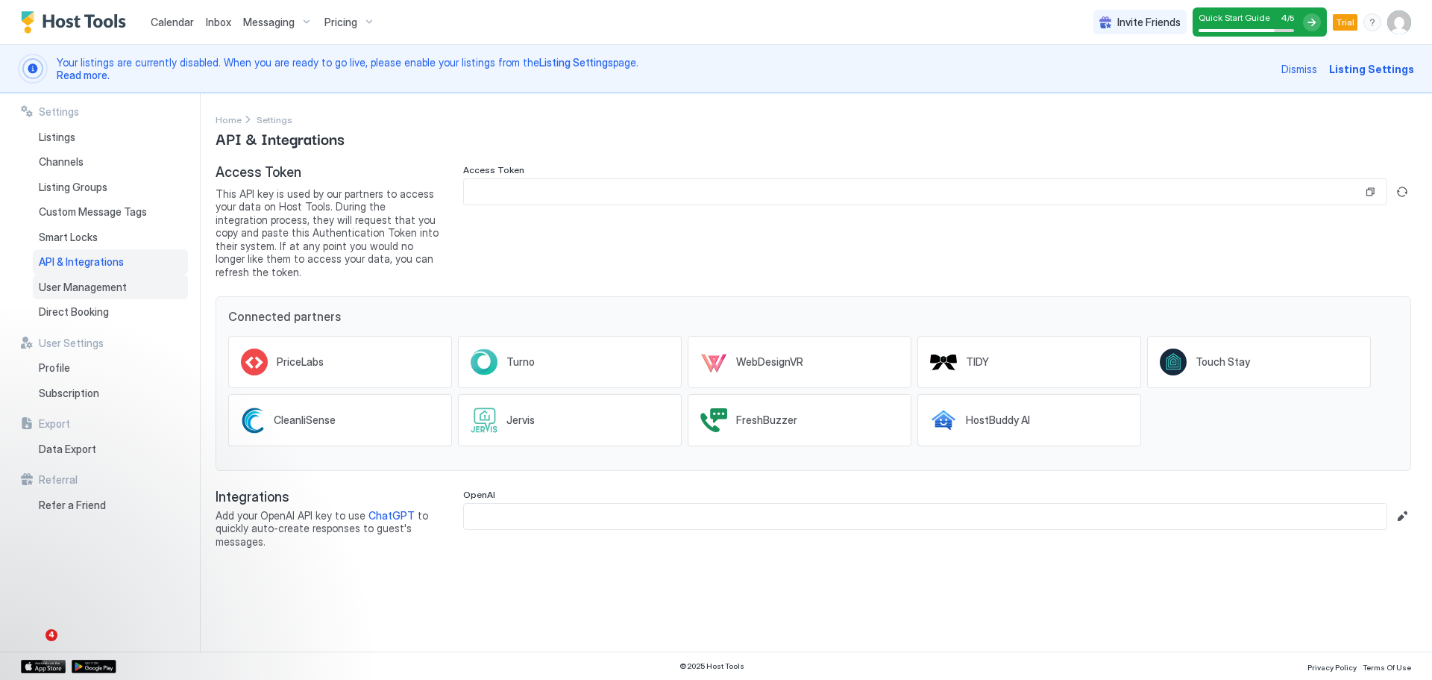
click at [84, 287] on span "User Management" at bounding box center [83, 287] width 88 height 13
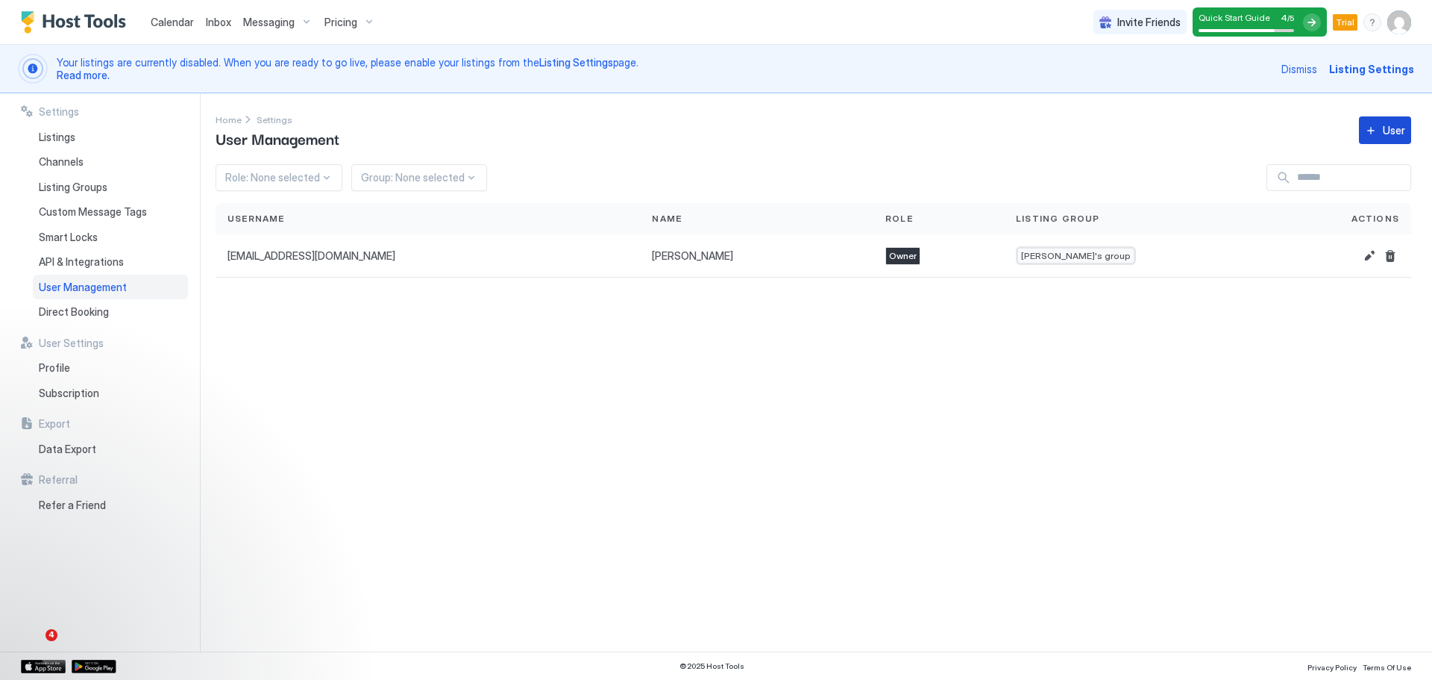
click at [713, 128] on button "User" at bounding box center [1385, 130] width 52 height 28
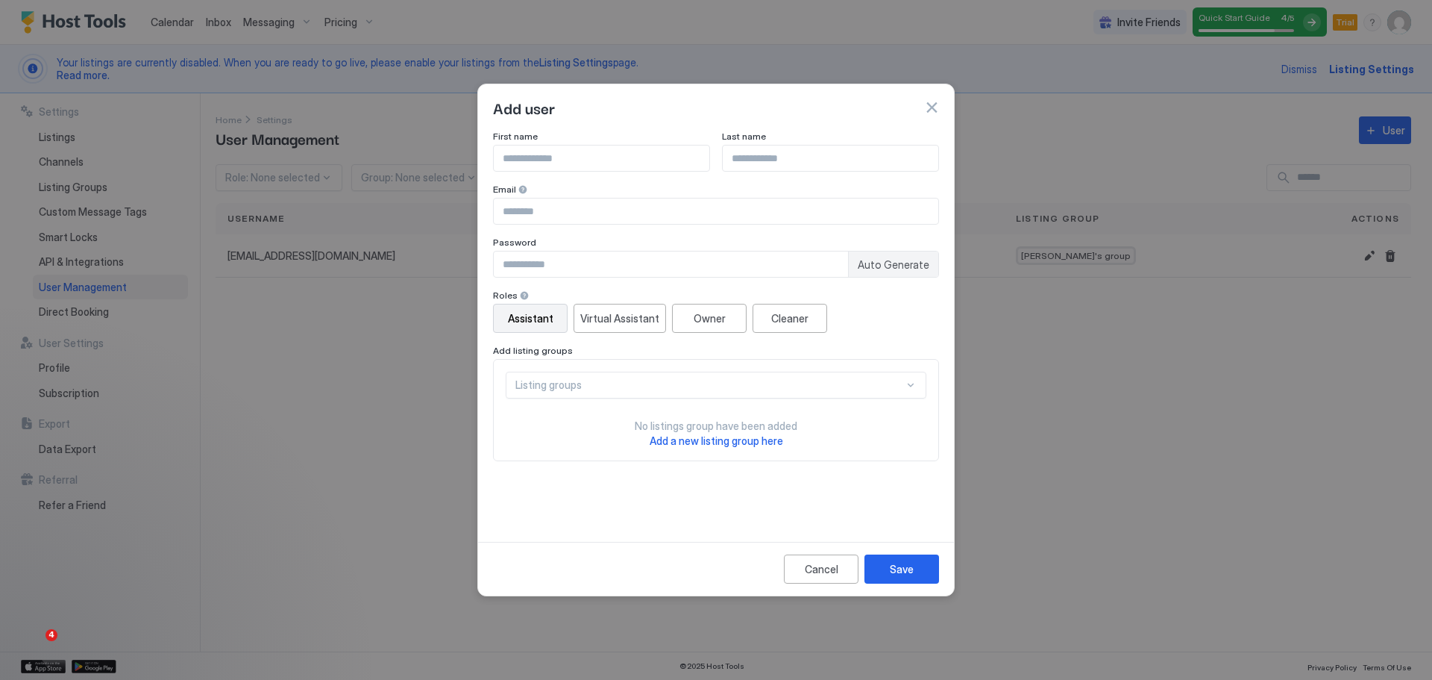
click at [605, 163] on input "Input Field" at bounding box center [602, 157] width 216 height 25
click at [713, 108] on button "button" at bounding box center [931, 107] width 15 height 15
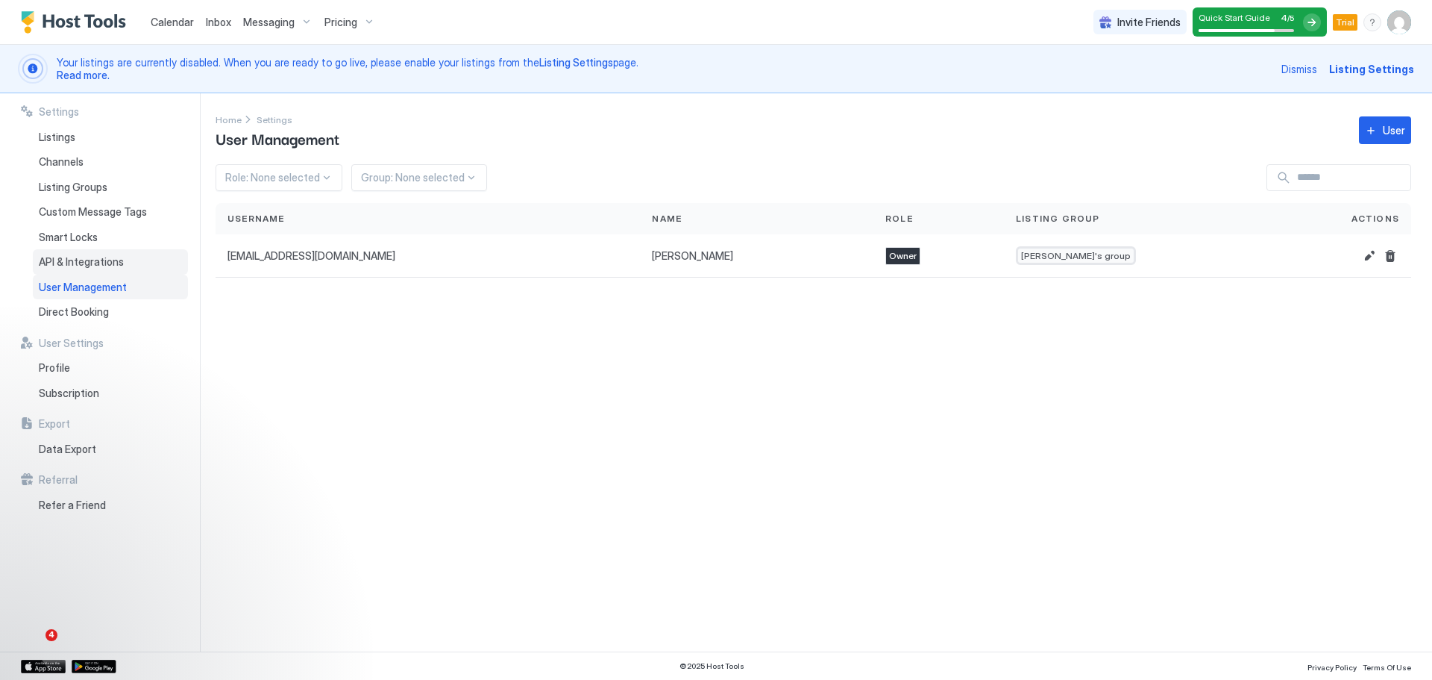
click at [93, 260] on span "API & Integrations" at bounding box center [81, 261] width 85 height 13
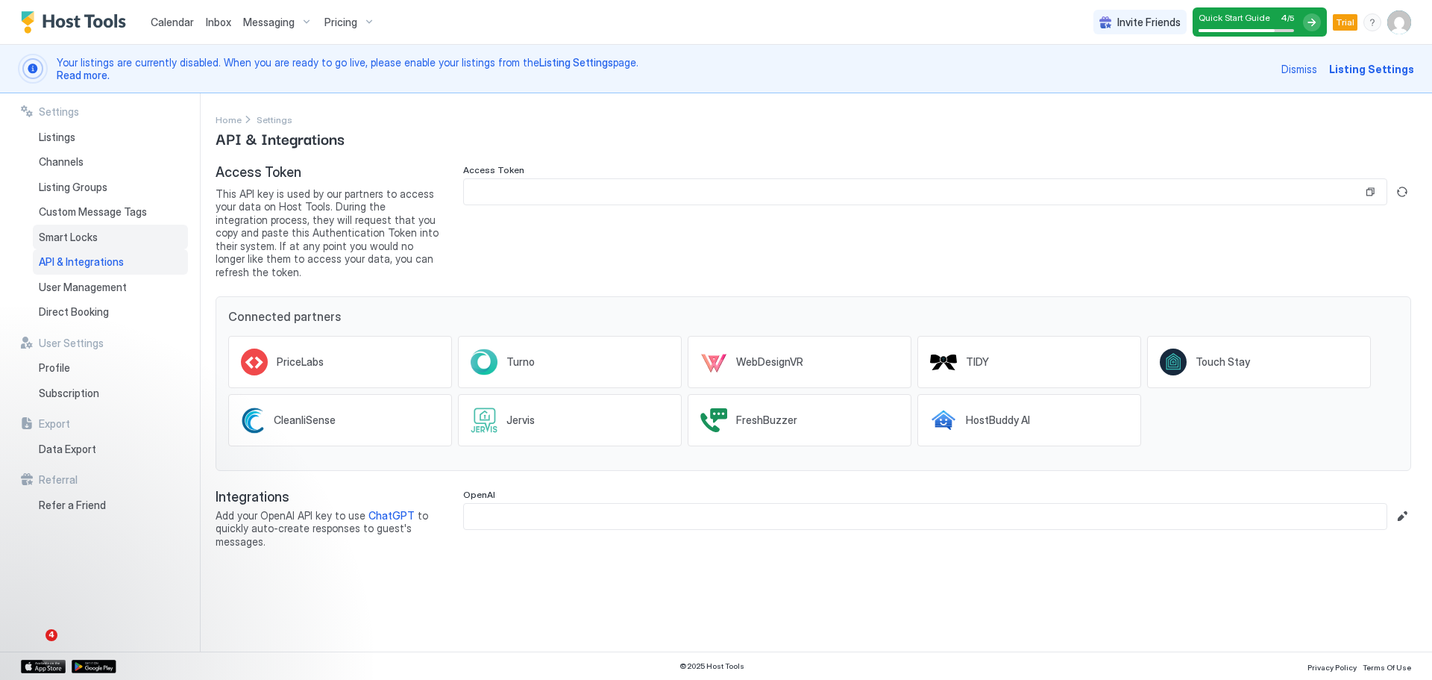
click at [85, 237] on span "Smart Locks" at bounding box center [68, 237] width 59 height 13
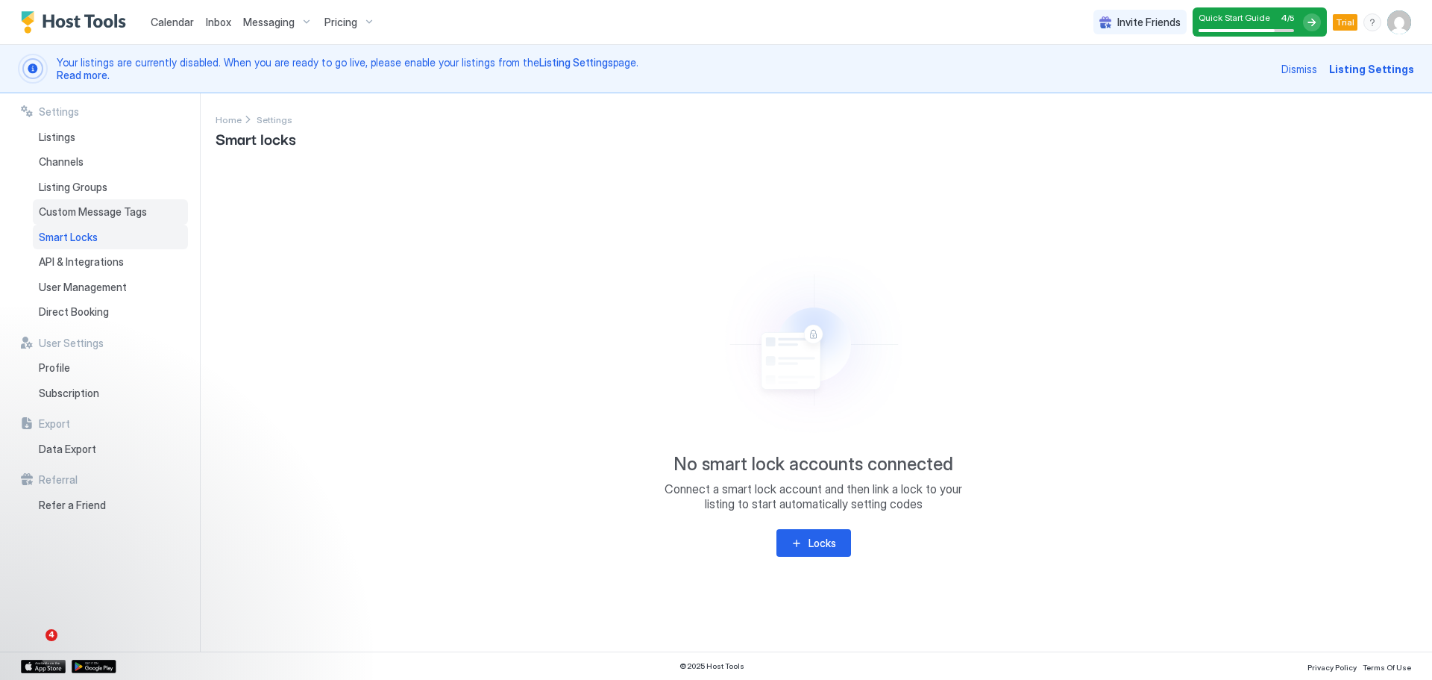
click at [101, 212] on span "Custom Message Tags" at bounding box center [93, 211] width 108 height 13
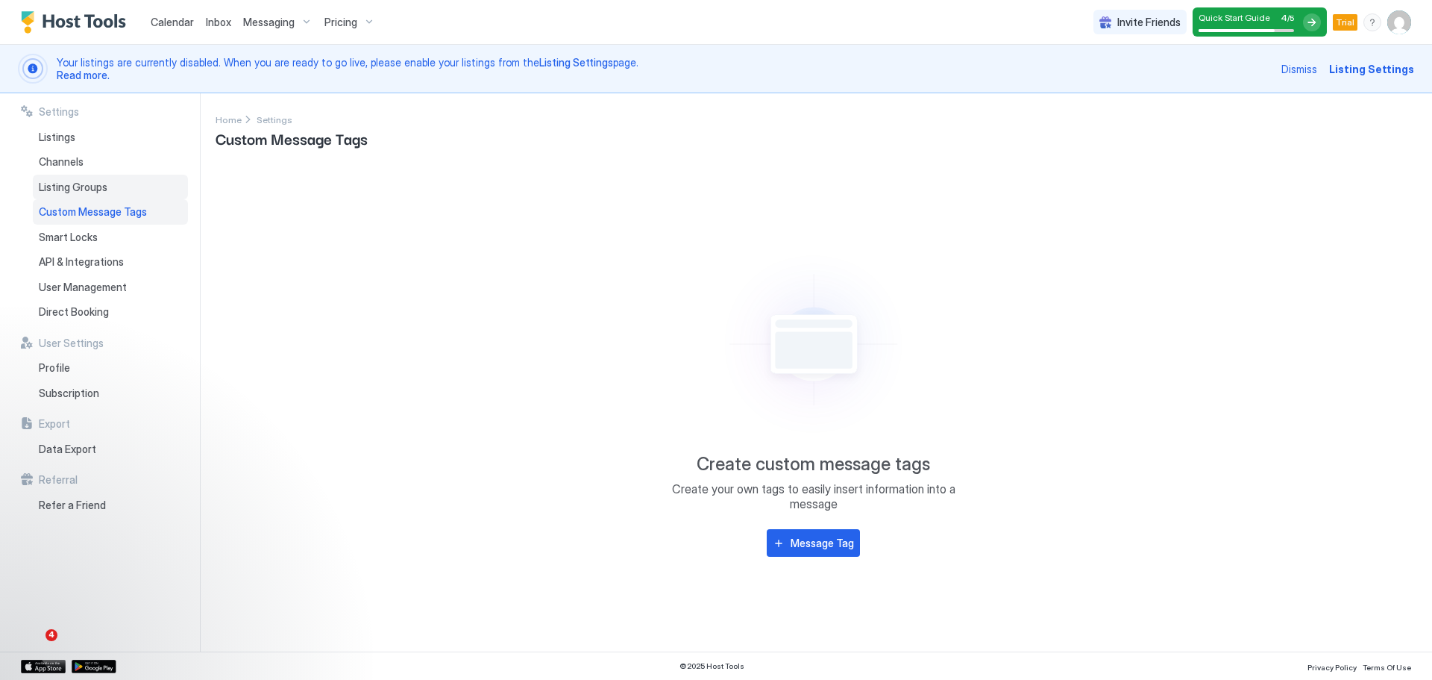
click at [85, 189] on span "Listing Groups" at bounding box center [73, 187] width 69 height 13
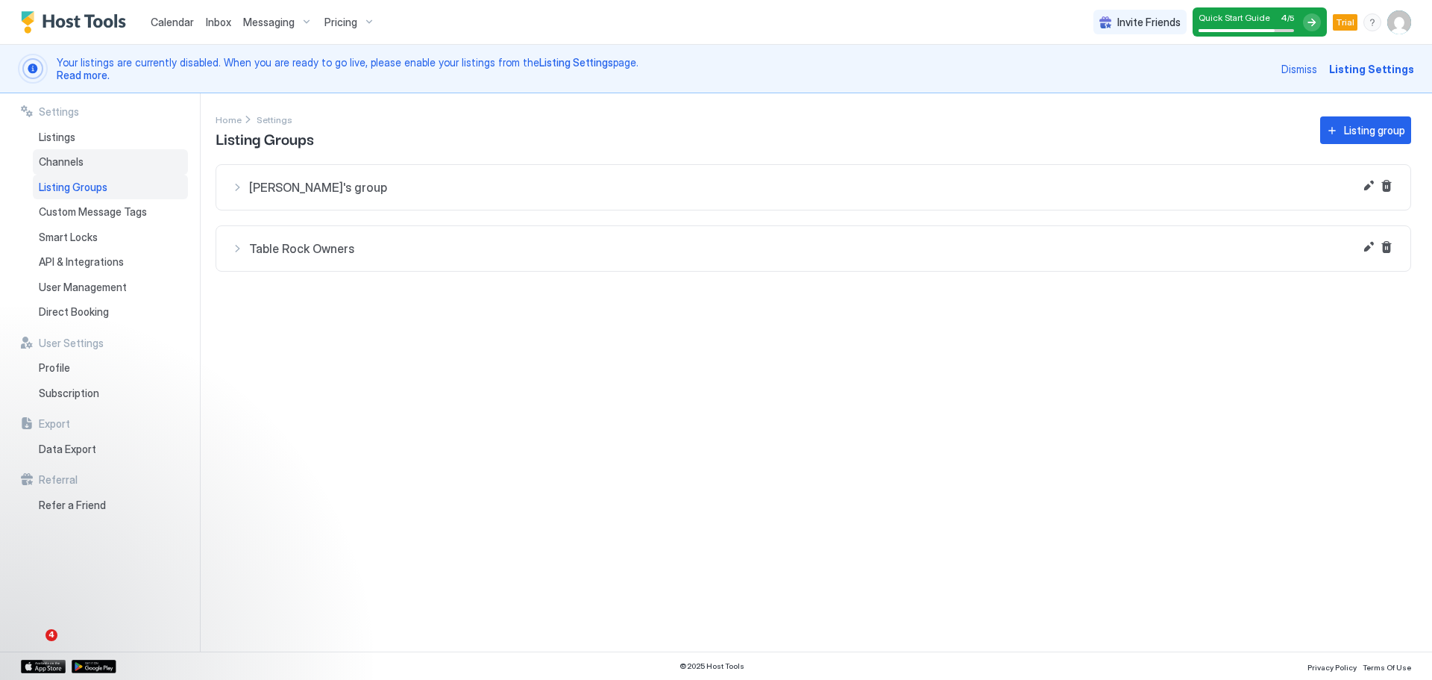
click at [65, 161] on span "Channels" at bounding box center [61, 161] width 45 height 13
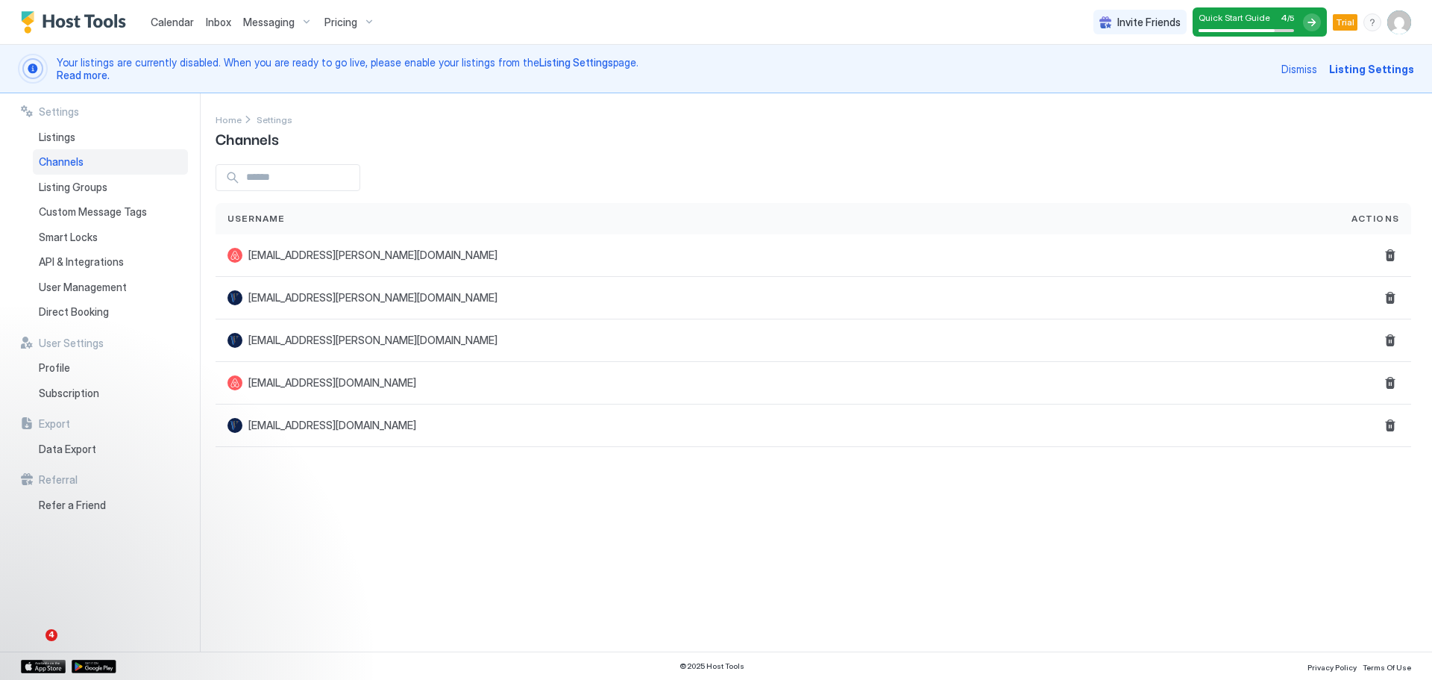
type input "**********"
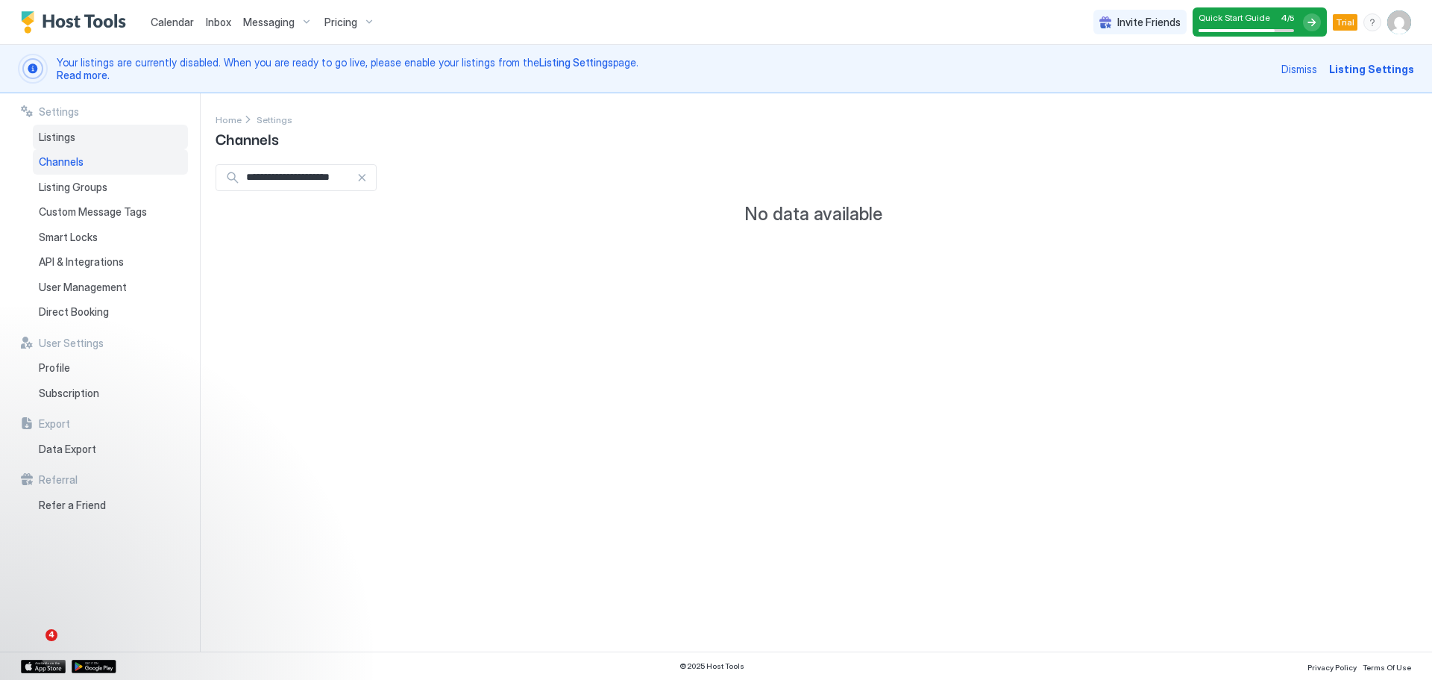
click at [58, 134] on span "Listings" at bounding box center [57, 137] width 37 height 13
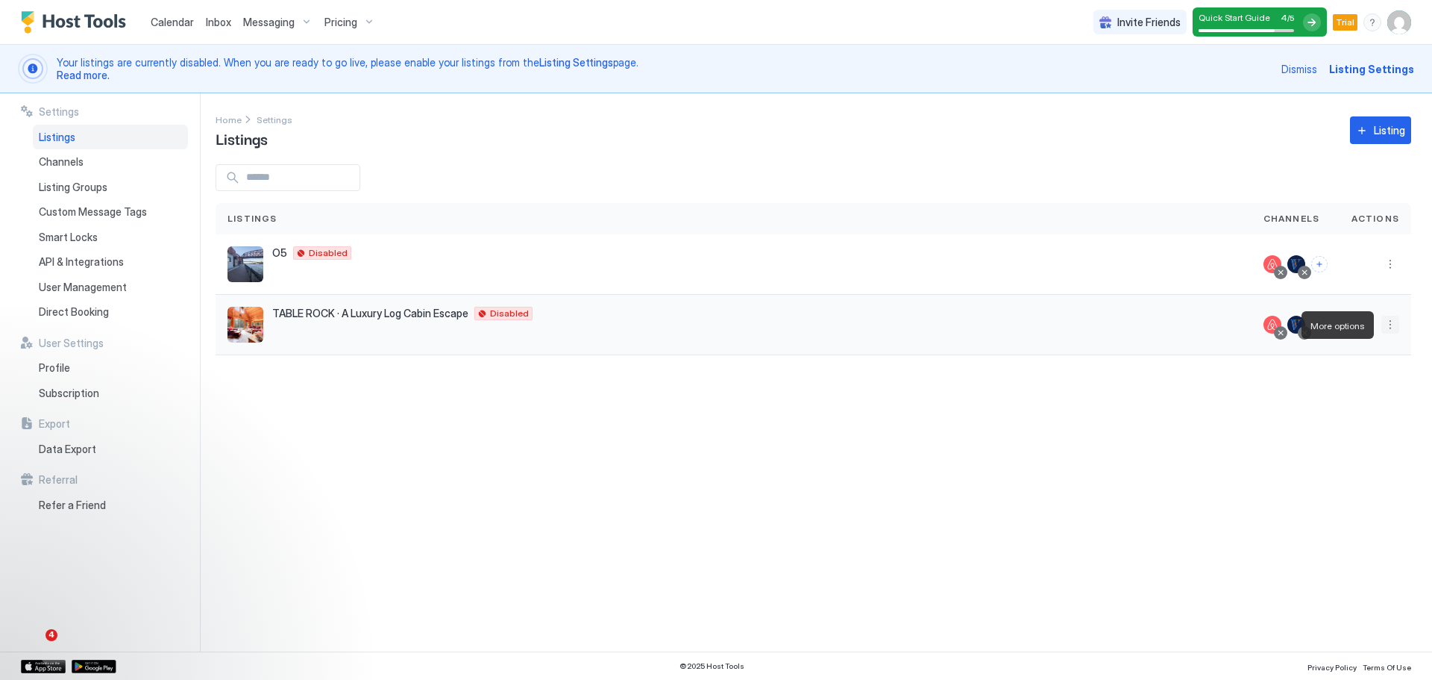
click at [713, 324] on button "More options" at bounding box center [1391, 325] width 18 height 18
click at [713, 395] on span "Listing Settings" at bounding box center [1357, 393] width 66 height 11
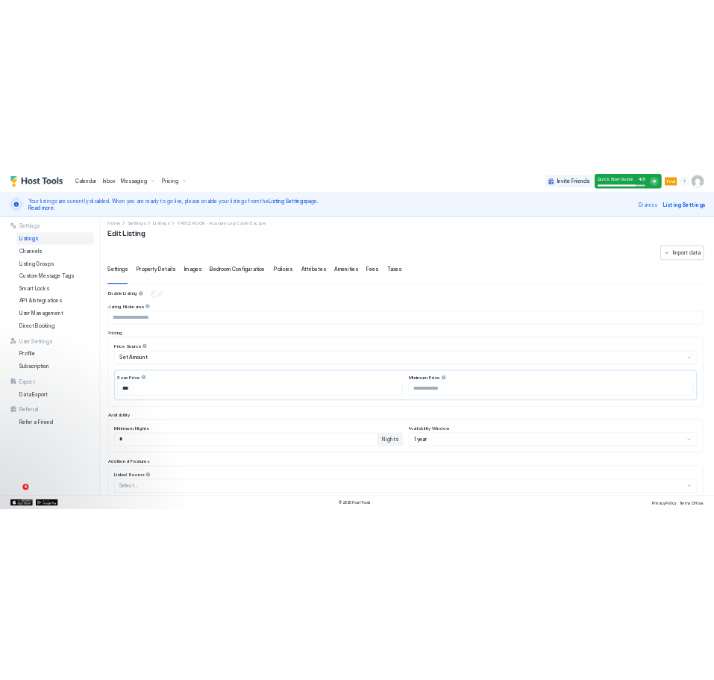
scroll to position [10, 0]
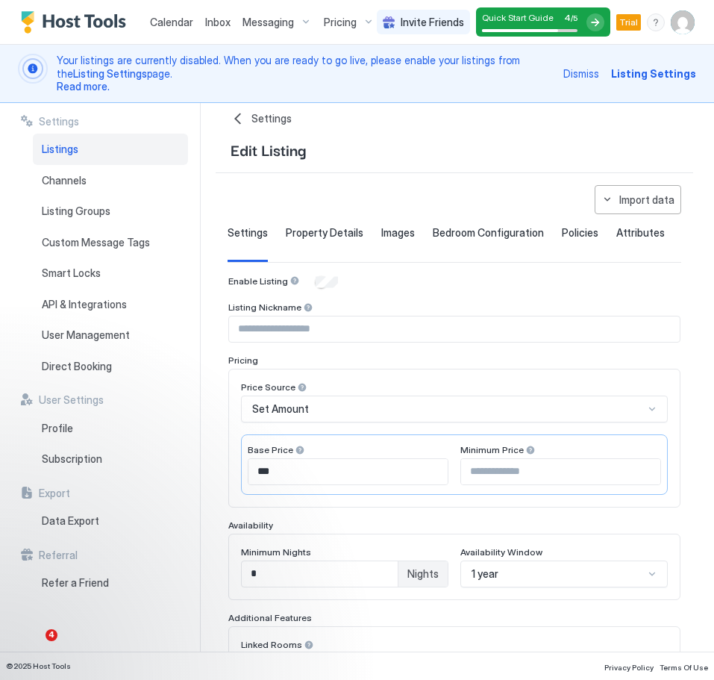
click at [378, 325] on input "Input Field" at bounding box center [454, 328] width 451 height 25
type input "**********"
click at [633, 207] on button "Import data" at bounding box center [638, 199] width 87 height 29
click at [625, 198] on div at bounding box center [357, 340] width 714 height 680
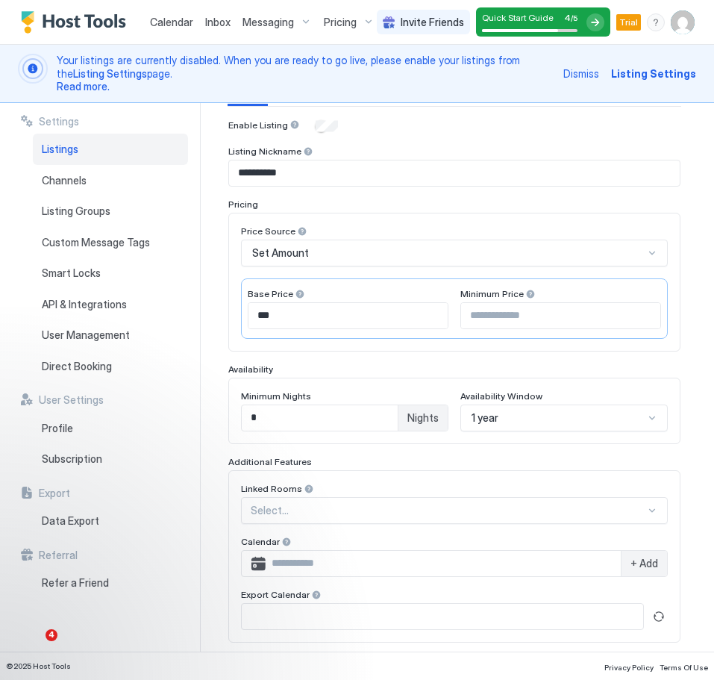
scroll to position [175, 0]
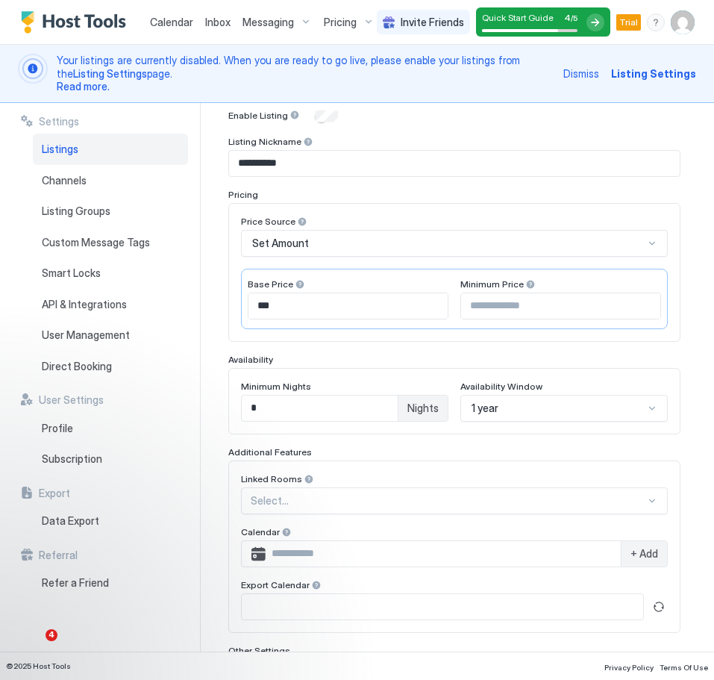
click at [304, 404] on input "*" at bounding box center [320, 407] width 156 height 25
type input "*"
click at [464, 475] on div "Linked Rooms" at bounding box center [454, 480] width 427 height 14
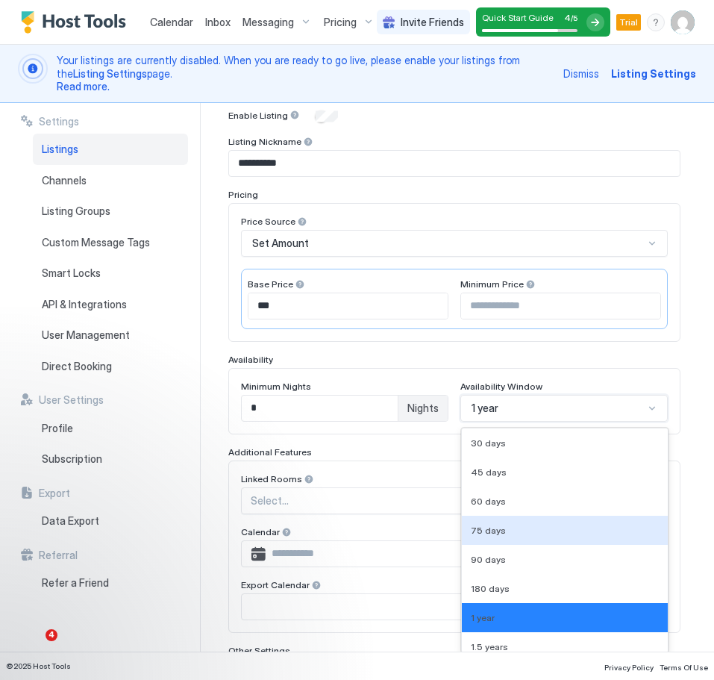
scroll to position [285, 0]
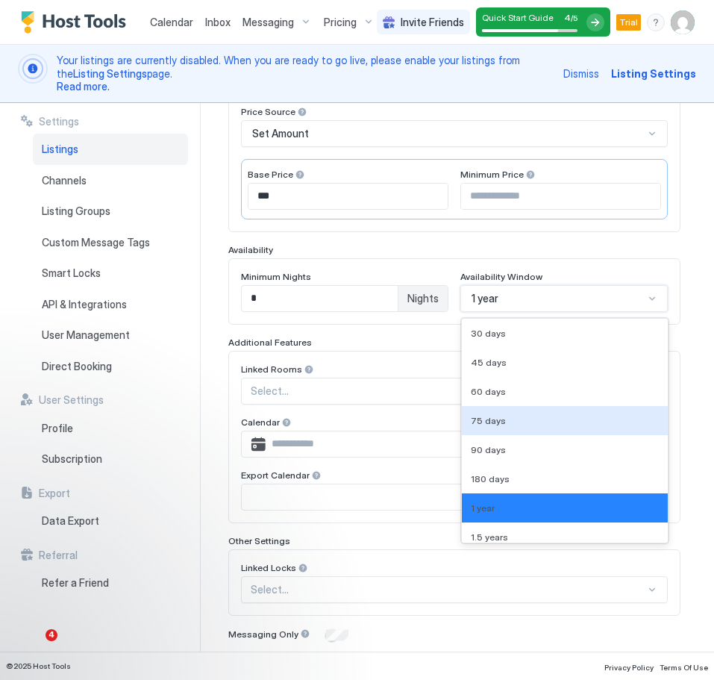
click at [654, 312] on div "9 results available. Use Up and Down to choose options, press Enter to select t…" at bounding box center [563, 298] width 207 height 27
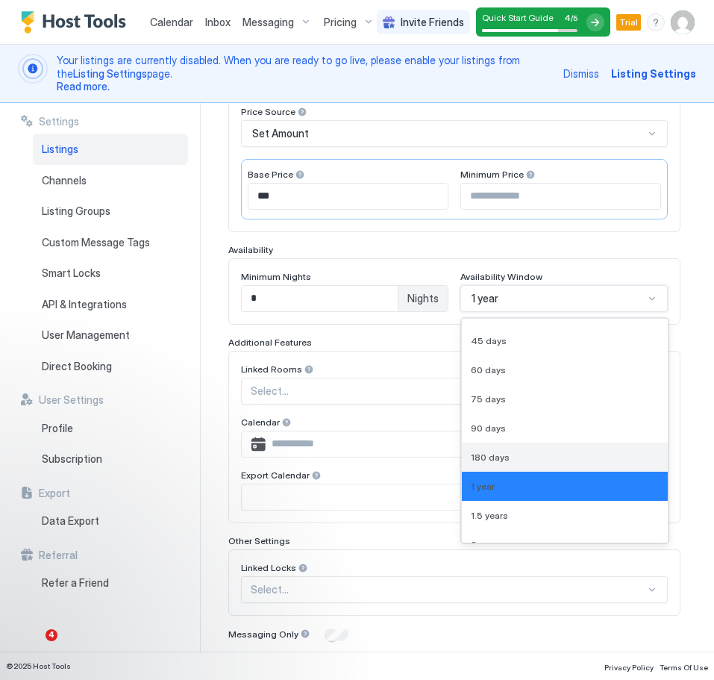
scroll to position [23, 0]
click at [595, 455] on div "180 days" at bounding box center [565, 455] width 188 height 11
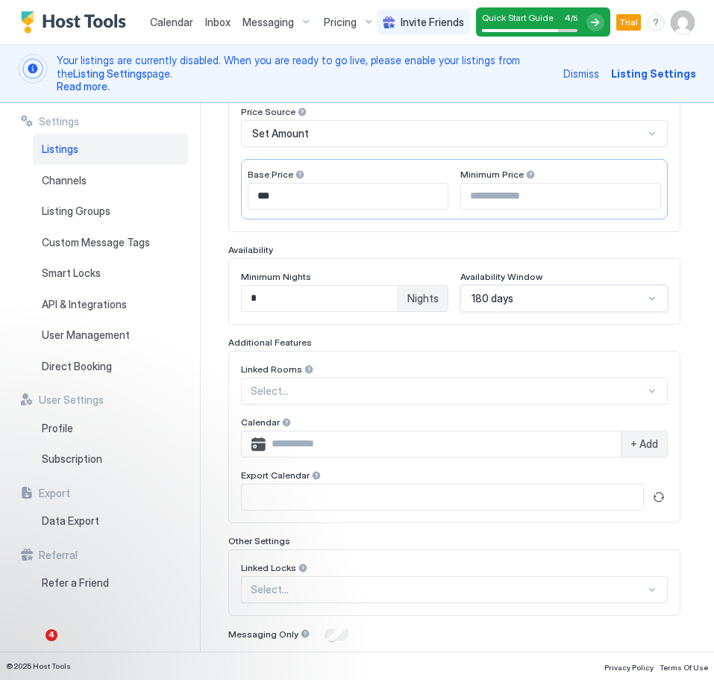
click at [456, 360] on div "Linked Rooms Select... Calendar + Add Export Calendar" at bounding box center [454, 437] width 452 height 172
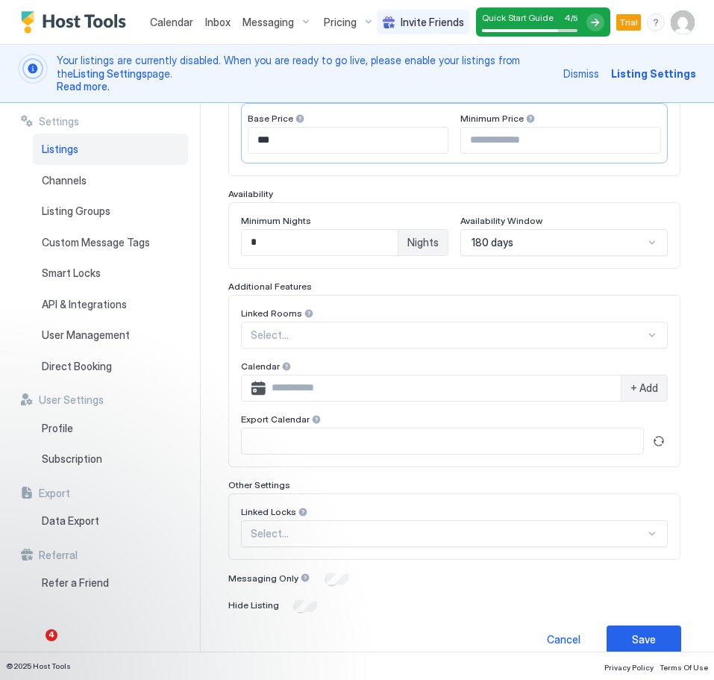
scroll to position [360, 0]
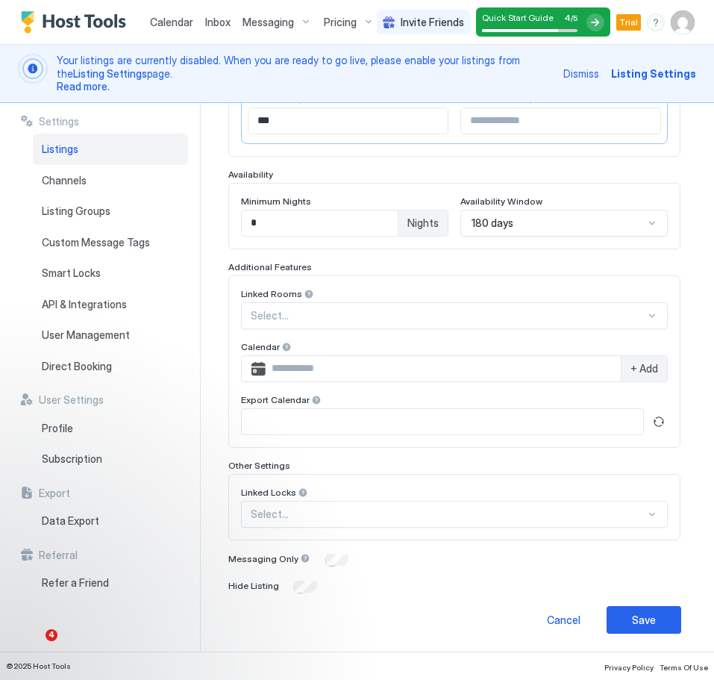
click at [395, 616] on div "Cancel Save" at bounding box center [455, 620] width 454 height 28
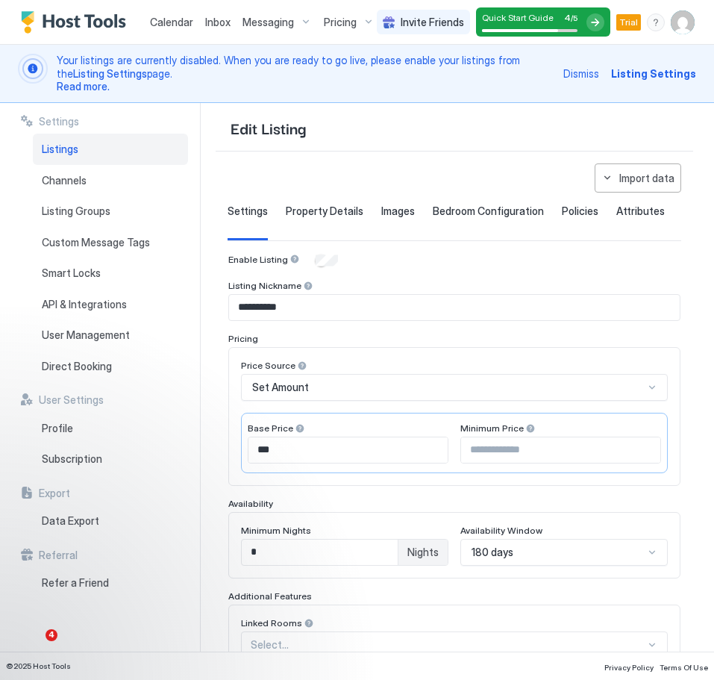
scroll to position [31, 0]
click at [317, 210] on span "Property Details" at bounding box center [325, 211] width 78 height 13
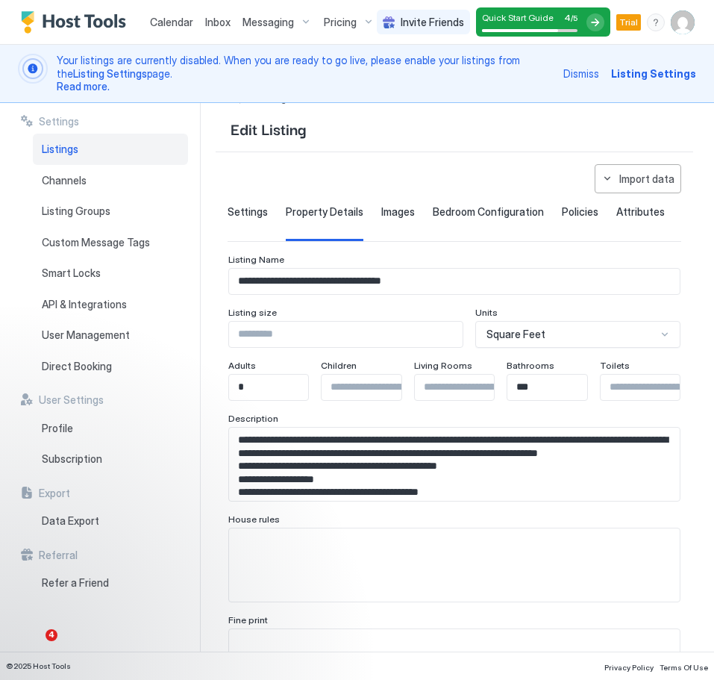
click at [399, 342] on input "Input Field" at bounding box center [346, 334] width 234 height 25
type input "****"
click at [430, 560] on textarea "Input Field" at bounding box center [454, 564] width 451 height 73
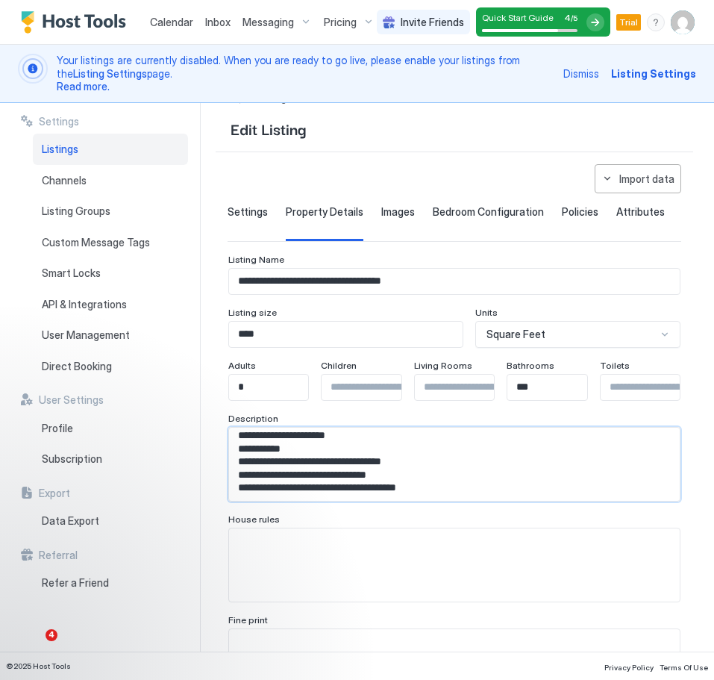
scroll to position [1009, 0]
drag, startPoint x: 239, startPoint y: 439, endPoint x: 455, endPoint y: 496, distance: 223.1
click at [455, 496] on textarea "Input Field" at bounding box center [454, 464] width 451 height 73
click at [351, 565] on textarea "Input Field" at bounding box center [454, 564] width 451 height 73
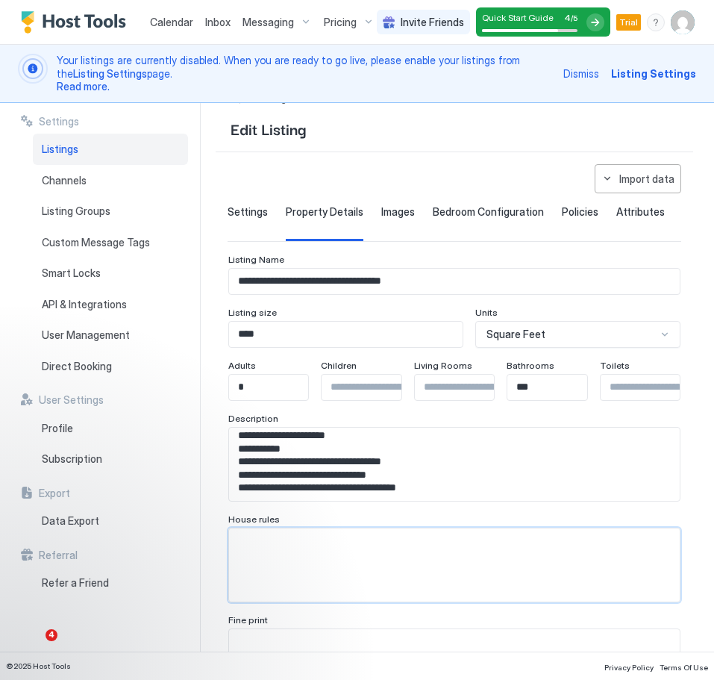
click at [351, 565] on textarea "Input Field" at bounding box center [454, 564] width 451 height 73
paste textarea "**********"
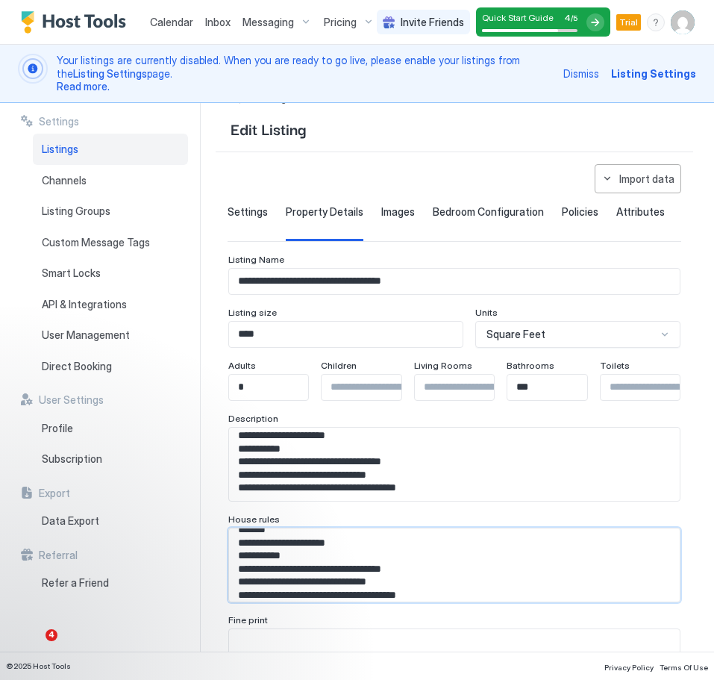
scroll to position [964, 0]
type textarea "**********"
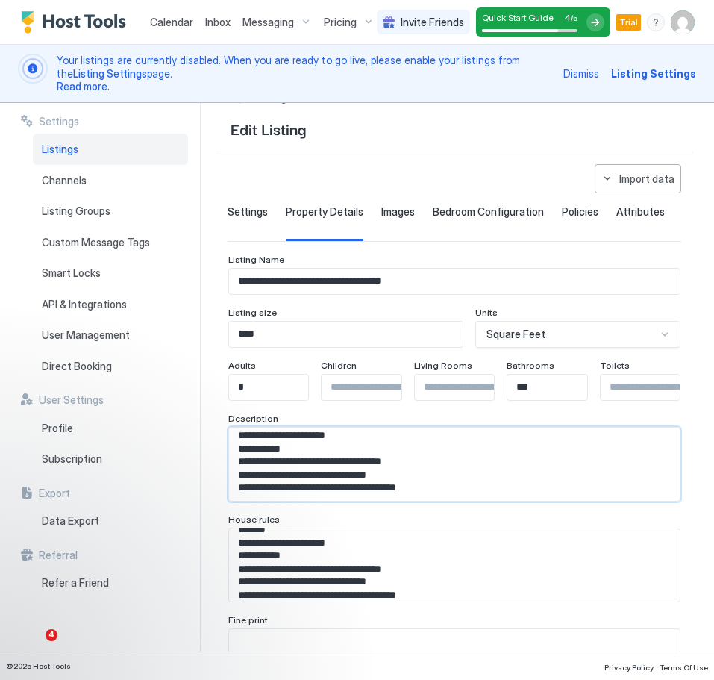
scroll to position [1009, 0]
drag, startPoint x: 240, startPoint y: 444, endPoint x: 464, endPoint y: 504, distance: 231.6
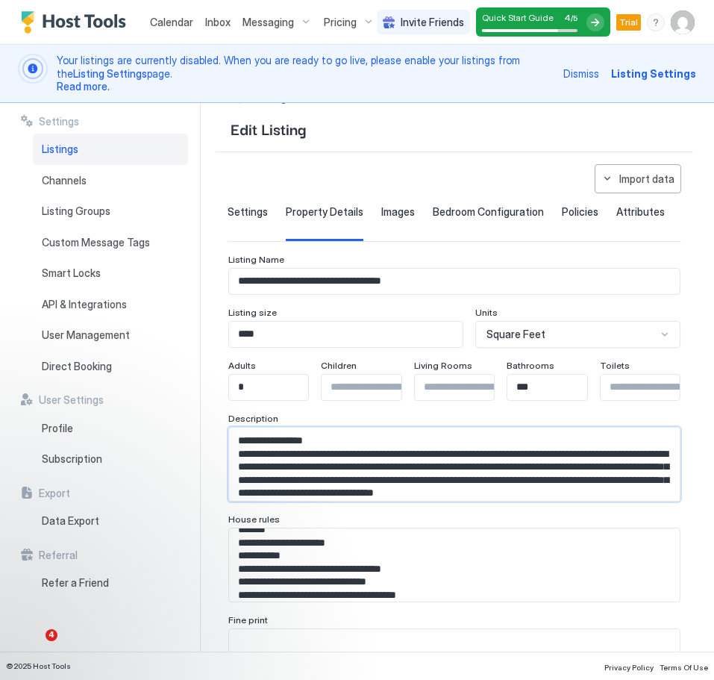
scroll to position [122, 0]
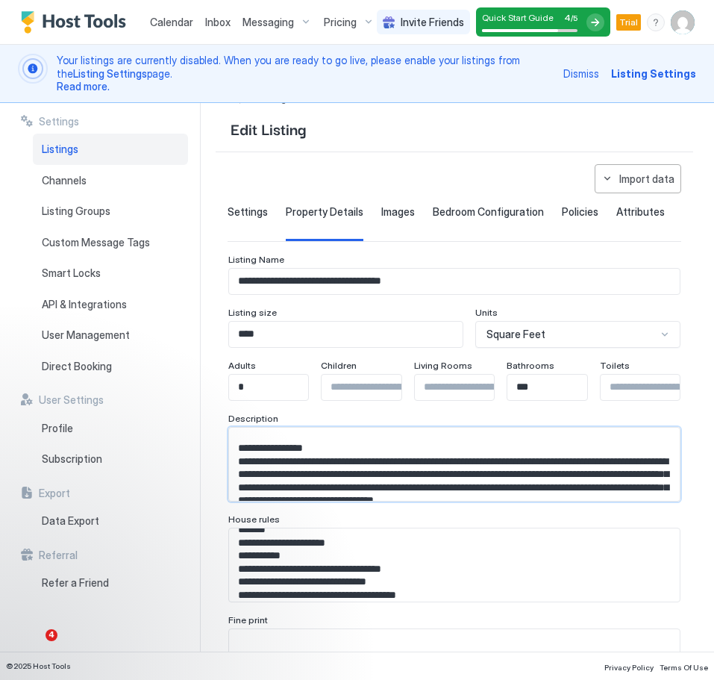
type textarea "**********"
click at [551, 544] on textarea "**********" at bounding box center [454, 564] width 451 height 73
click at [699, 475] on div "**********" at bounding box center [465, 377] width 498 height 549
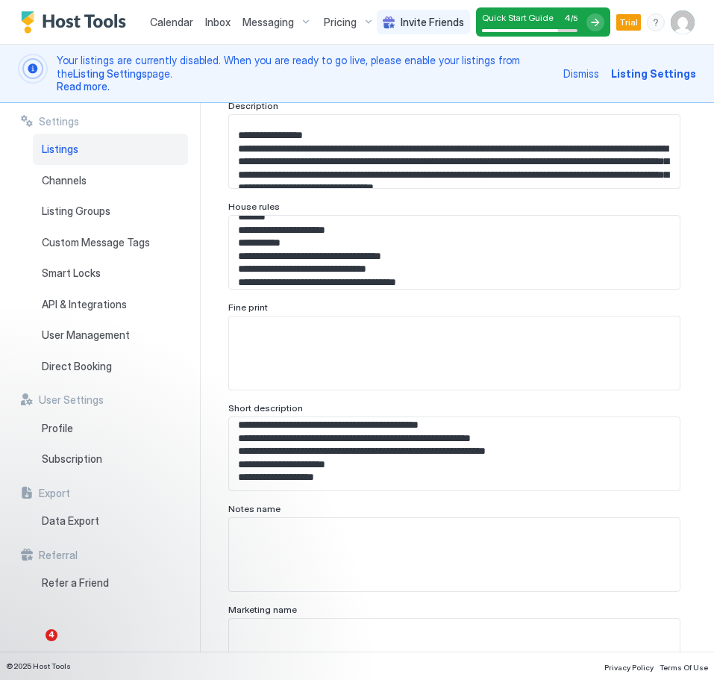
scroll to position [69, 0]
click at [344, 538] on textarea "Input Field" at bounding box center [454, 554] width 451 height 73
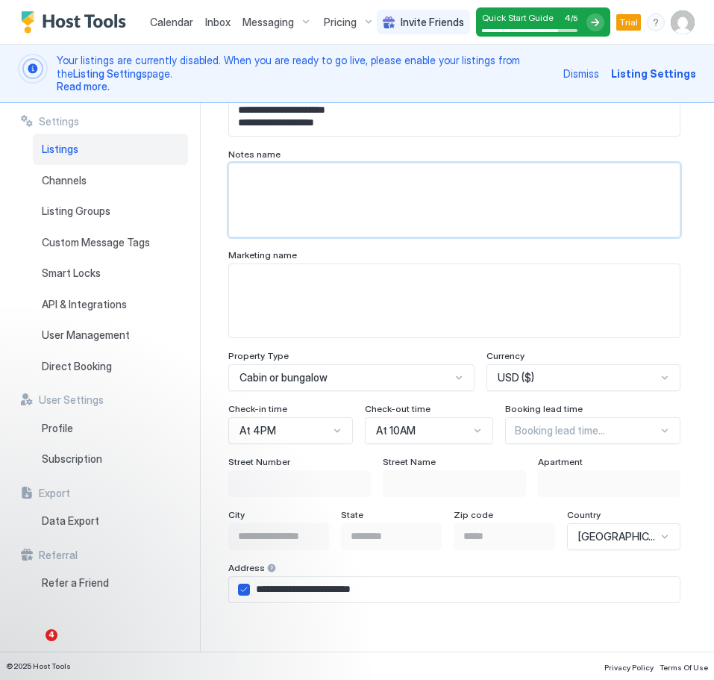
click at [466, 372] on div "Cabin or bungalow" at bounding box center [351, 377] width 246 height 27
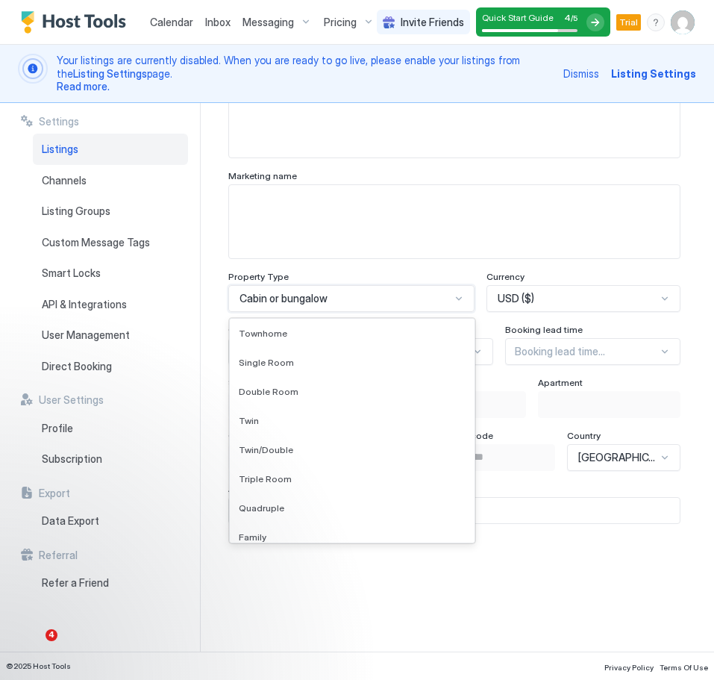
scroll to position [1503, 0]
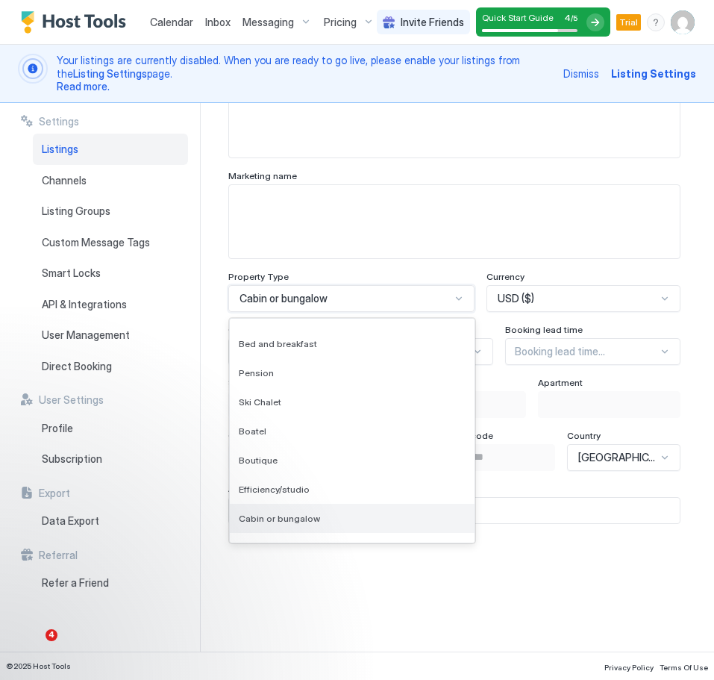
click at [315, 524] on div "Cabin or bungalow" at bounding box center [352, 518] width 245 height 29
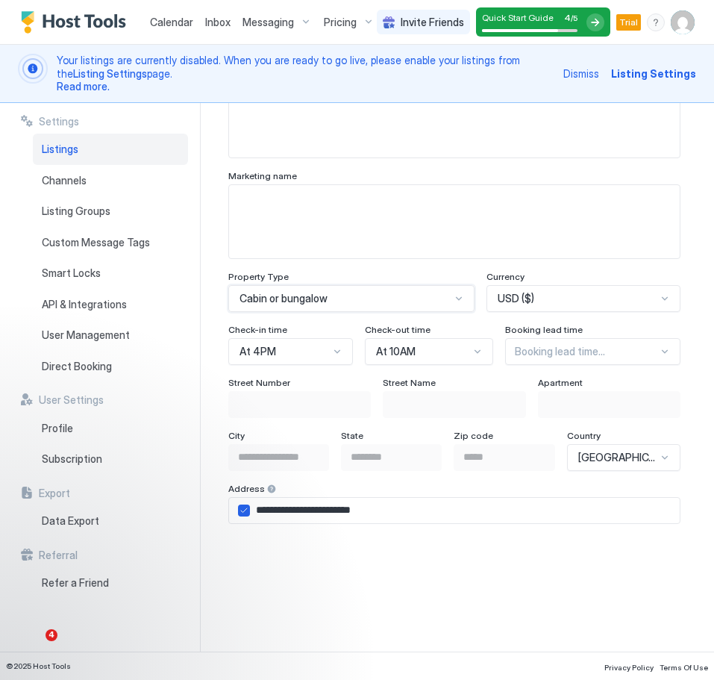
scroll to position [830, 0]
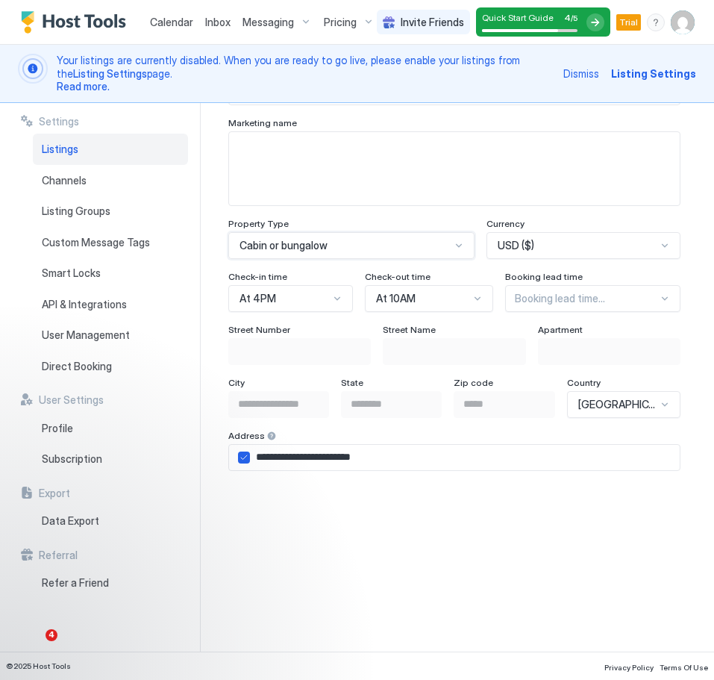
click at [652, 312] on div "Booking lead time..." at bounding box center [592, 298] width 175 height 27
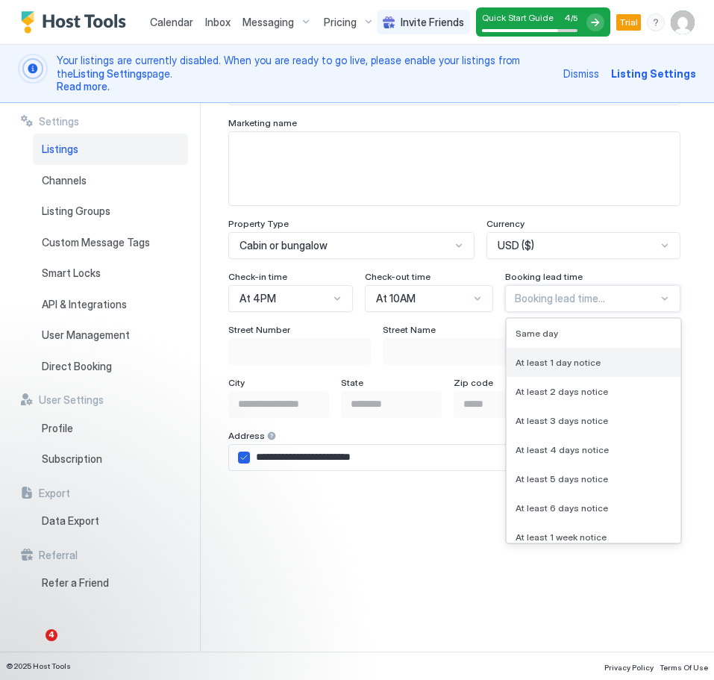
click at [598, 369] on div "At least 1 day notice" at bounding box center [594, 362] width 174 height 29
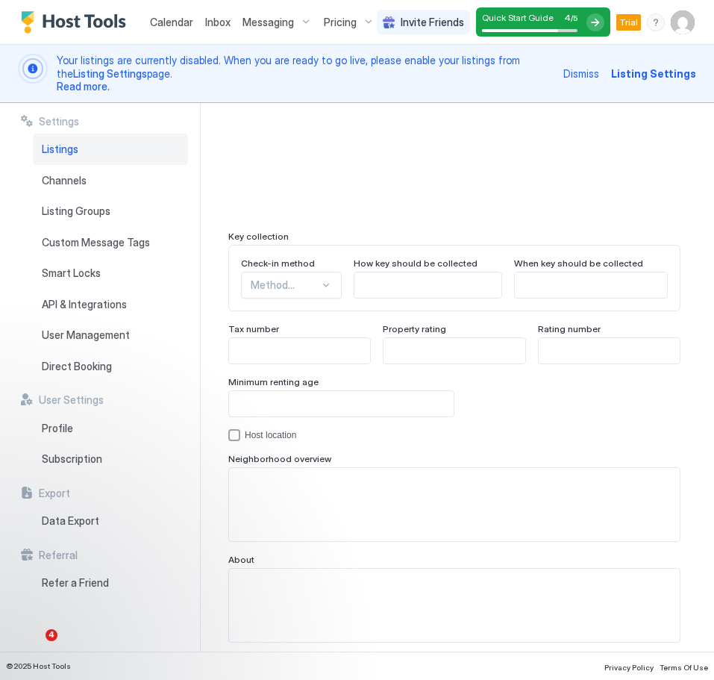
scroll to position [1291, 0]
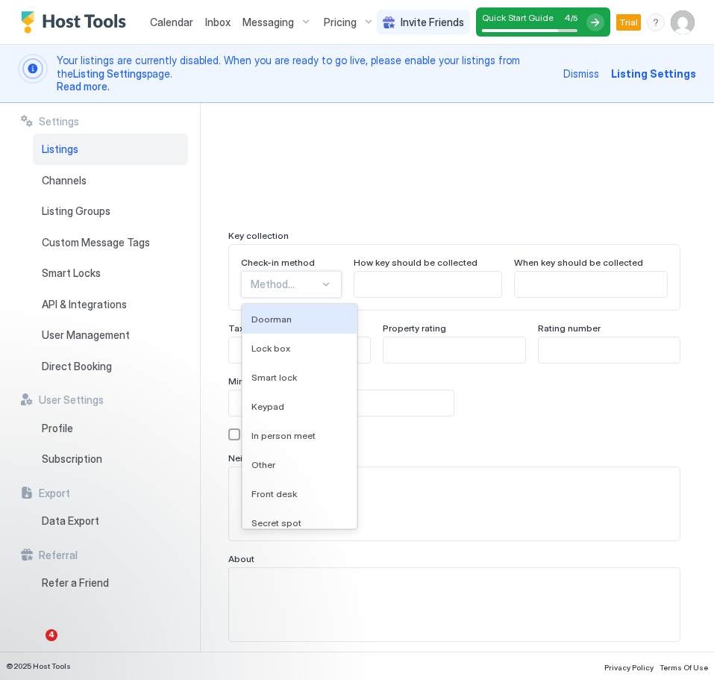
click at [332, 284] on div at bounding box center [326, 284] width 12 height 12
click at [321, 378] on div "Smart lock" at bounding box center [299, 377] width 96 height 11
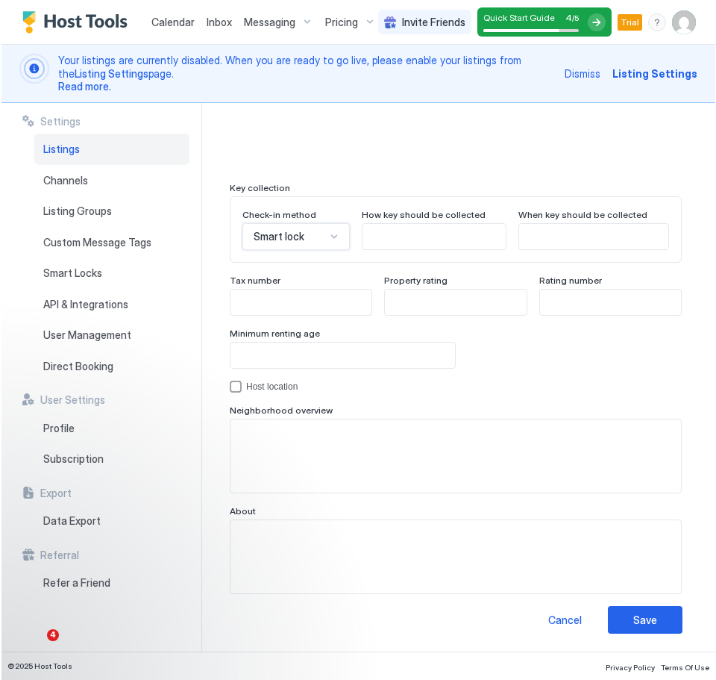
scroll to position [1445, 0]
click at [278, 433] on textarea "Input Field" at bounding box center [454, 455] width 451 height 73
click at [264, 451] on textarea "Input Field" at bounding box center [455, 455] width 453 height 73
paste textarea "**********"
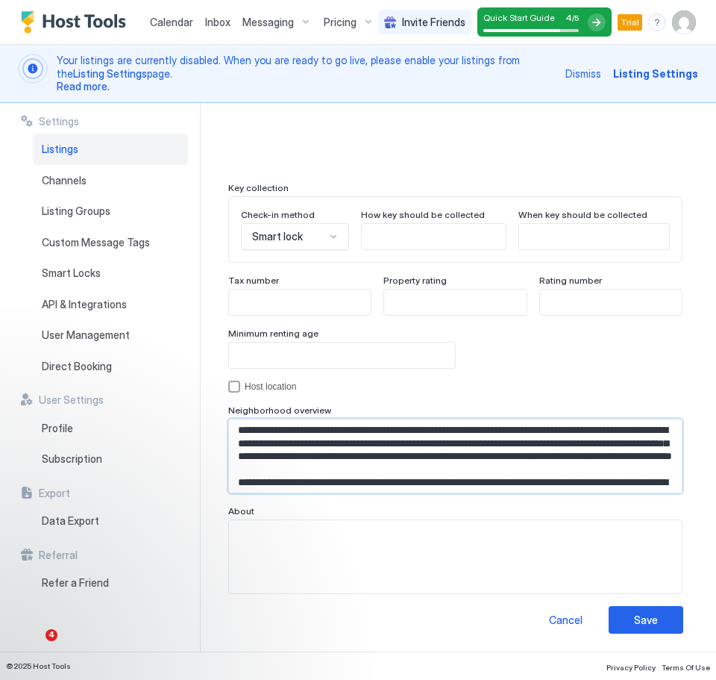
scroll to position [0, 0]
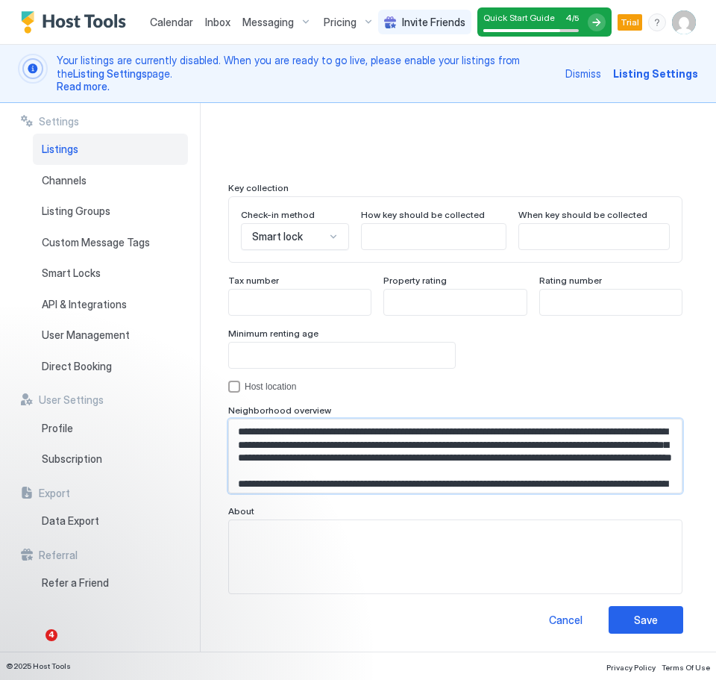
drag, startPoint x: 280, startPoint y: 430, endPoint x: 232, endPoint y: 434, distance: 47.9
click at [232, 434] on textarea "**********" at bounding box center [455, 455] width 453 height 73
drag, startPoint x: 513, startPoint y: 433, endPoint x: 466, endPoint y: 431, distance: 46.3
click at [466, 431] on textarea "**********" at bounding box center [455, 455] width 453 height 73
drag, startPoint x: 321, startPoint y: 458, endPoint x: 281, endPoint y: 457, distance: 39.5
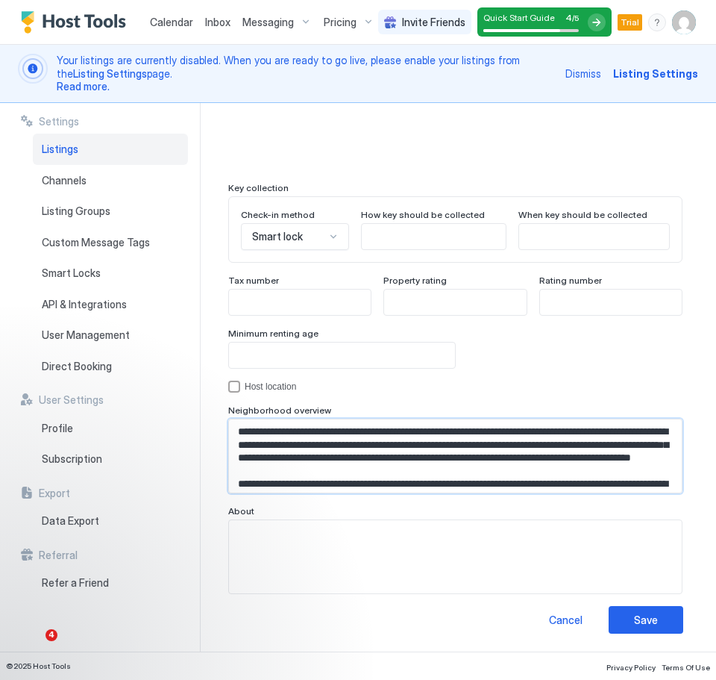
click at [281, 457] on textarea "**********" at bounding box center [455, 455] width 453 height 73
click at [656, 460] on textarea "**********" at bounding box center [455, 455] width 453 height 73
click at [271, 469] on textarea "**********" at bounding box center [455, 455] width 453 height 73
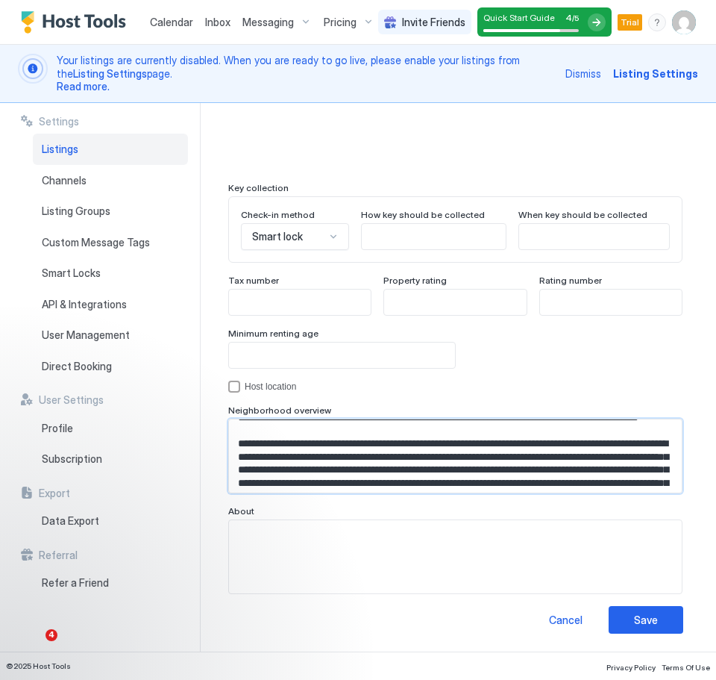
scroll to position [60, 0]
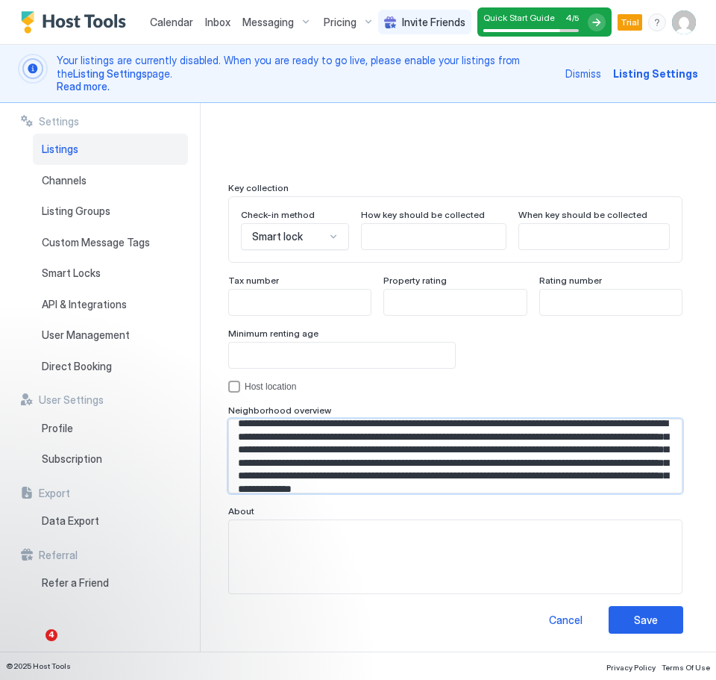
drag, startPoint x: 329, startPoint y: 473, endPoint x: 418, endPoint y: 445, distance: 93.2
click at [418, 445] on textarea "**********" at bounding box center [455, 455] width 453 height 73
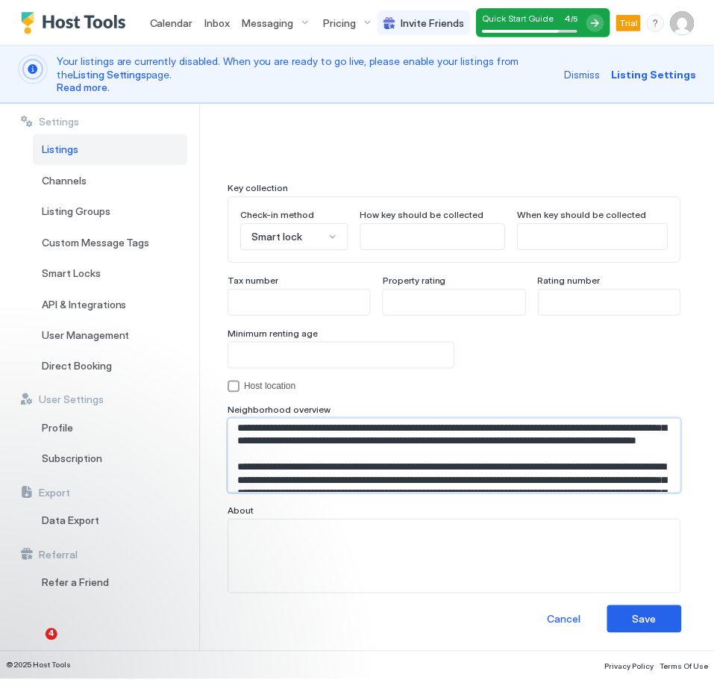
scroll to position [15, 0]
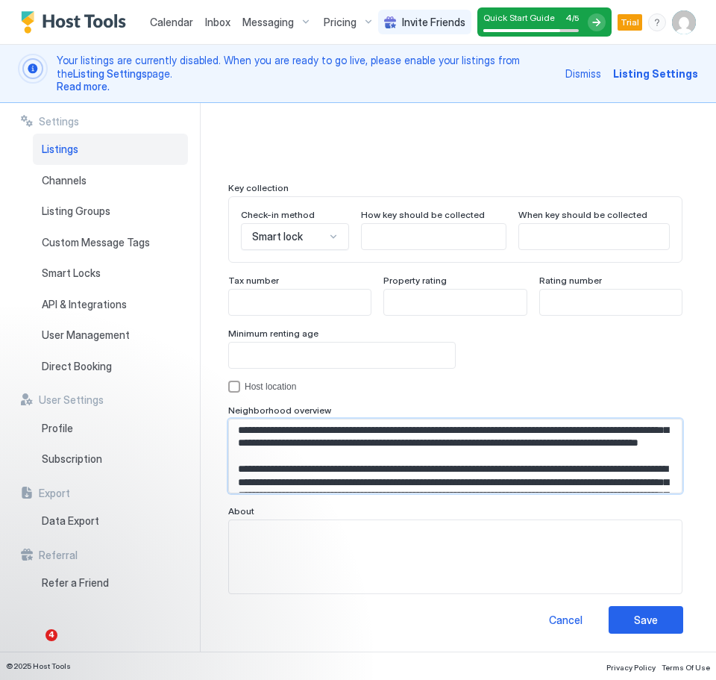
click at [575, 470] on textarea "**********" at bounding box center [455, 455] width 453 height 73
click at [580, 453] on textarea "**********" at bounding box center [455, 455] width 453 height 73
click at [598, 462] on textarea "**********" at bounding box center [454, 455] width 451 height 73
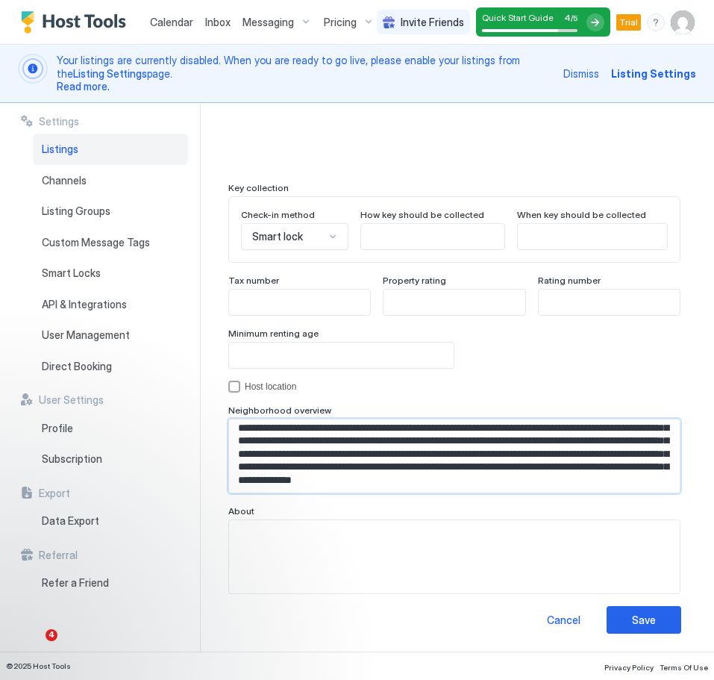
scroll to position [0, 0]
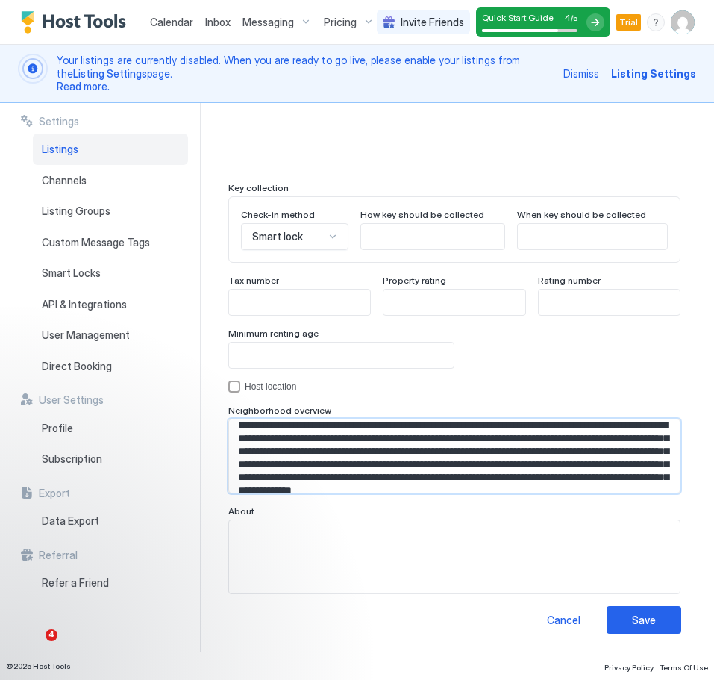
drag, startPoint x: 299, startPoint y: 425, endPoint x: 307, endPoint y: 479, distance: 54.2
click at [307, 479] on textarea "**********" at bounding box center [454, 455] width 451 height 73
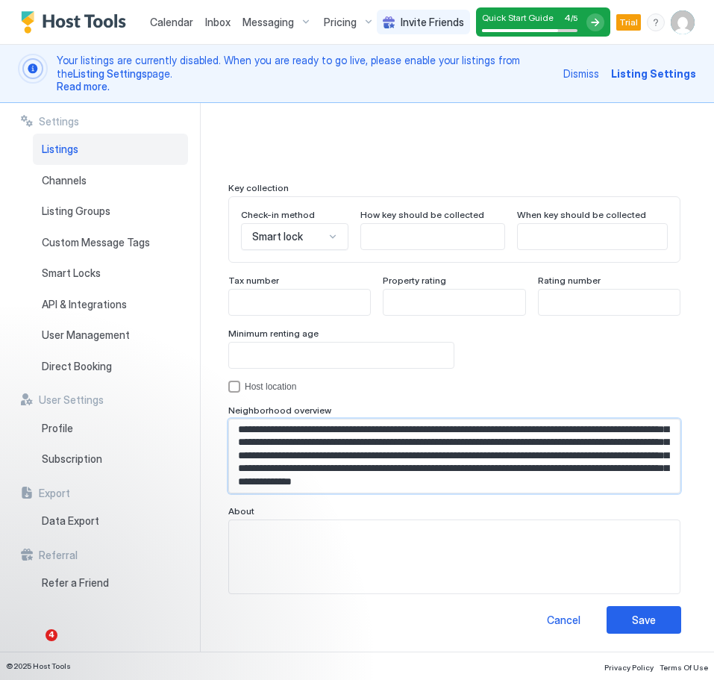
click at [296, 431] on textarea "**********" at bounding box center [454, 455] width 451 height 73
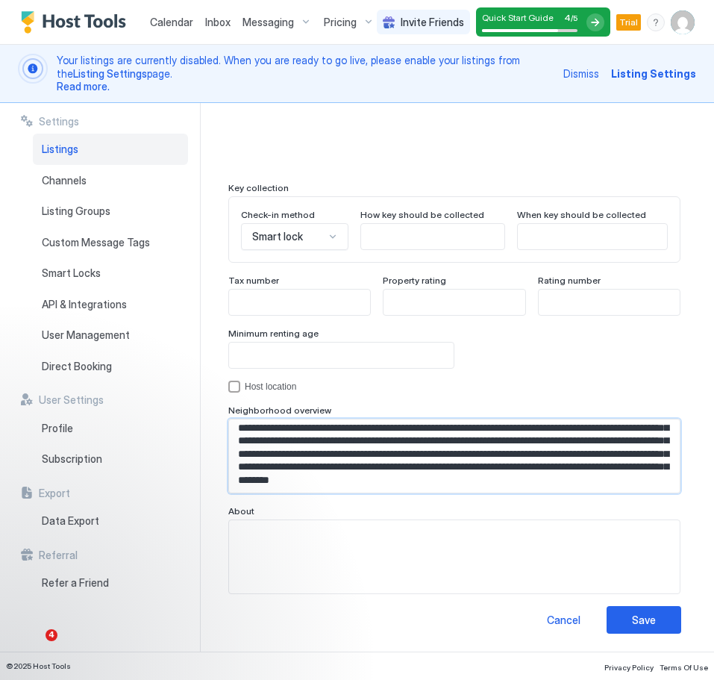
scroll to position [95, 0]
drag, startPoint x: 576, startPoint y: 444, endPoint x: 542, endPoint y: 443, distance: 33.6
click at [542, 443] on textarea "**********" at bounding box center [454, 455] width 451 height 73
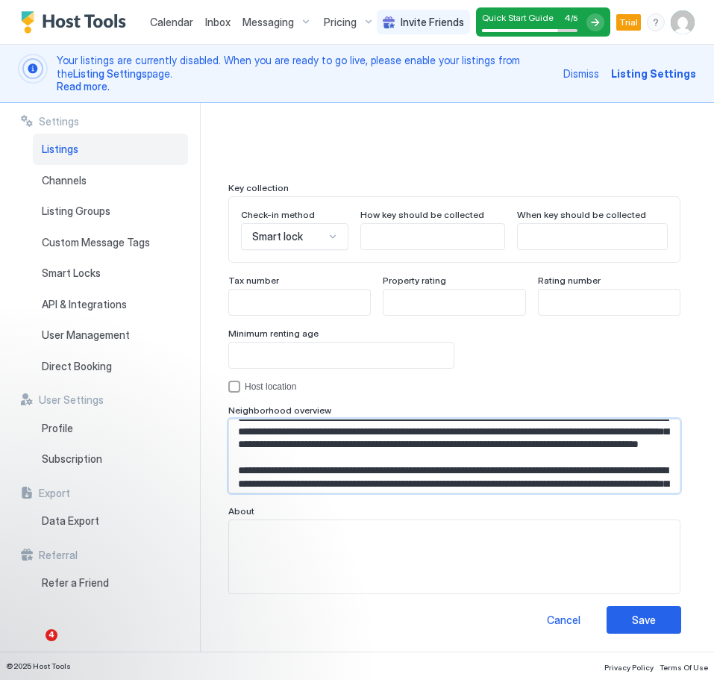
scroll to position [0, 0]
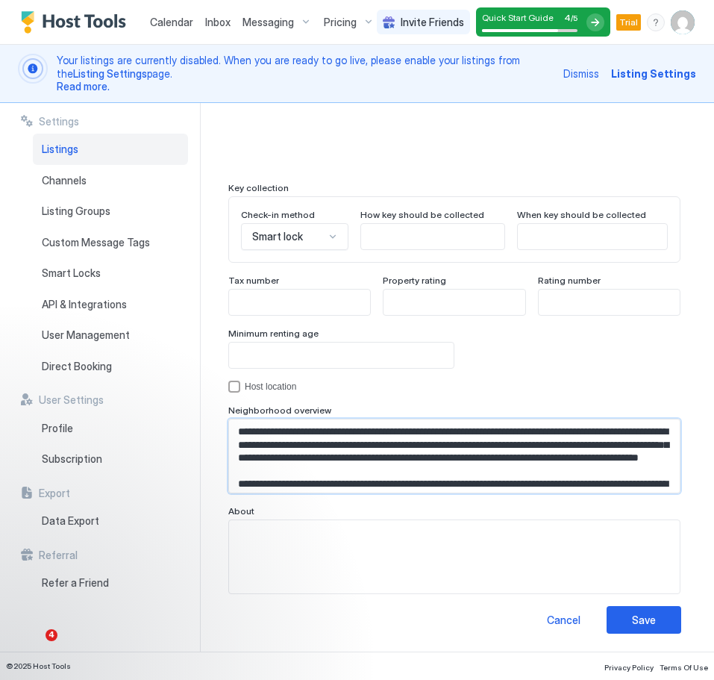
drag, startPoint x: 584, startPoint y: 470, endPoint x: 223, endPoint y: 419, distance: 364.6
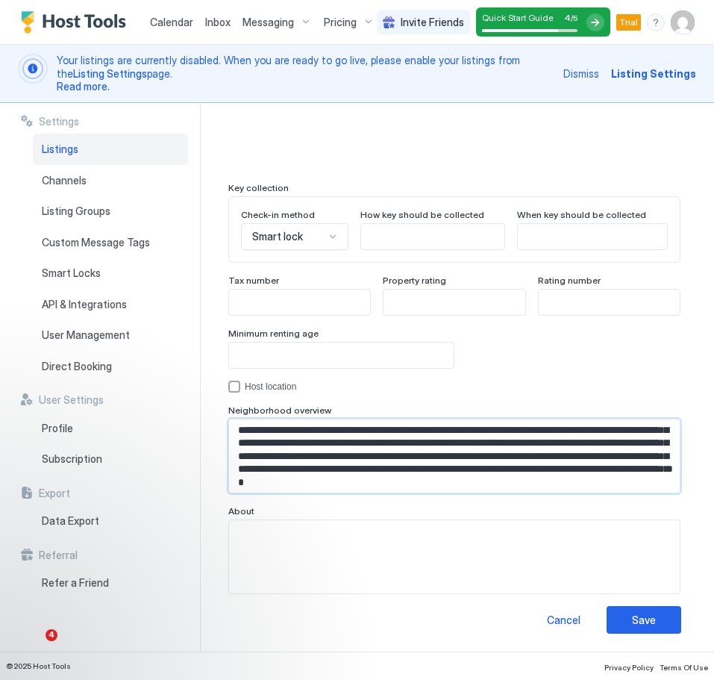
scroll to position [17, 0]
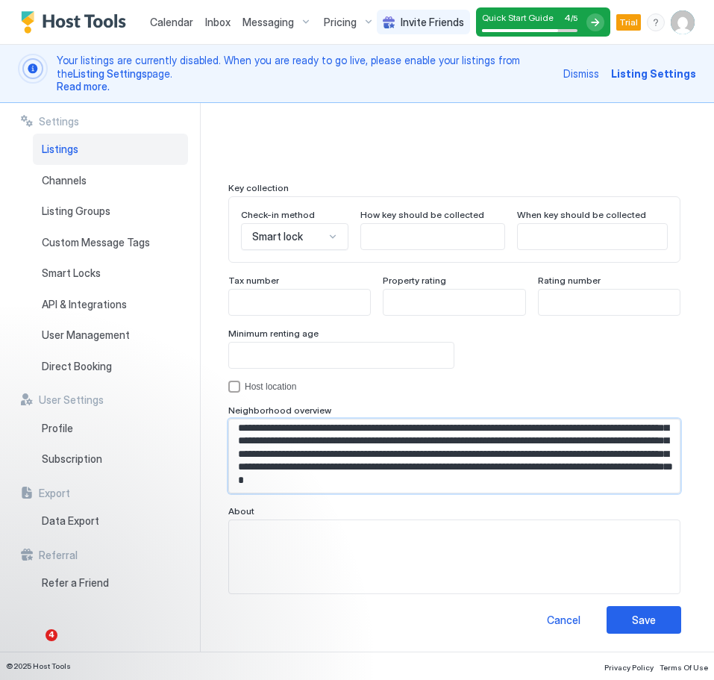
type textarea "**********"
click at [498, 549] on textarea "Input Field" at bounding box center [454, 556] width 451 height 73
click at [659, 619] on button "Save" at bounding box center [644, 620] width 75 height 28
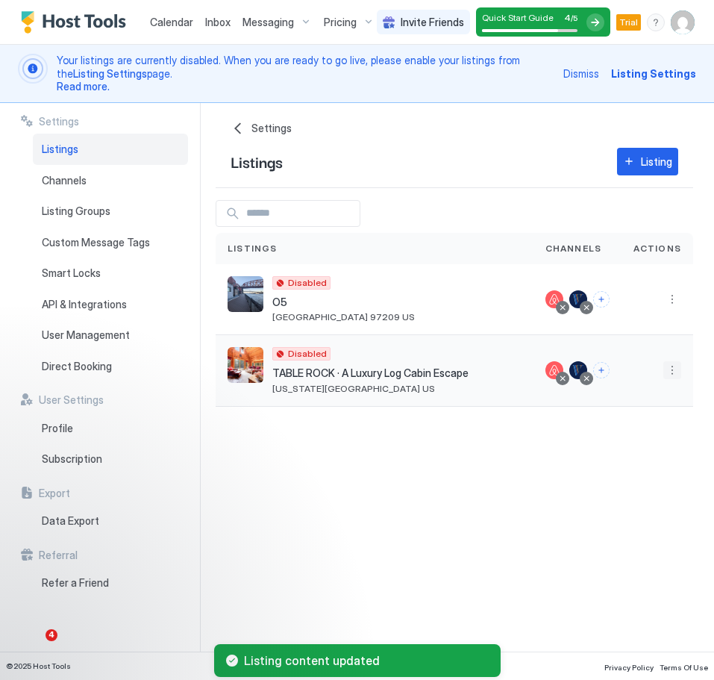
click at [668, 373] on button "More options" at bounding box center [672, 370] width 18 height 18
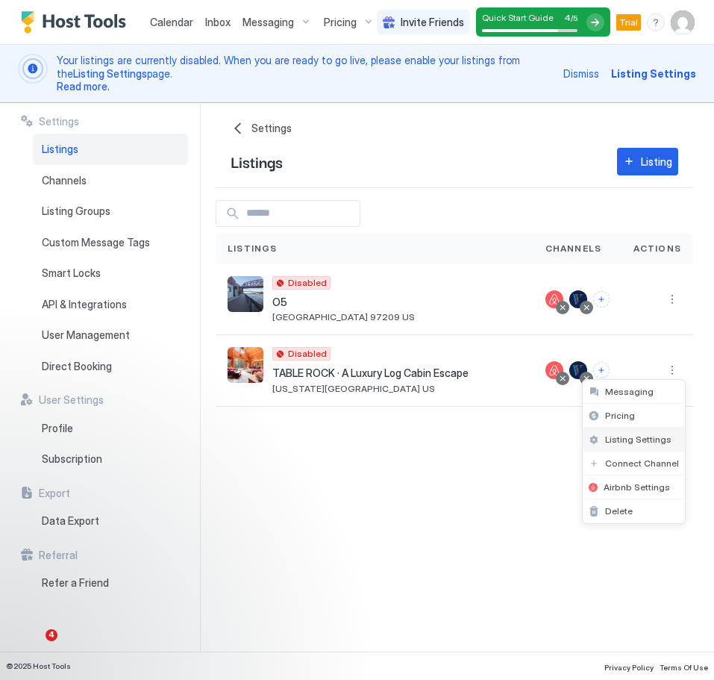
click at [649, 443] on span "Listing Settings" at bounding box center [638, 438] width 66 height 11
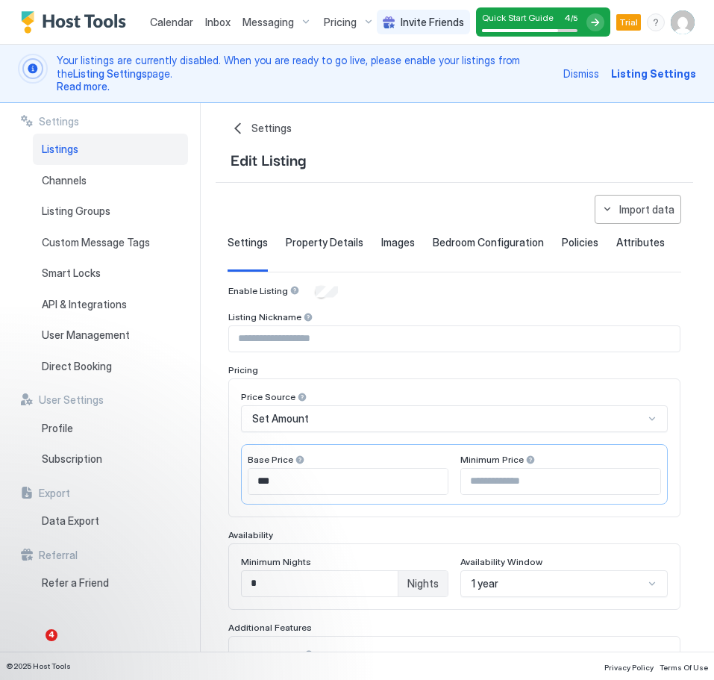
type input "****"
type input "*"
type textarea "**********"
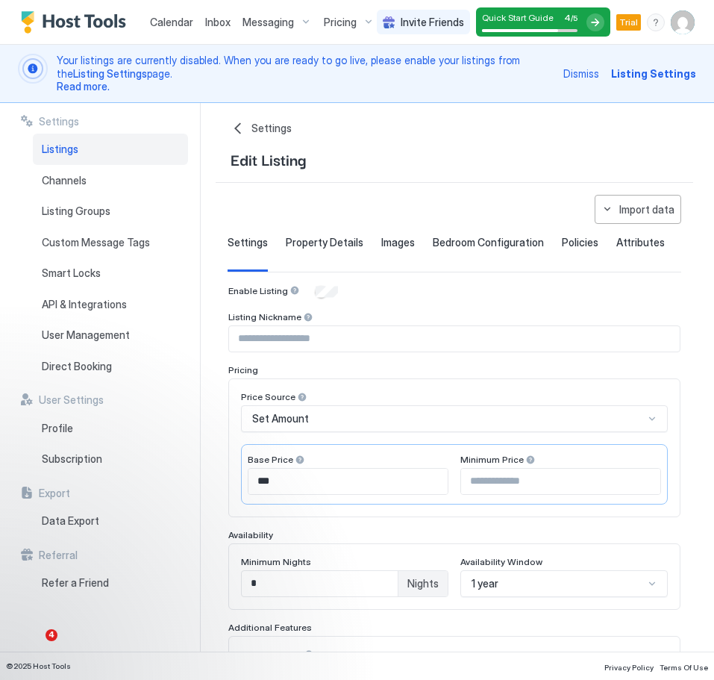
click at [331, 241] on span "Property Details" at bounding box center [325, 242] width 78 height 13
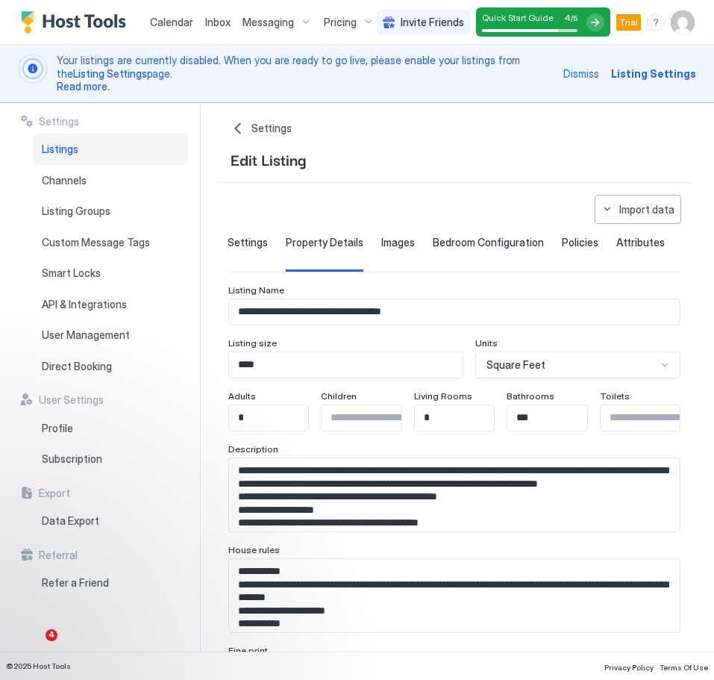
click at [243, 251] on div "Settings" at bounding box center [248, 254] width 40 height 37
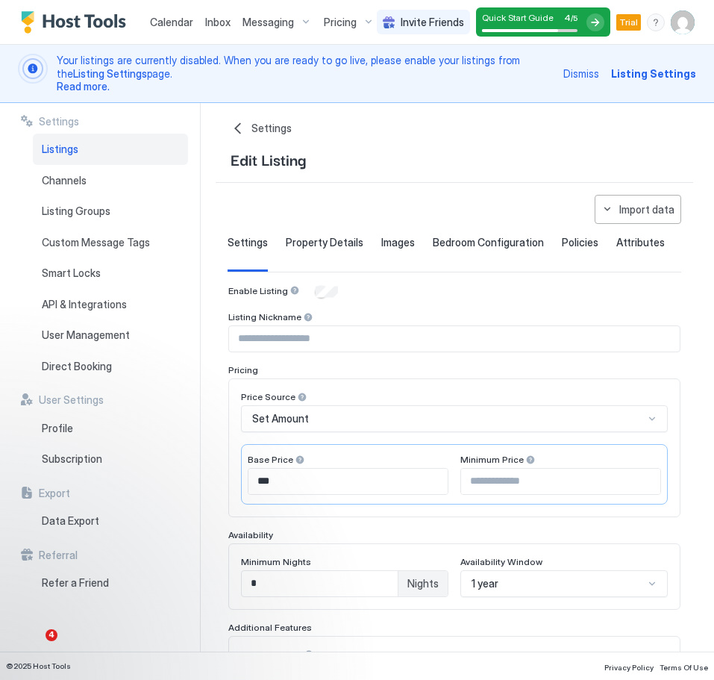
click at [428, 339] on input "Input Field" at bounding box center [454, 338] width 451 height 25
click at [335, 341] on input "Input Field" at bounding box center [454, 338] width 451 height 25
type input "**********"
click at [327, 247] on span "Property Details" at bounding box center [325, 242] width 78 height 13
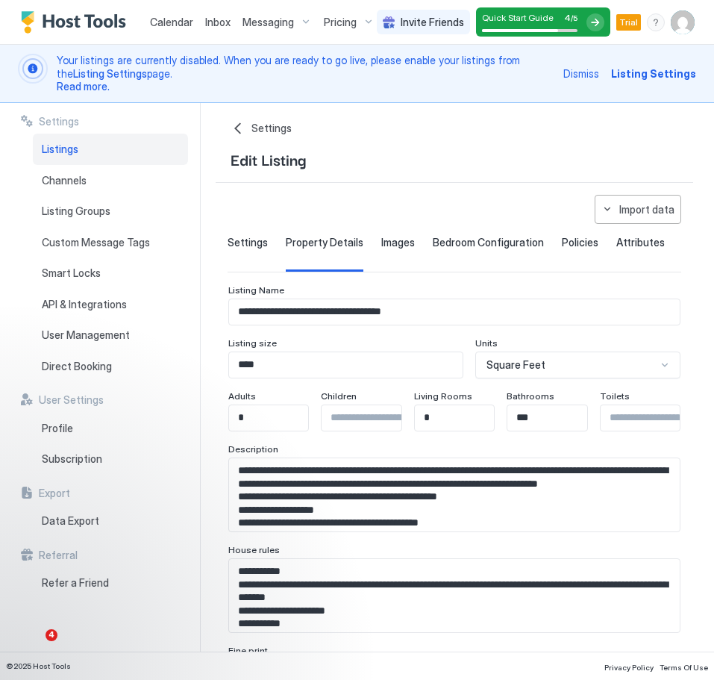
click at [259, 246] on span "Settings" at bounding box center [248, 242] width 40 height 13
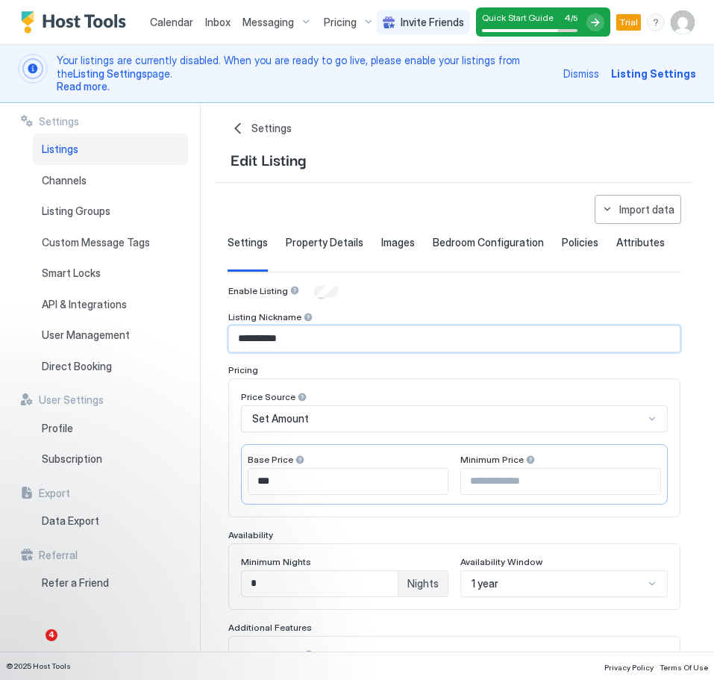
click at [425, 339] on input "**********" at bounding box center [454, 338] width 451 height 25
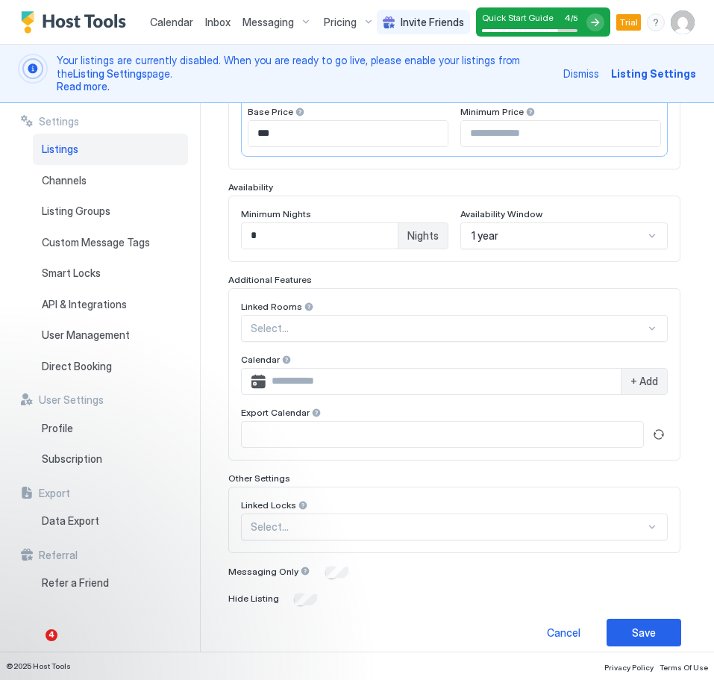
scroll to position [360, 0]
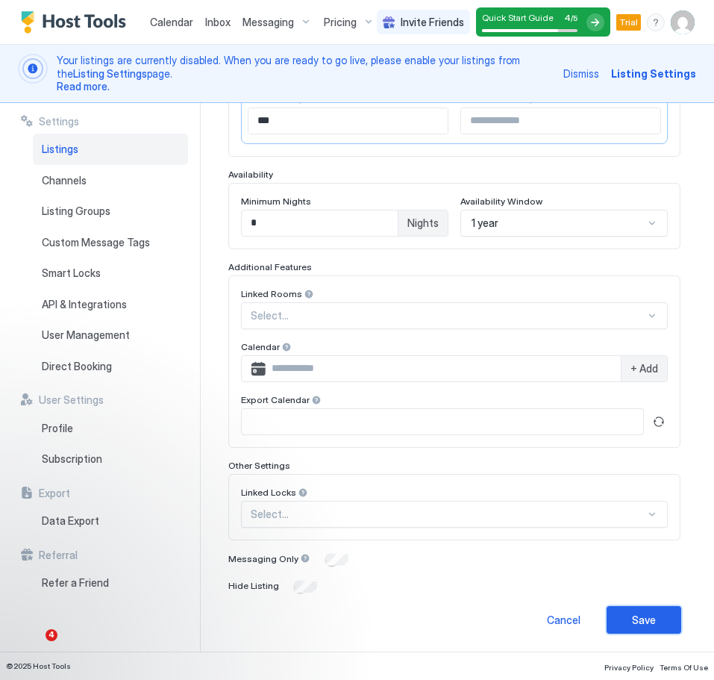
click at [654, 622] on div "Save" at bounding box center [644, 620] width 24 height 16
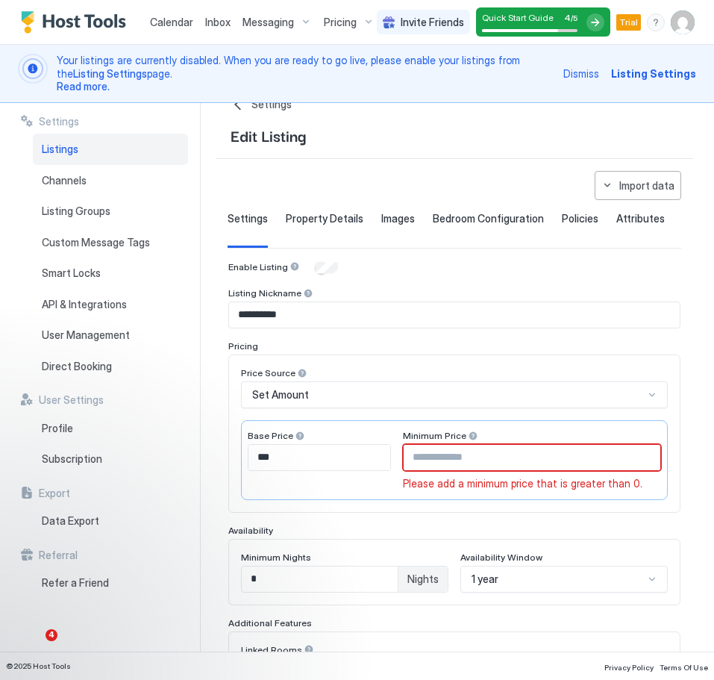
scroll to position [0, 0]
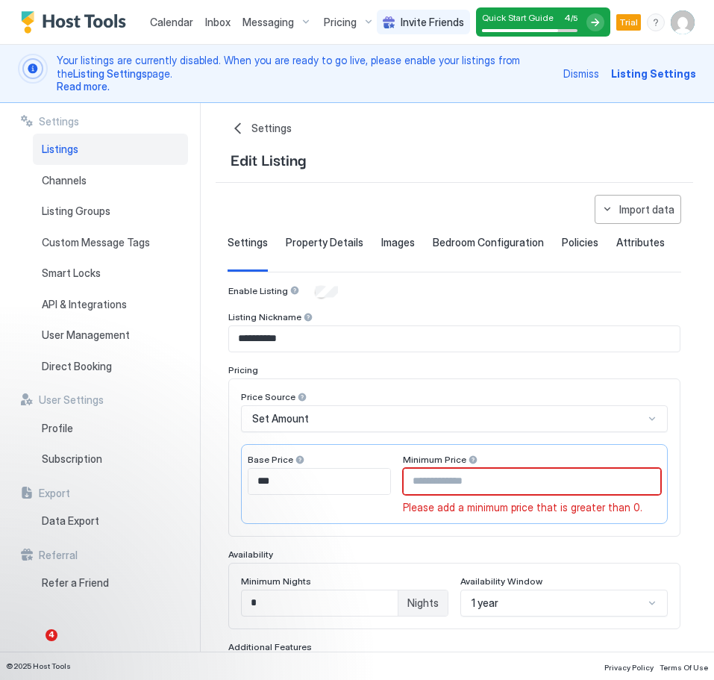
click at [395, 244] on span "Images" at bounding box center [398, 242] width 34 height 13
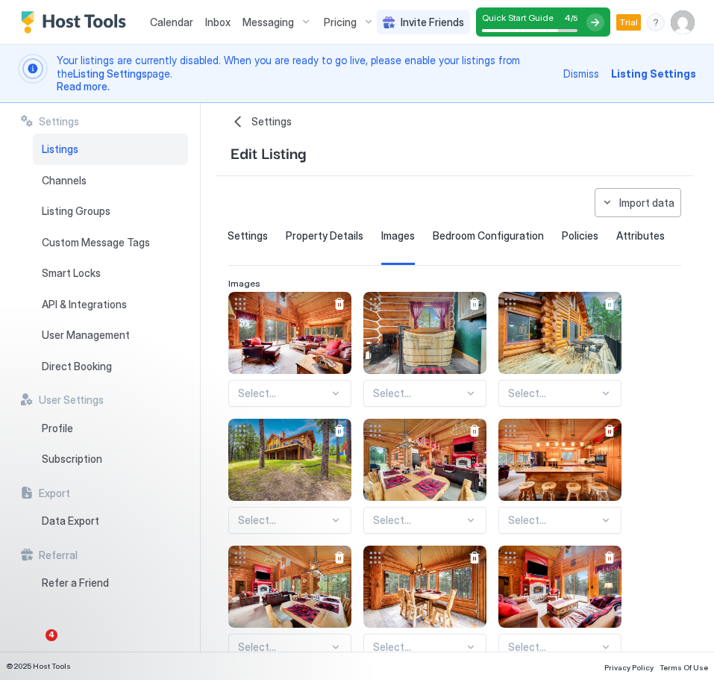
scroll to position [15, 0]
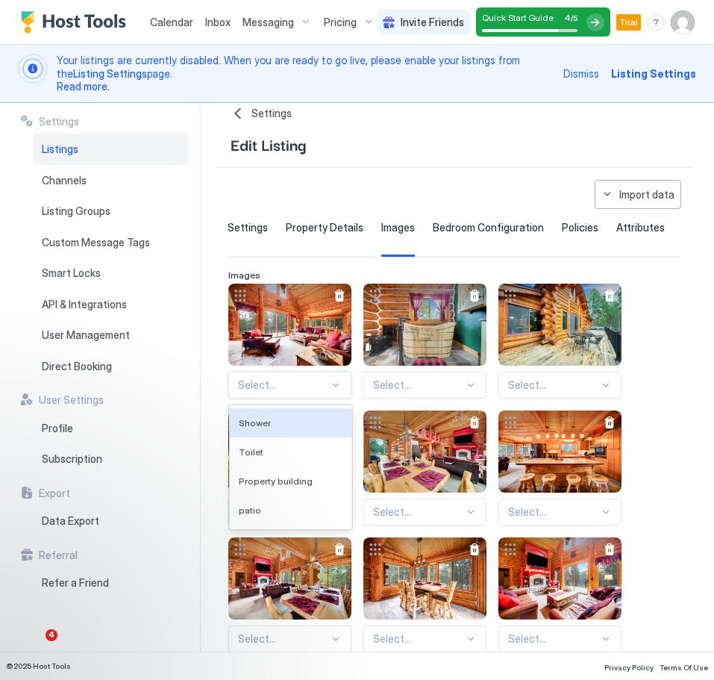
click at [333, 388] on div "136 results available. Use Up and Down to choose options, press Enter to select…" at bounding box center [289, 385] width 123 height 27
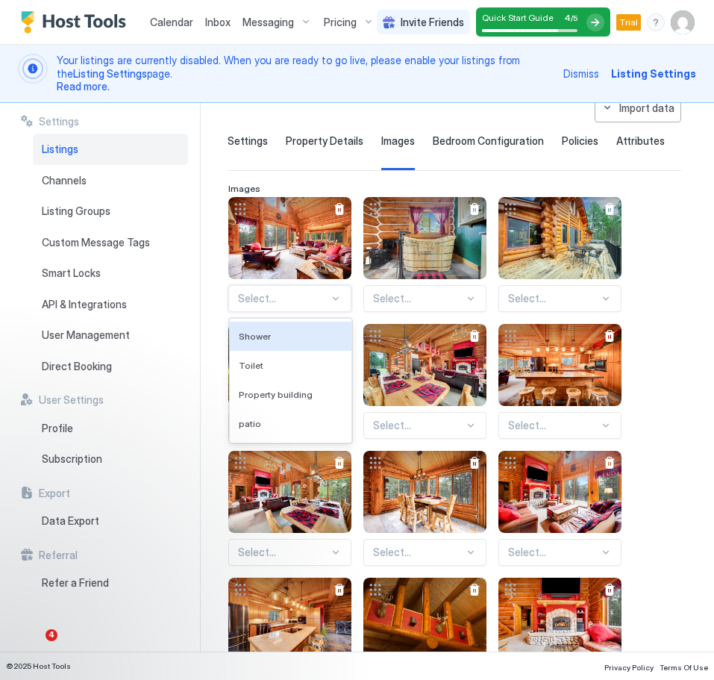
click at [201, 315] on div "**********" at bounding box center [357, 377] width 714 height 549
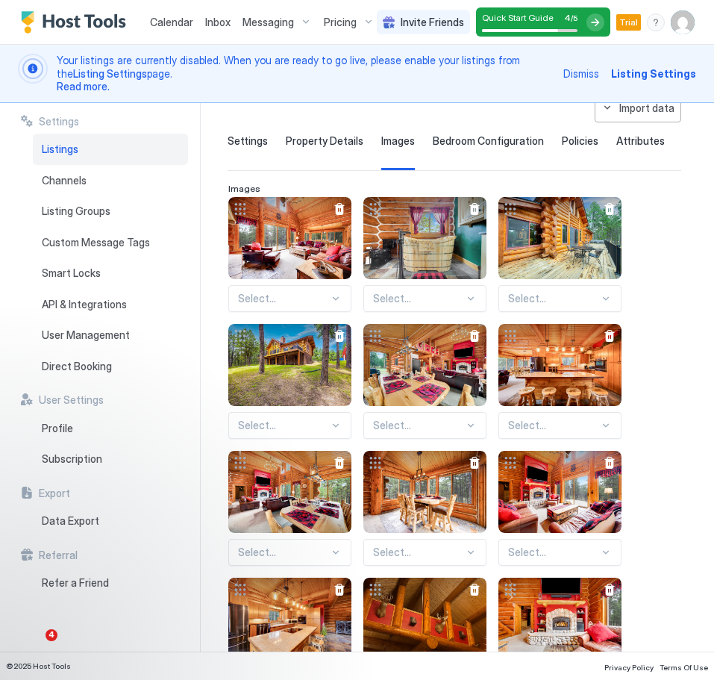
click at [501, 147] on div "Bedroom Configuration" at bounding box center [488, 152] width 111 height 37
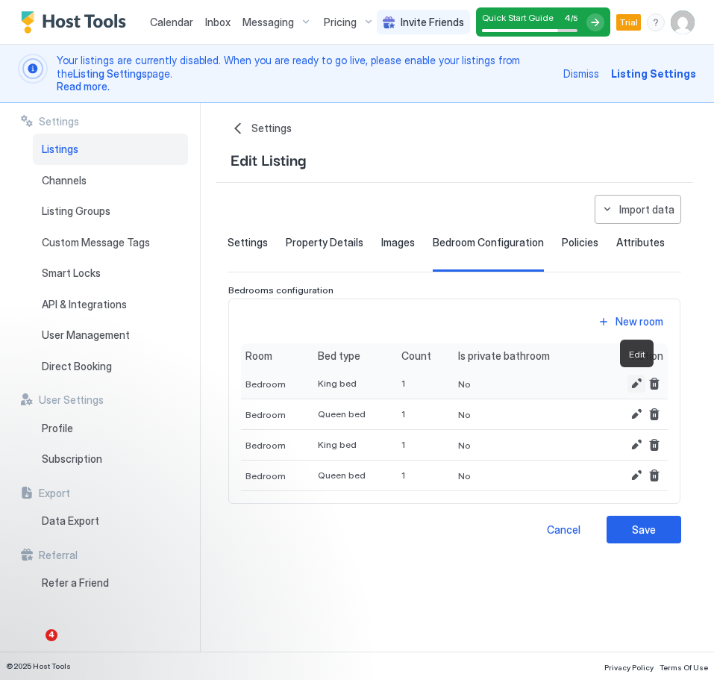
click at [634, 385] on button "Edit" at bounding box center [636, 384] width 18 height 18
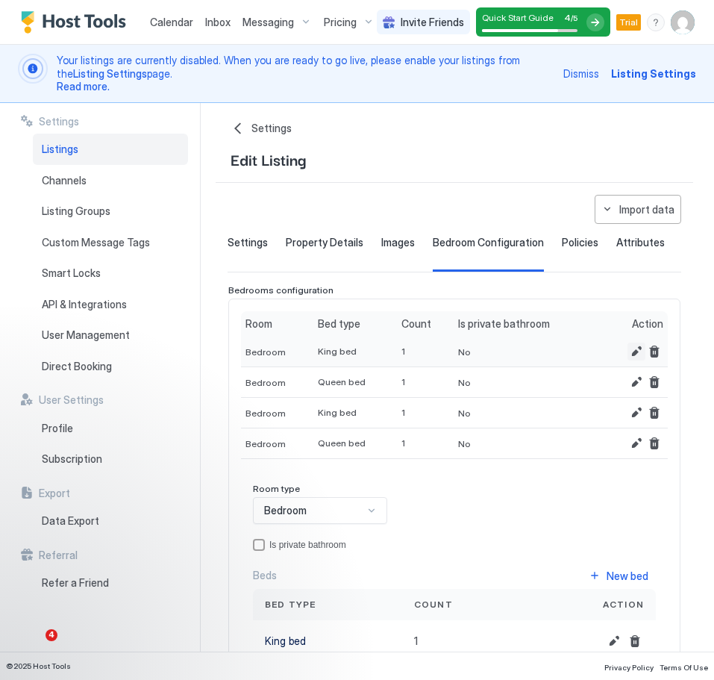
click at [637, 355] on button "Edit" at bounding box center [636, 351] width 18 height 18
click at [633, 348] on button "Edit" at bounding box center [636, 351] width 18 height 18
click at [263, 348] on span "Bedroom" at bounding box center [265, 351] width 40 height 11
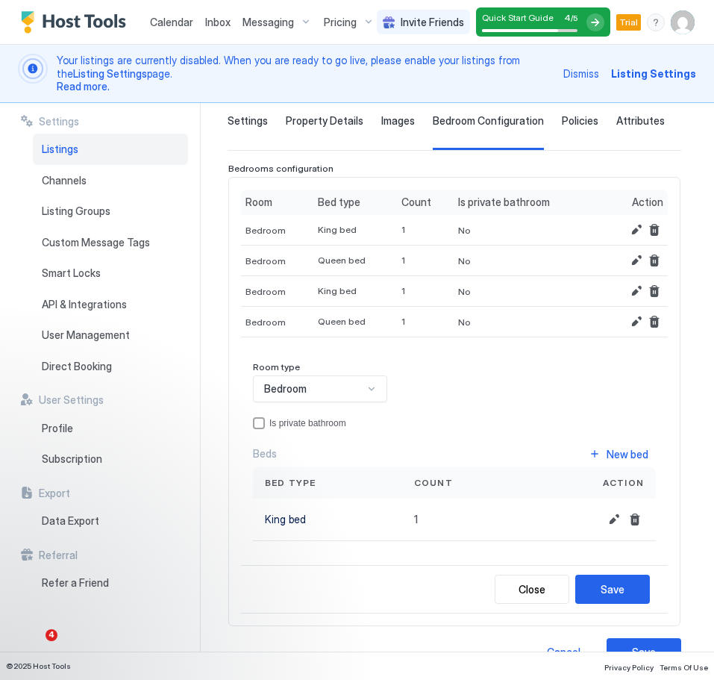
scroll to position [153, 0]
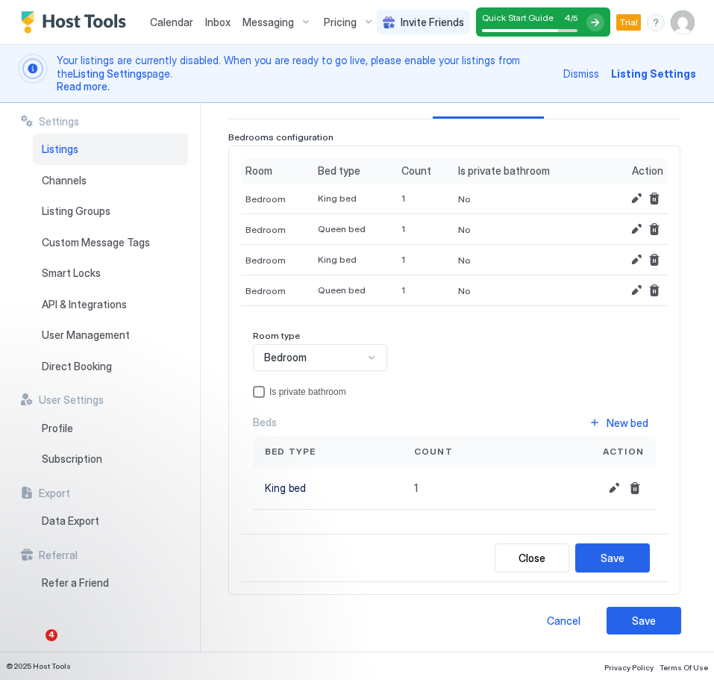
click at [259, 394] on div "privateBathroom" at bounding box center [259, 392] width 12 height 12
click at [624, 564] on button "Save" at bounding box center [612, 557] width 75 height 29
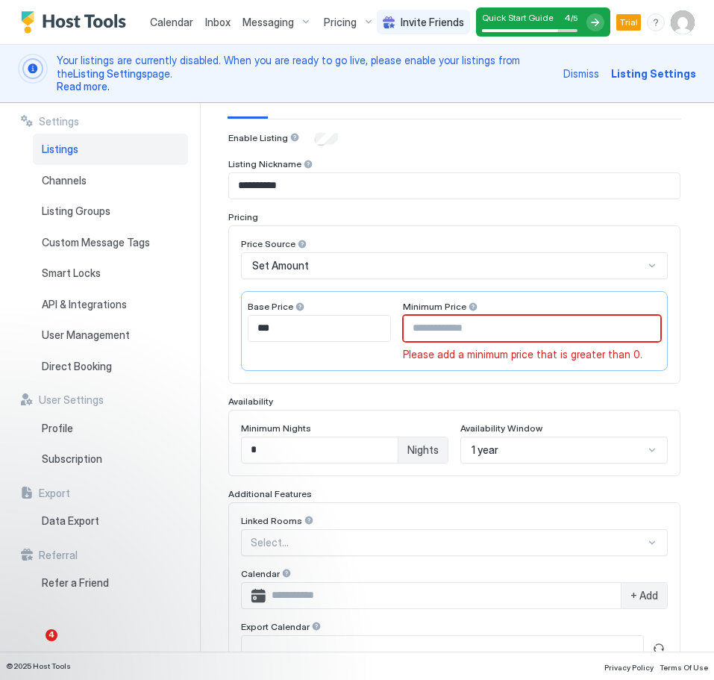
scroll to position [77, 0]
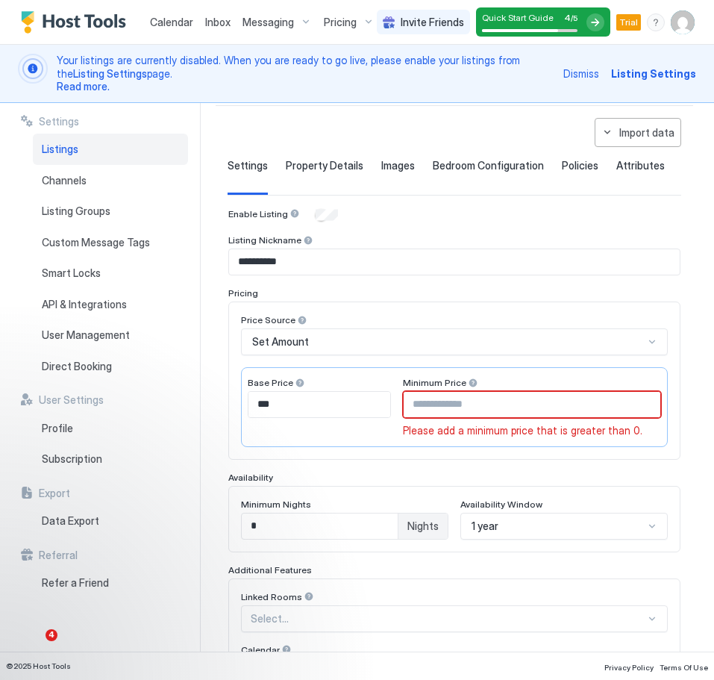
click at [590, 410] on input "Input Field" at bounding box center [532, 404] width 257 height 25
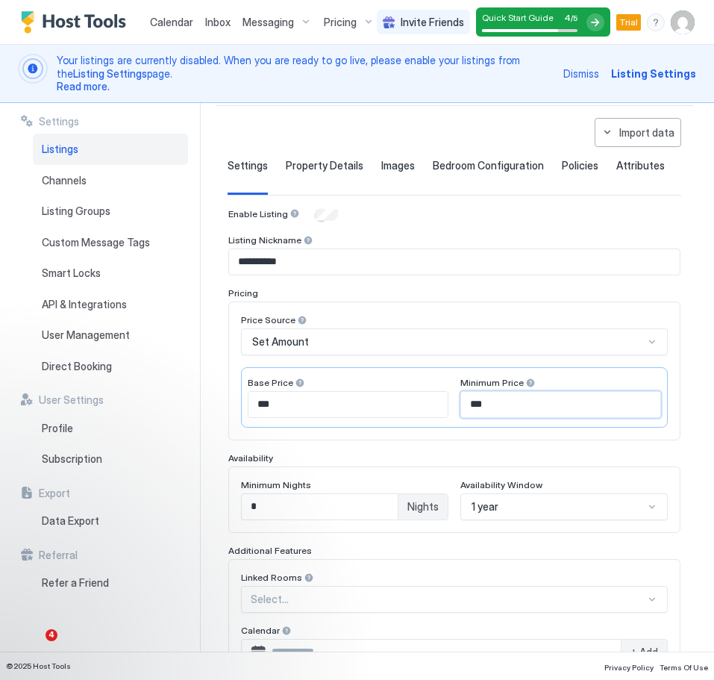
type input "***"
click at [552, 590] on div "Linked Rooms Select... Calendar + Add Export Calendar" at bounding box center [454, 644] width 427 height 147
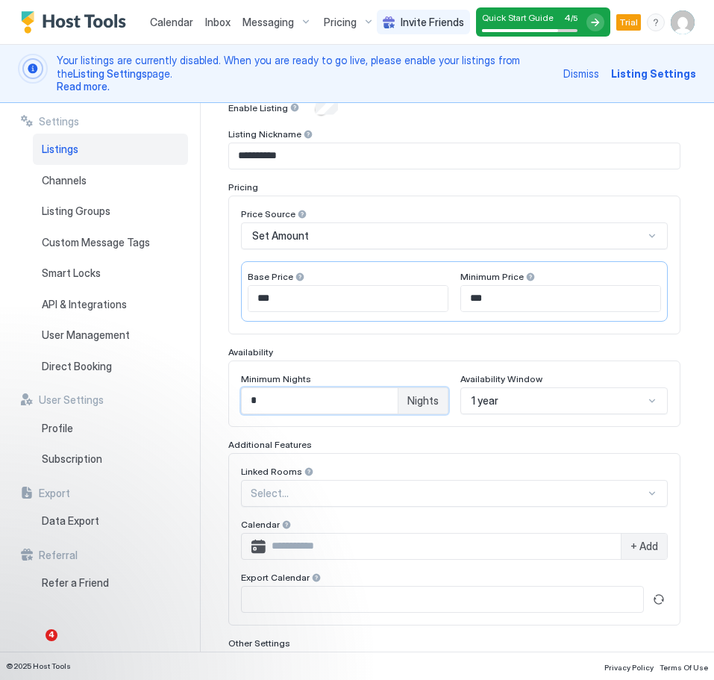
click at [289, 395] on input "*" at bounding box center [320, 400] width 156 height 25
type input "*"
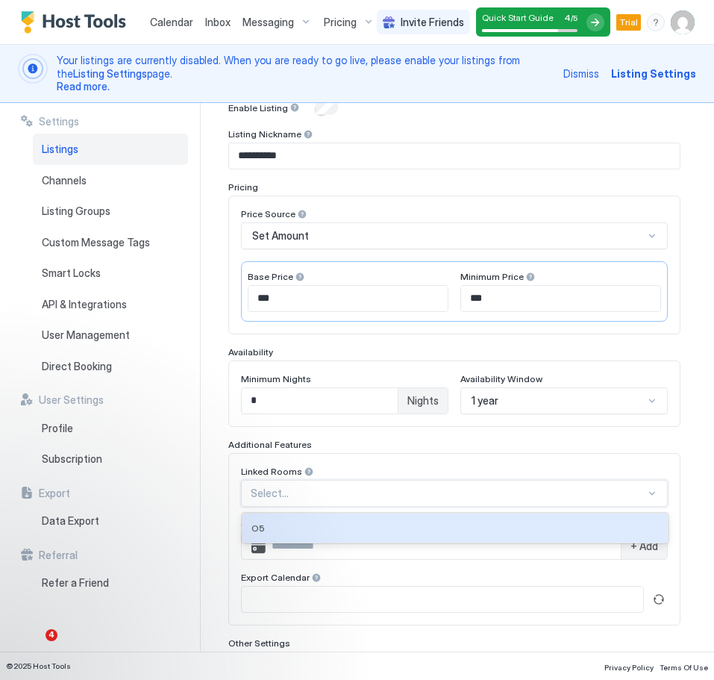
click at [407, 493] on div at bounding box center [448, 492] width 395 height 13
click at [596, 400] on div "1 year" at bounding box center [563, 400] width 207 height 27
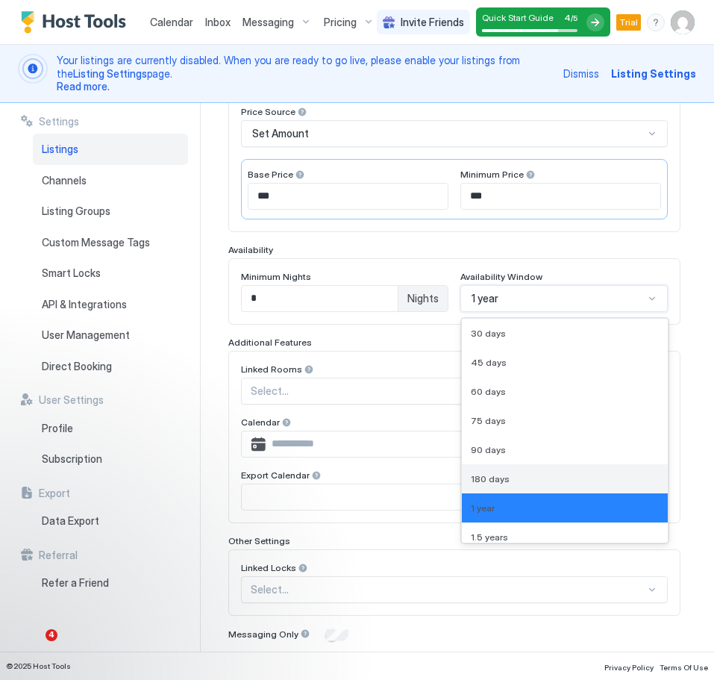
click at [548, 474] on div "180 days" at bounding box center [565, 478] width 188 height 11
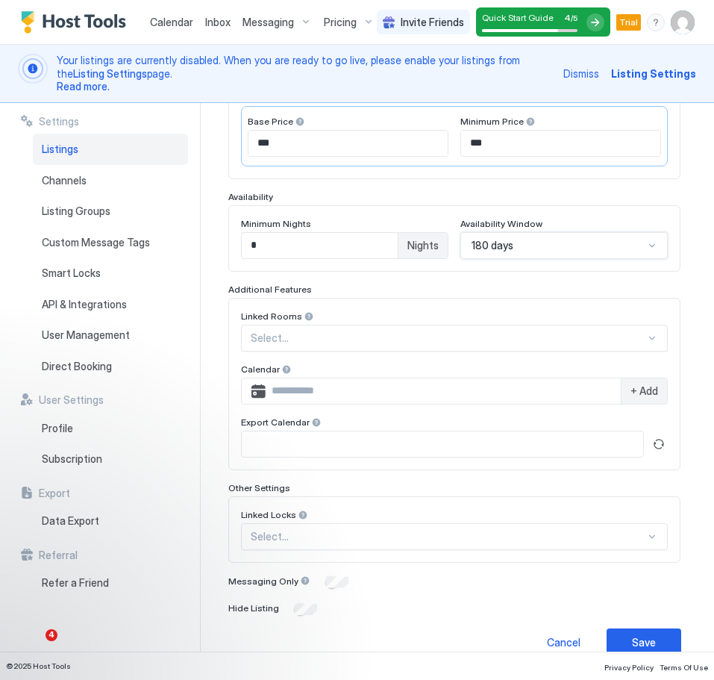
scroll to position [360, 0]
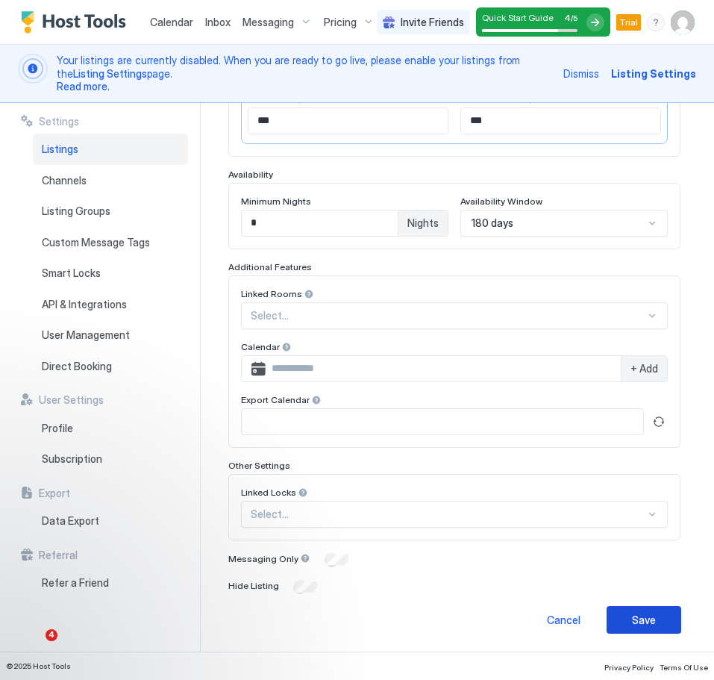
click at [663, 624] on button "Save" at bounding box center [644, 620] width 75 height 28
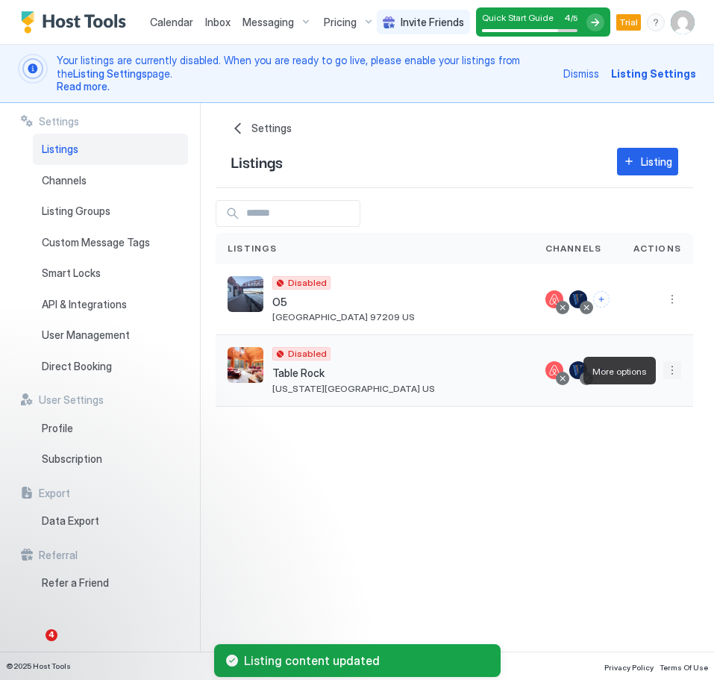
click at [671, 375] on button "More options" at bounding box center [672, 370] width 18 height 18
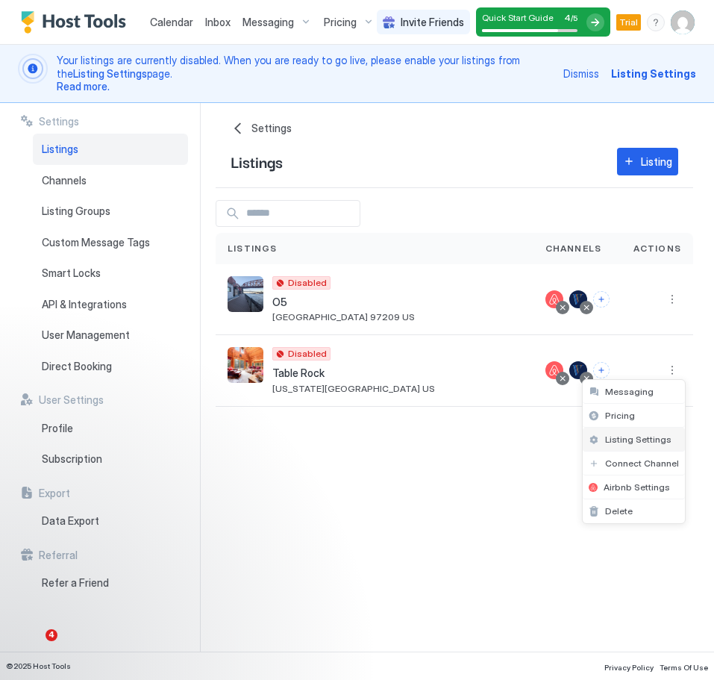
click at [647, 441] on span "Listing Settings" at bounding box center [638, 438] width 66 height 11
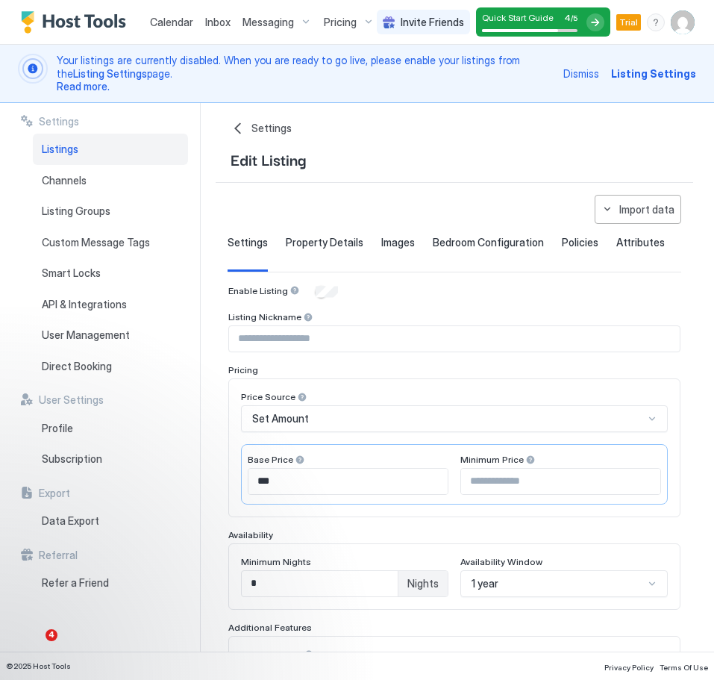
type input "**********"
type input "***"
type input "*"
